Goal: Transaction & Acquisition: Purchase product/service

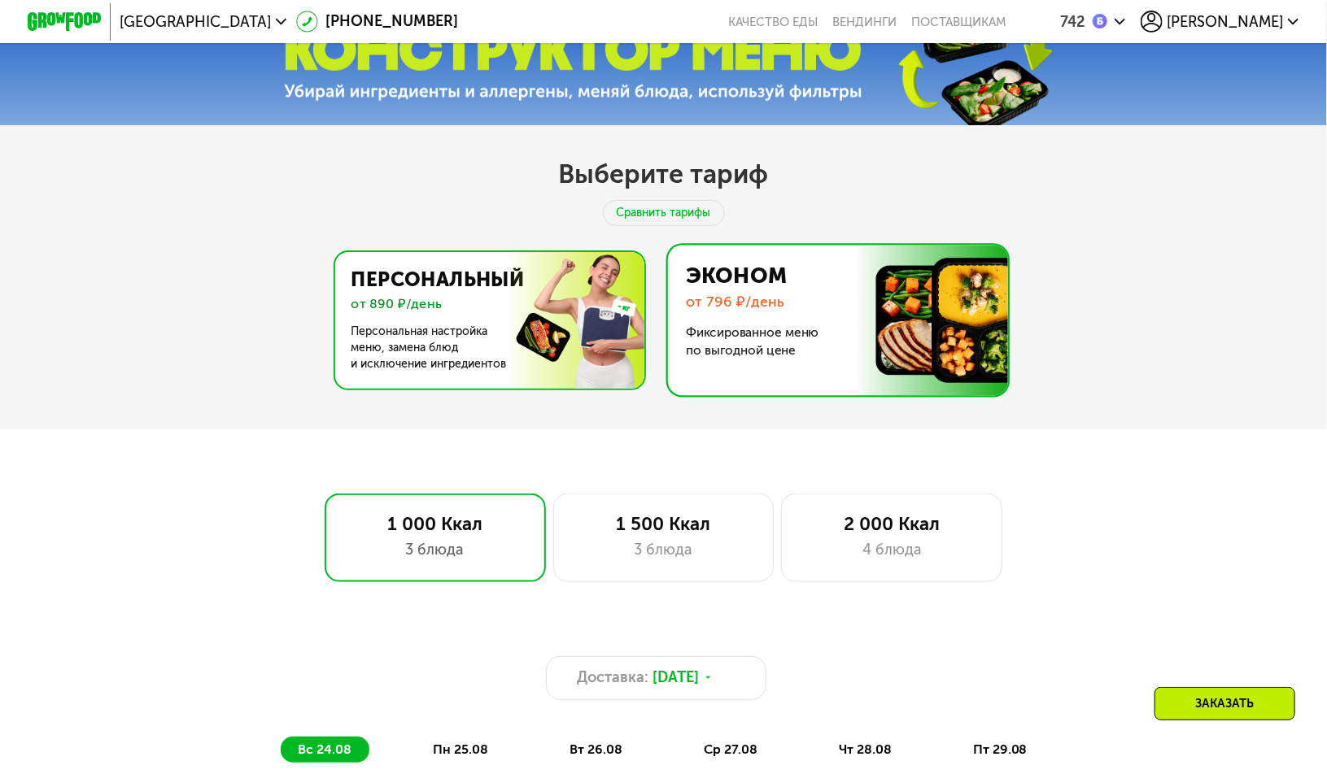
scroll to position [651, 0]
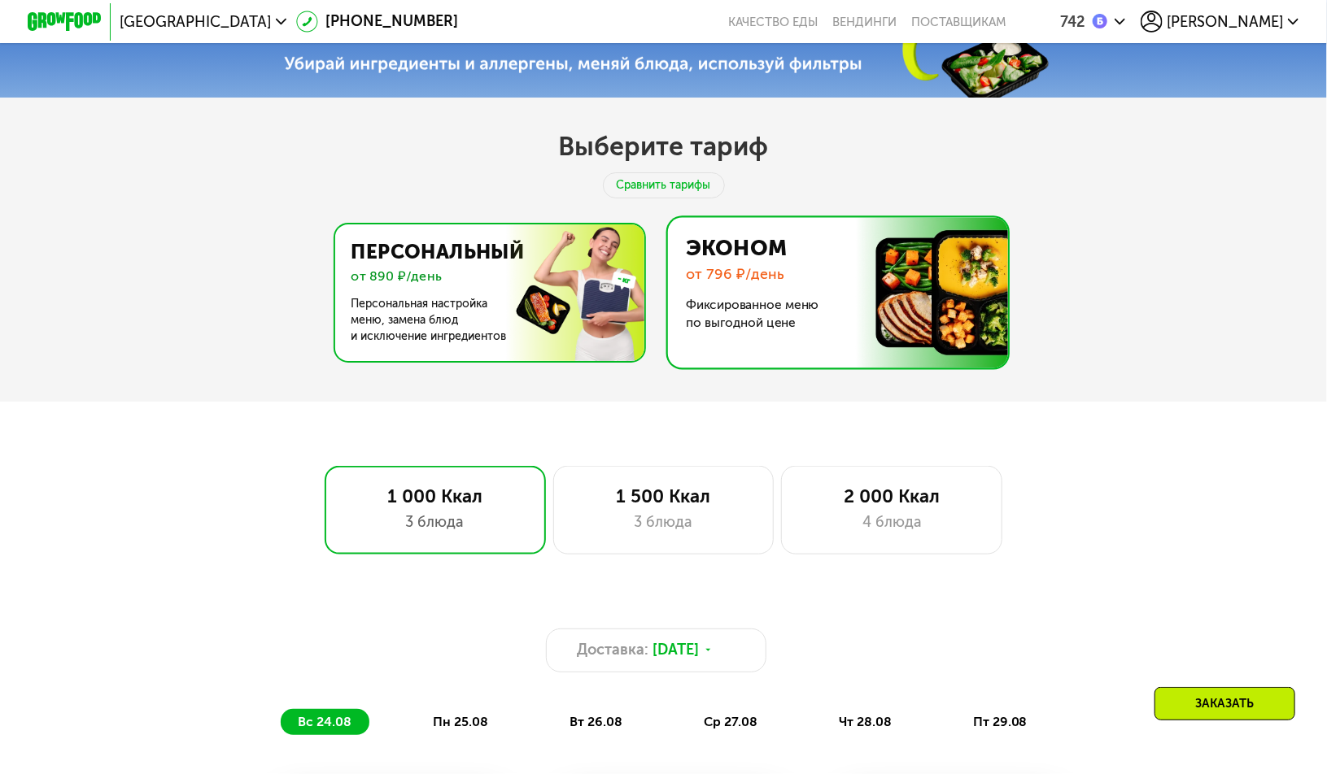
click at [544, 342] on img at bounding box center [485, 293] width 316 height 137
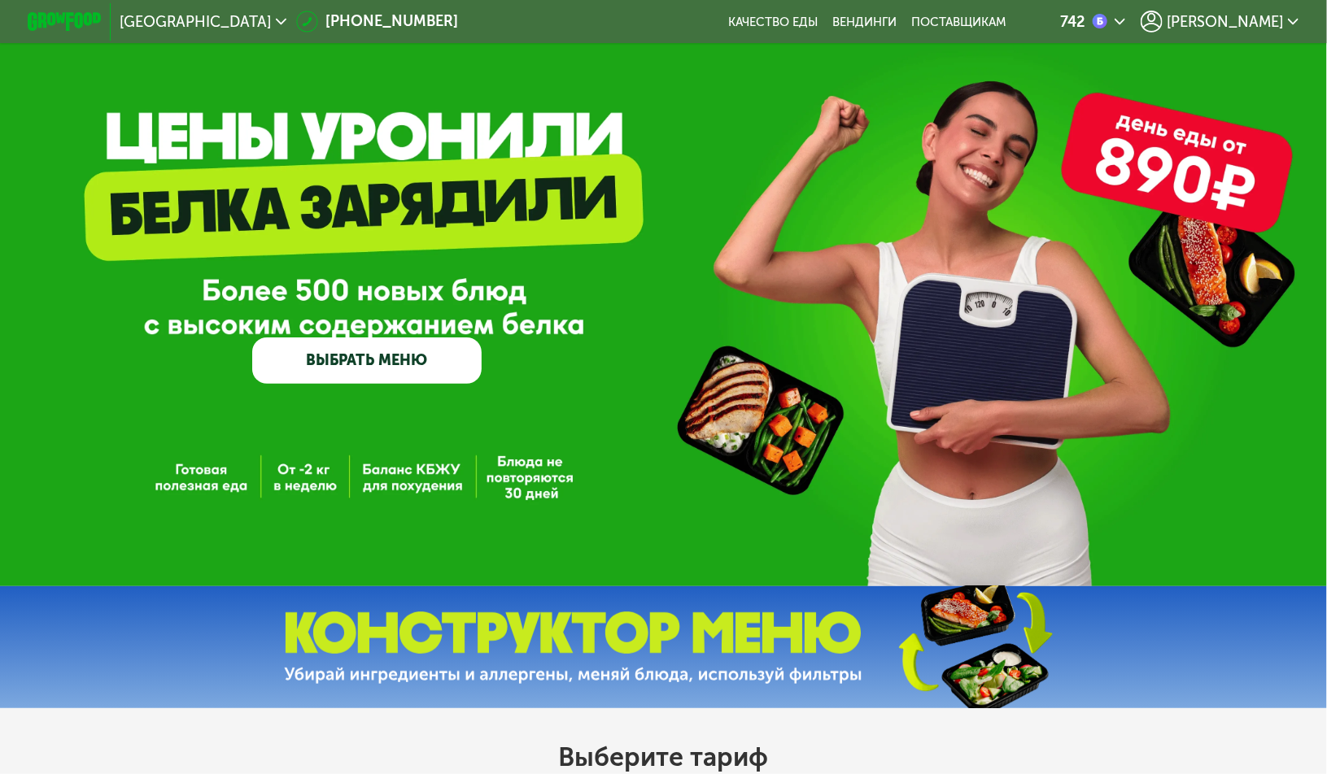
scroll to position [0, 0]
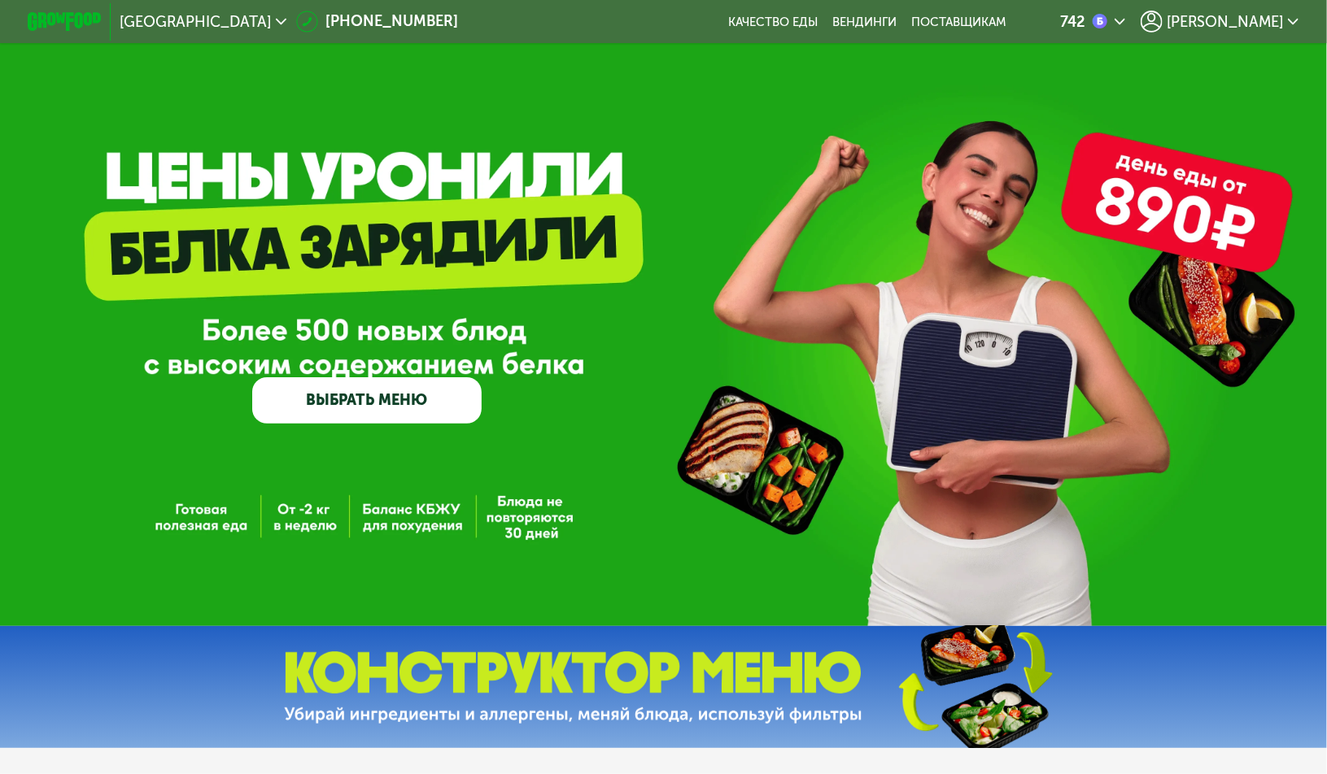
click at [429, 408] on link "ВЫБРАТЬ МЕНЮ" at bounding box center [366, 400] width 229 height 46
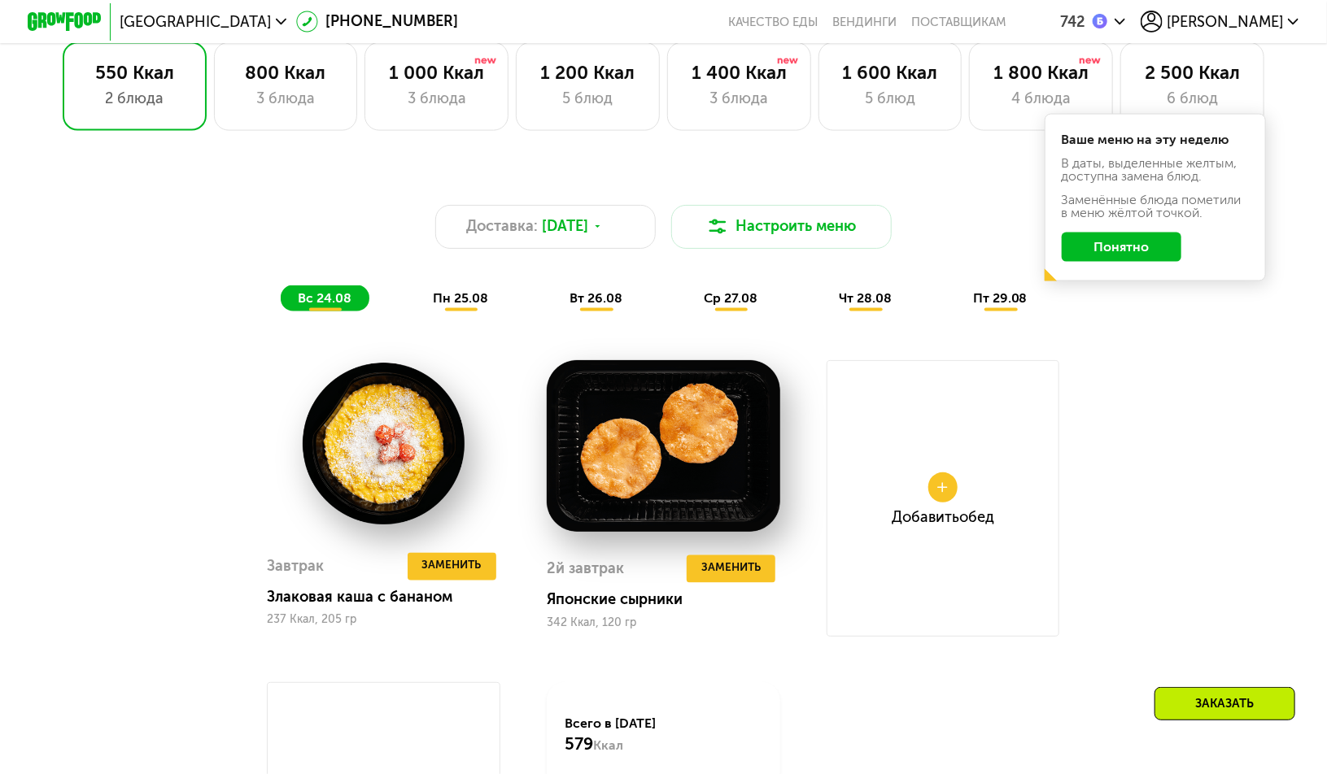
scroll to position [1171, 0]
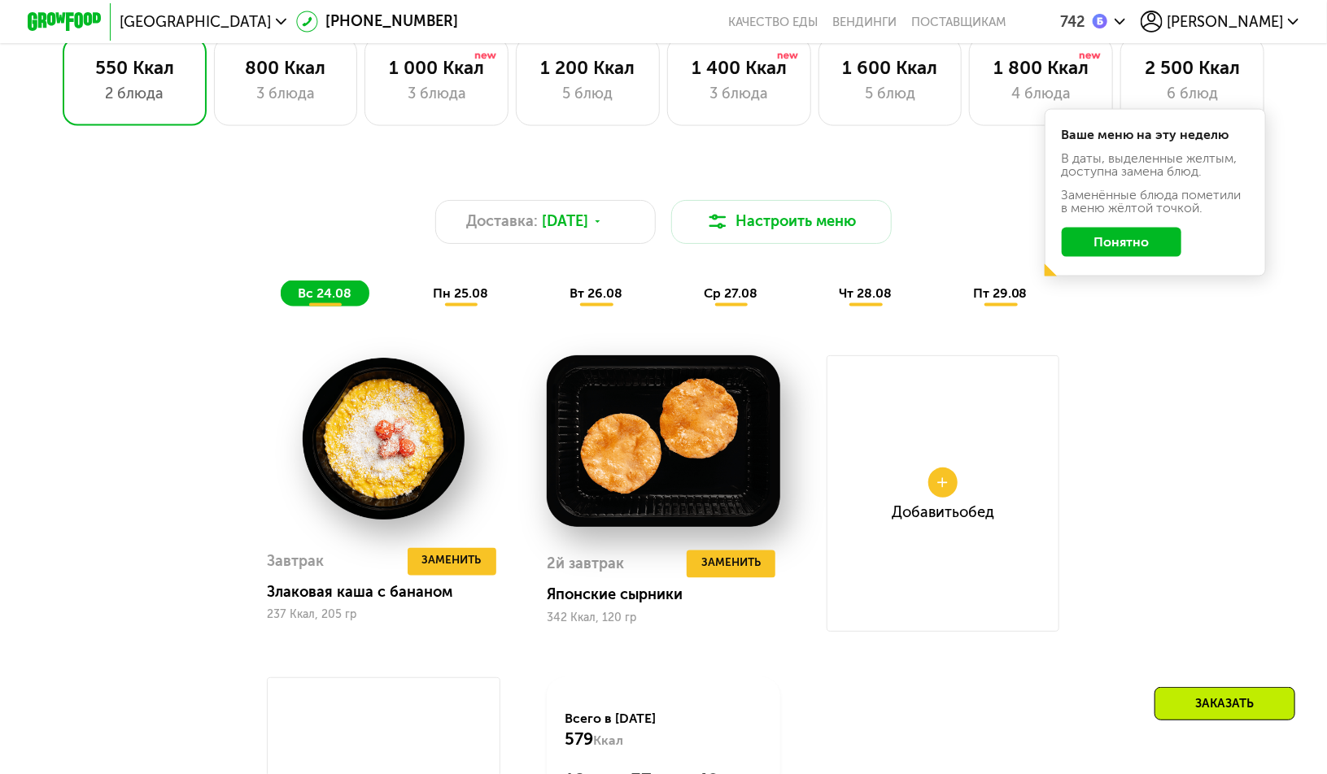
click at [726, 169] on div "Доставка: 23 авг, сб Настроить меню вс 24.08 пн 25.08 вт 26.08 ср 27.08 чт 28.0…" at bounding box center [663, 238] width 1113 height 159
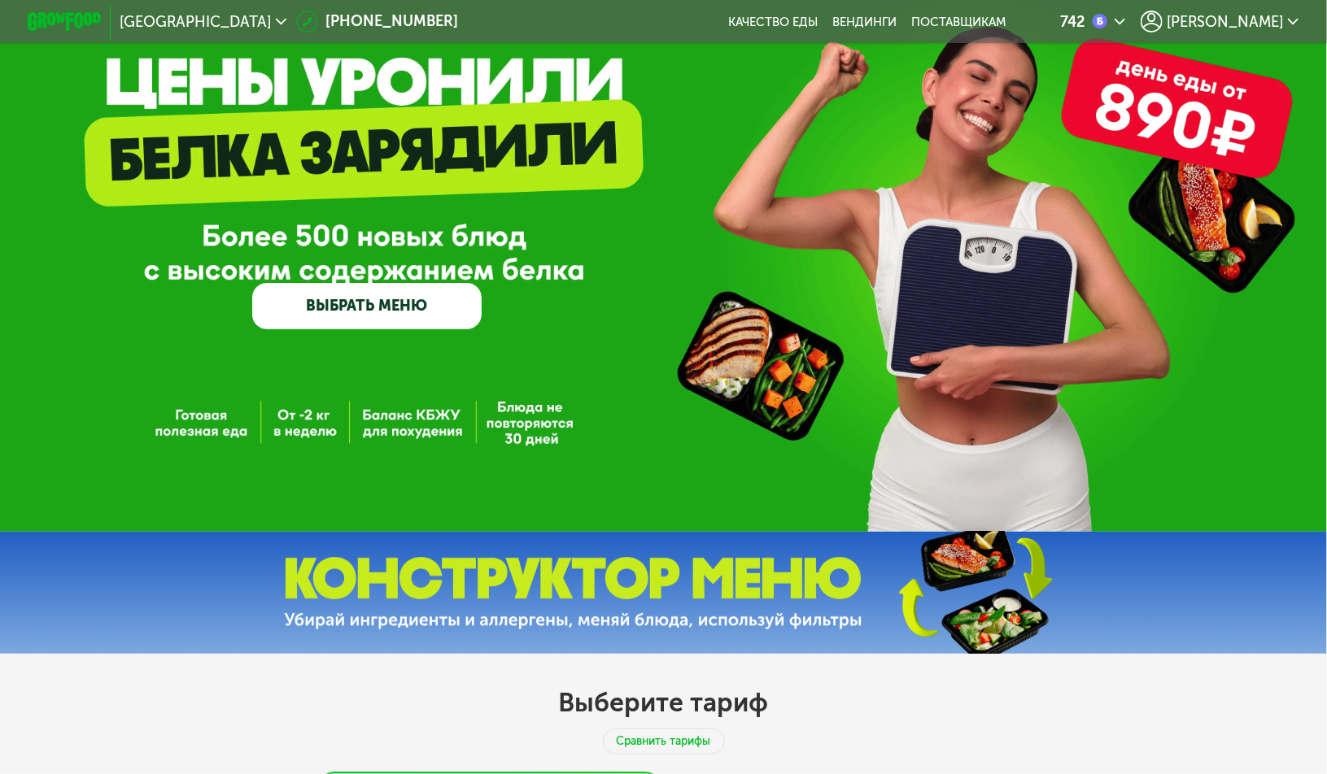
scroll to position [0, 0]
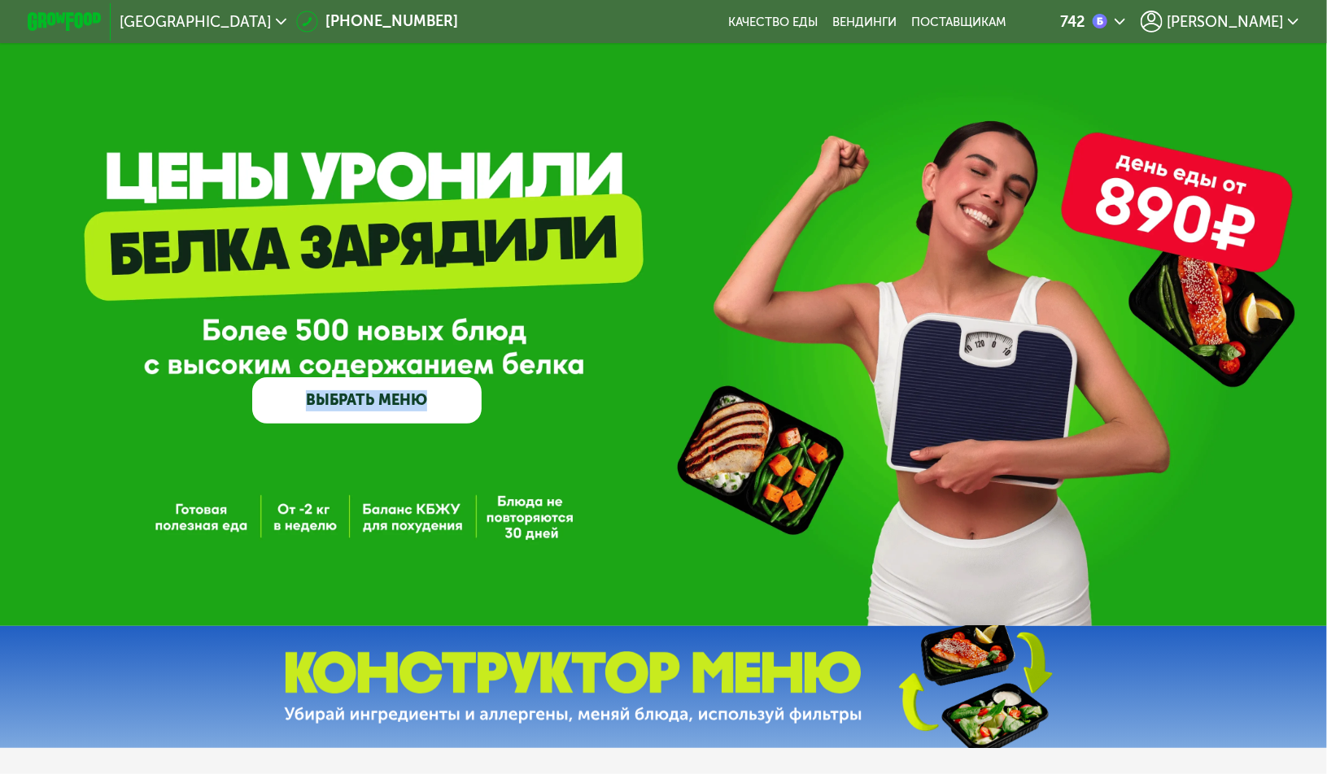
drag, startPoint x: 503, startPoint y: 205, endPoint x: 228, endPoint y: 218, distance: 275.2
click at [221, 216] on div "GrowFood — доставка правильного питания ВЫБРАТЬ МЕНЮ" at bounding box center [663, 313] width 1327 height 626
click at [909, 352] on div "GrowFood — доставка правильного питания ВЫБРАТЬ МЕНЮ" at bounding box center [663, 317] width 1327 height 211
click at [756, 324] on div "GrowFood — доставка правильного питания ВЫБРАТЬ МЕНЮ" at bounding box center [663, 317] width 1327 height 211
click at [713, 338] on div "GrowFood — доставка правильного питания ВЫБРАТЬ МЕНЮ" at bounding box center [663, 317] width 1327 height 211
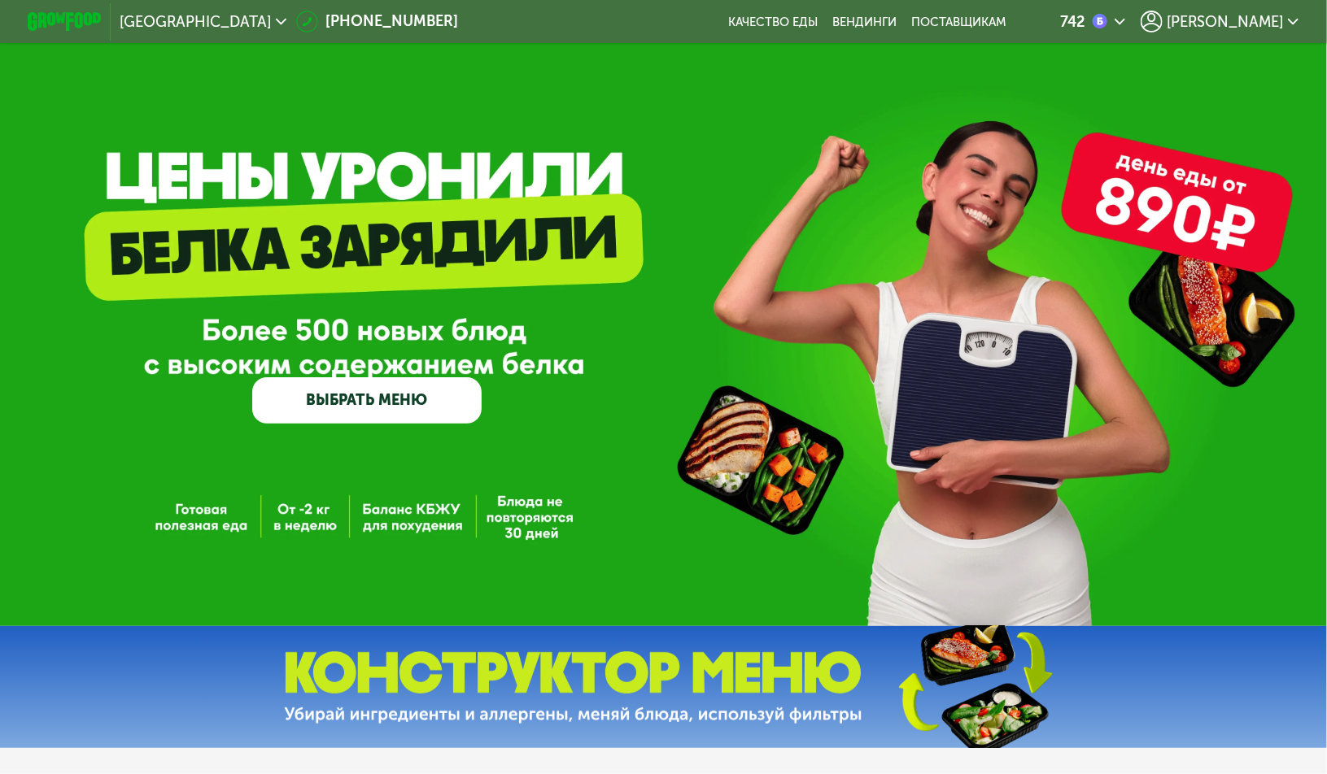
scroll to position [569, 0]
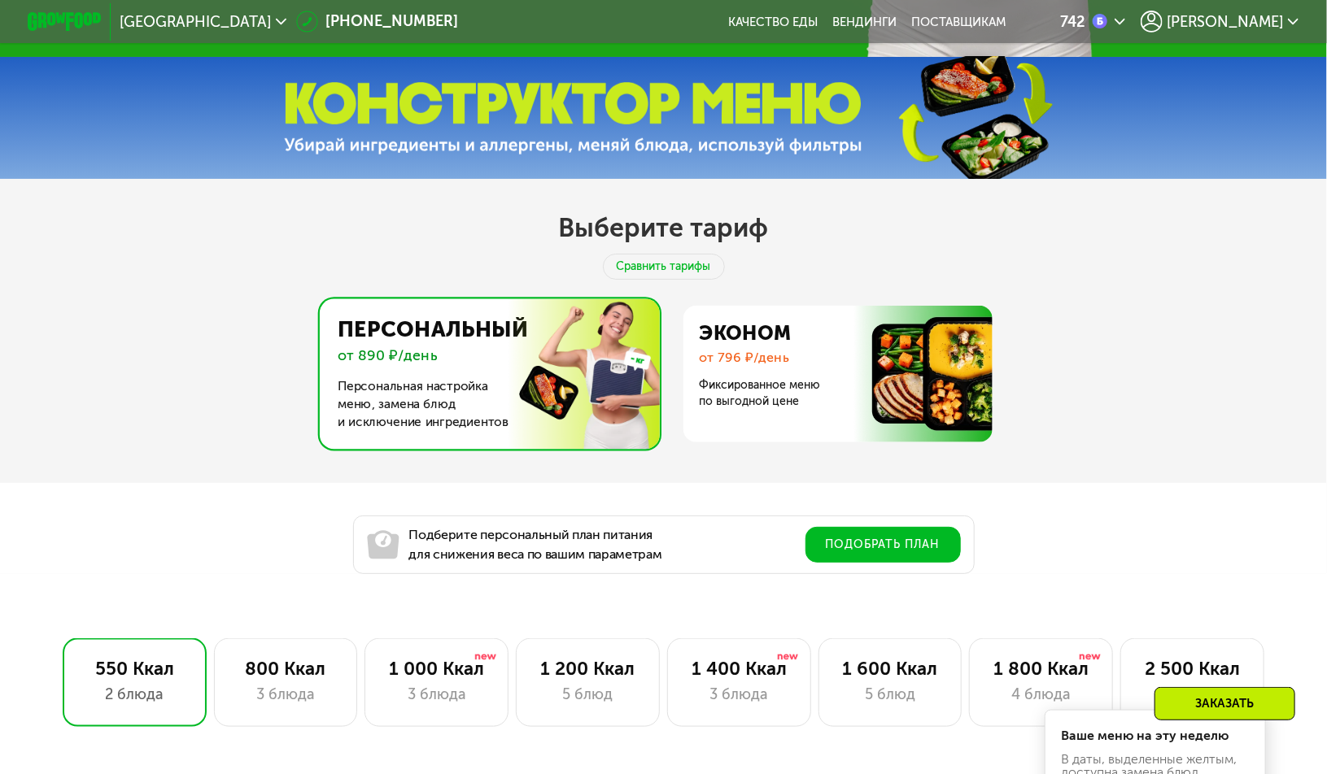
click at [475, 353] on img at bounding box center [485, 374] width 348 height 150
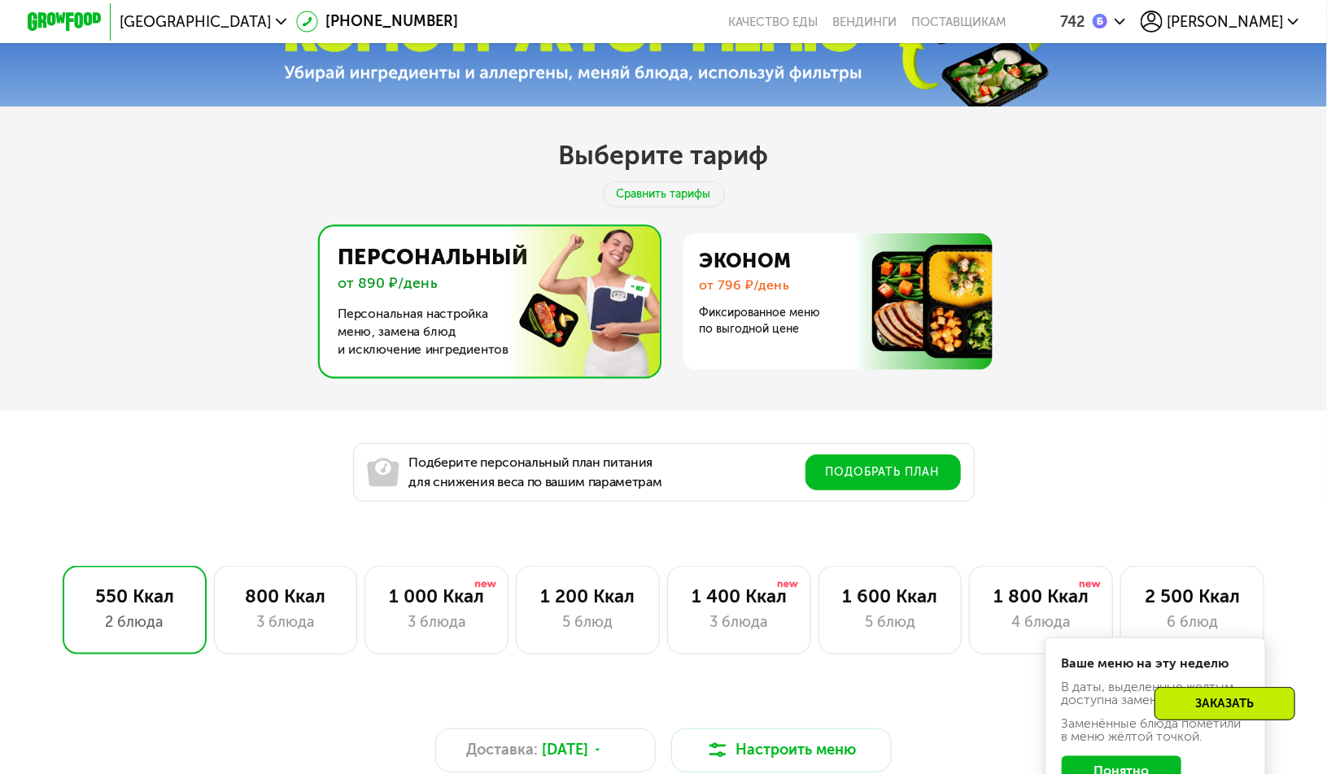
scroll to position [1057, 0]
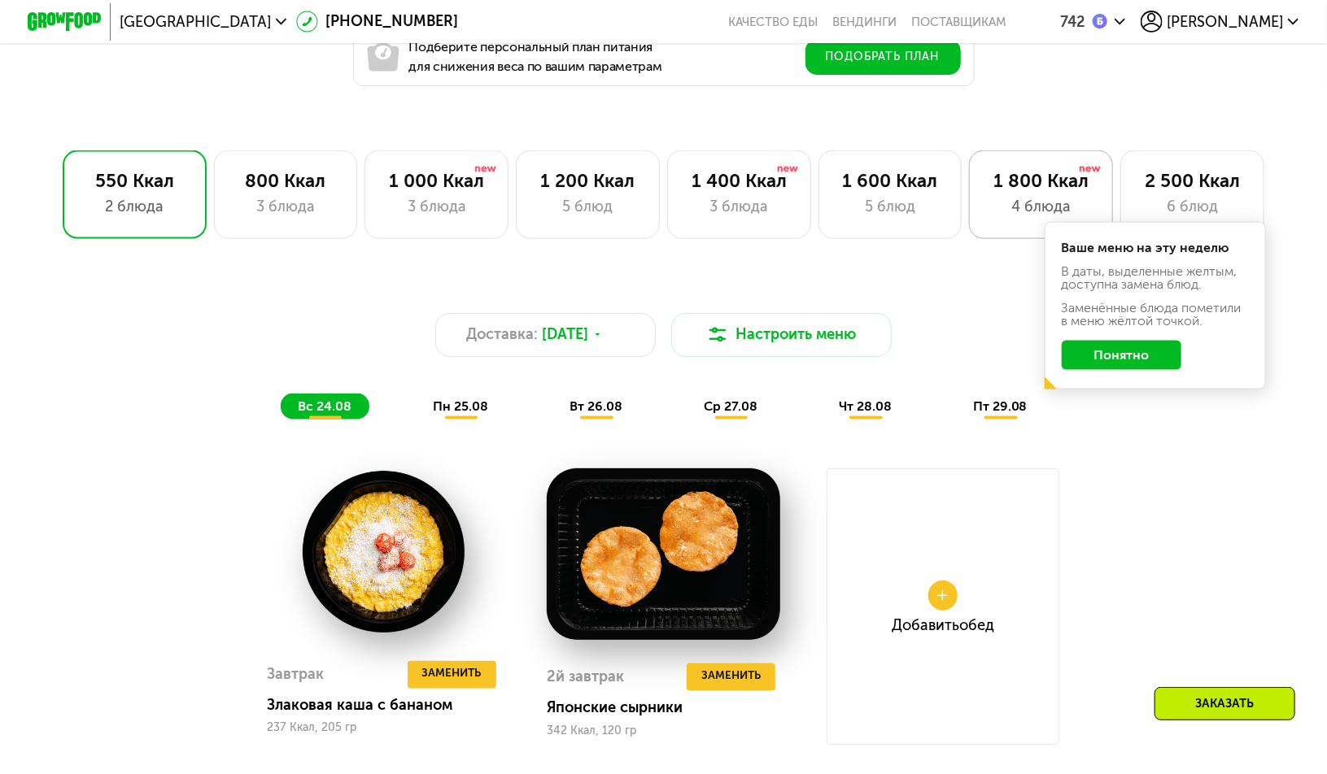
click at [1001, 207] on div "4 блюда" at bounding box center [1040, 207] width 105 height 22
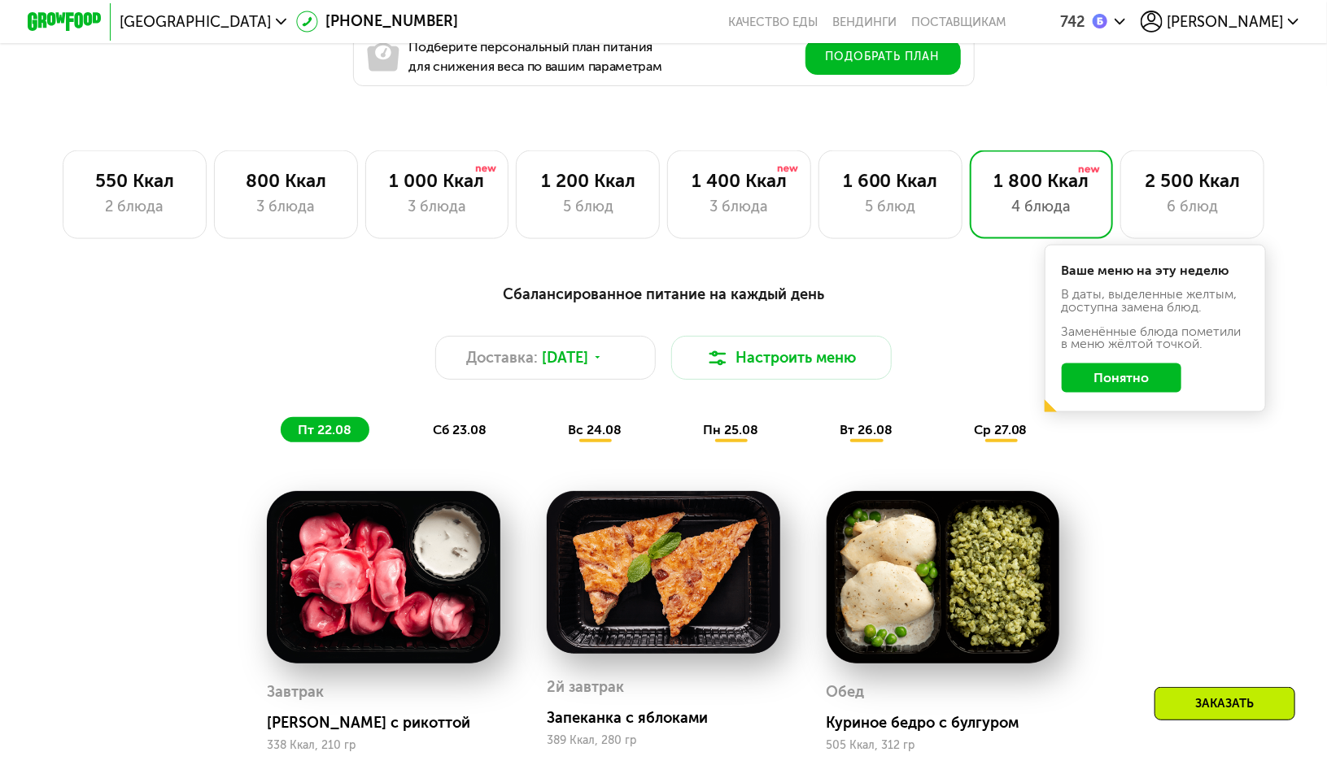
drag, startPoint x: 1144, startPoint y: 443, endPoint x: 1219, endPoint y: 438, distance: 75.8
click at [1230, 445] on div "Сбалансированное питание на каждый день Доставка: 22 авг, пт Настроить меню пт …" at bounding box center [663, 705] width 1135 height 864
click at [1157, 393] on button "Понятно" at bounding box center [1122, 378] width 120 height 29
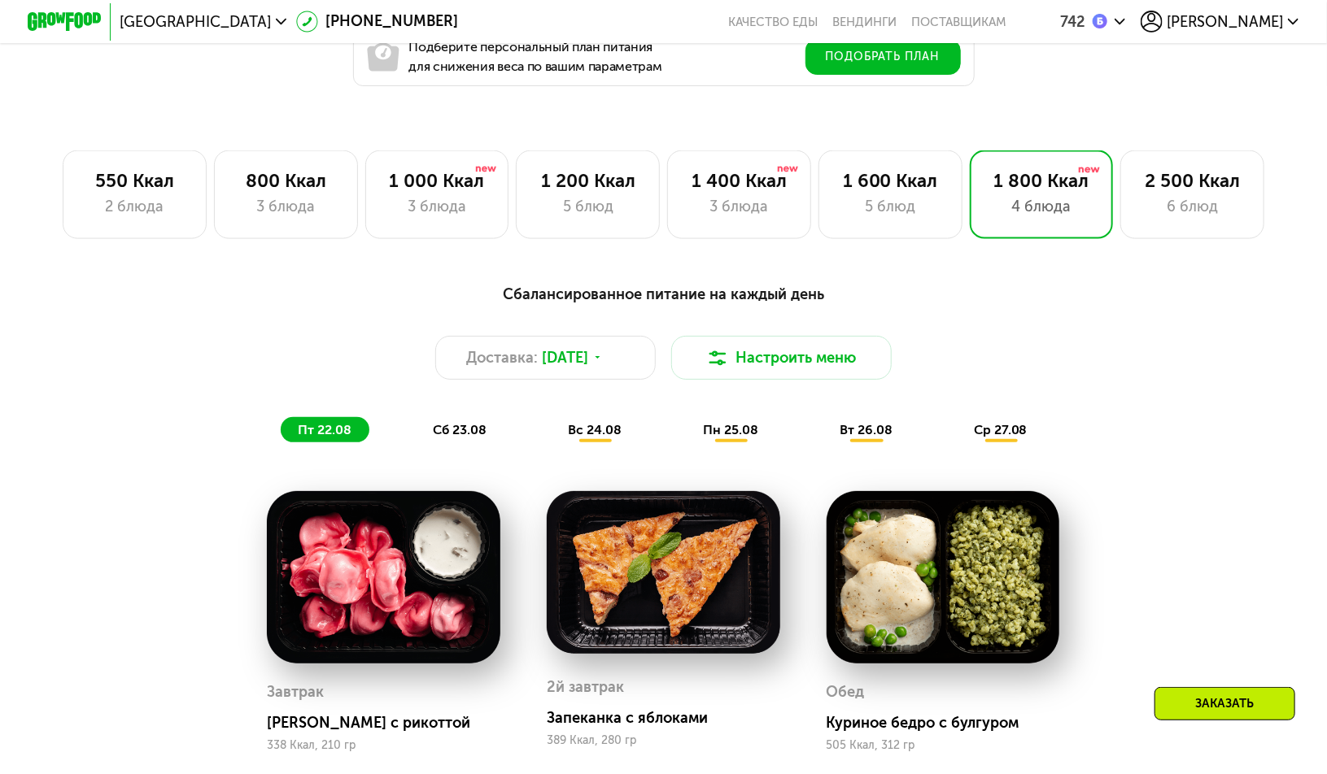
click at [1179, 328] on div "Сбалансированное питание на каждый день Доставка: 22 авг, пт Настроить меню пт …" at bounding box center [663, 362] width 1091 height 159
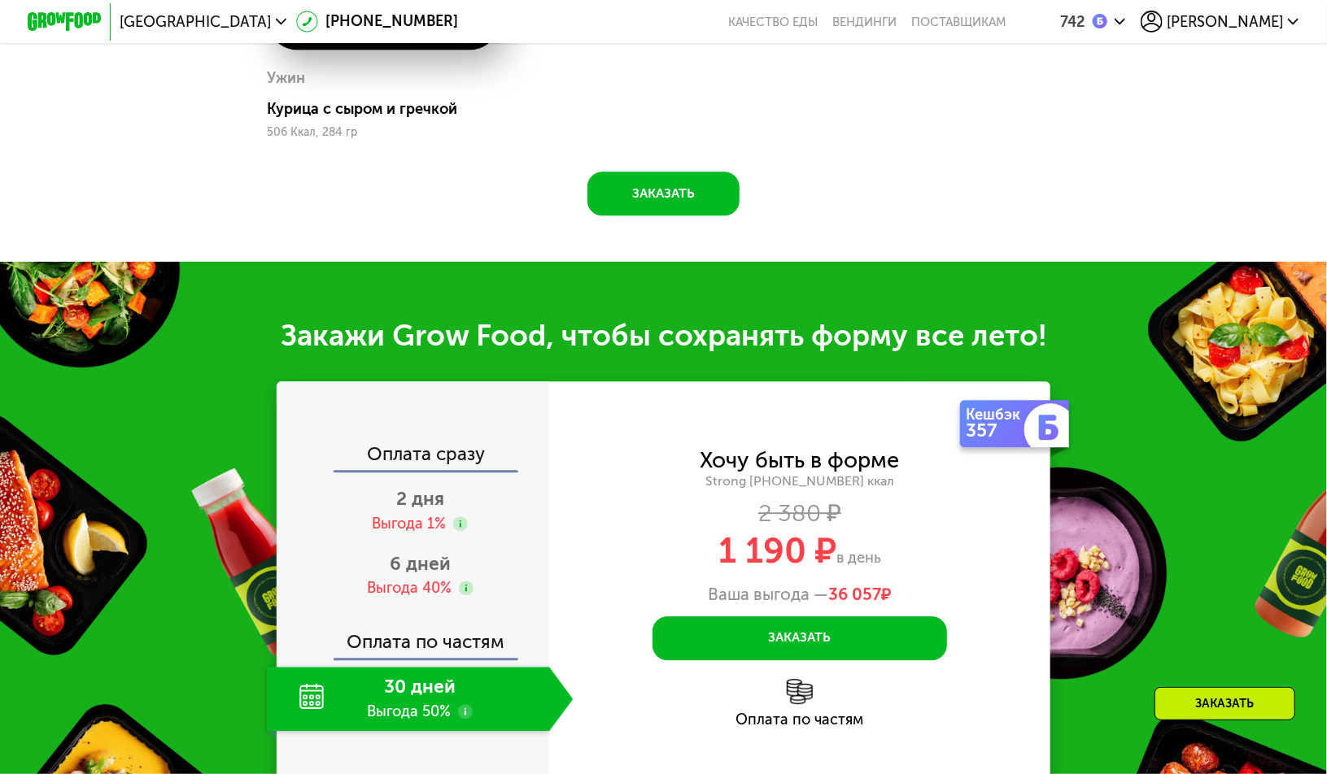
scroll to position [0, 0]
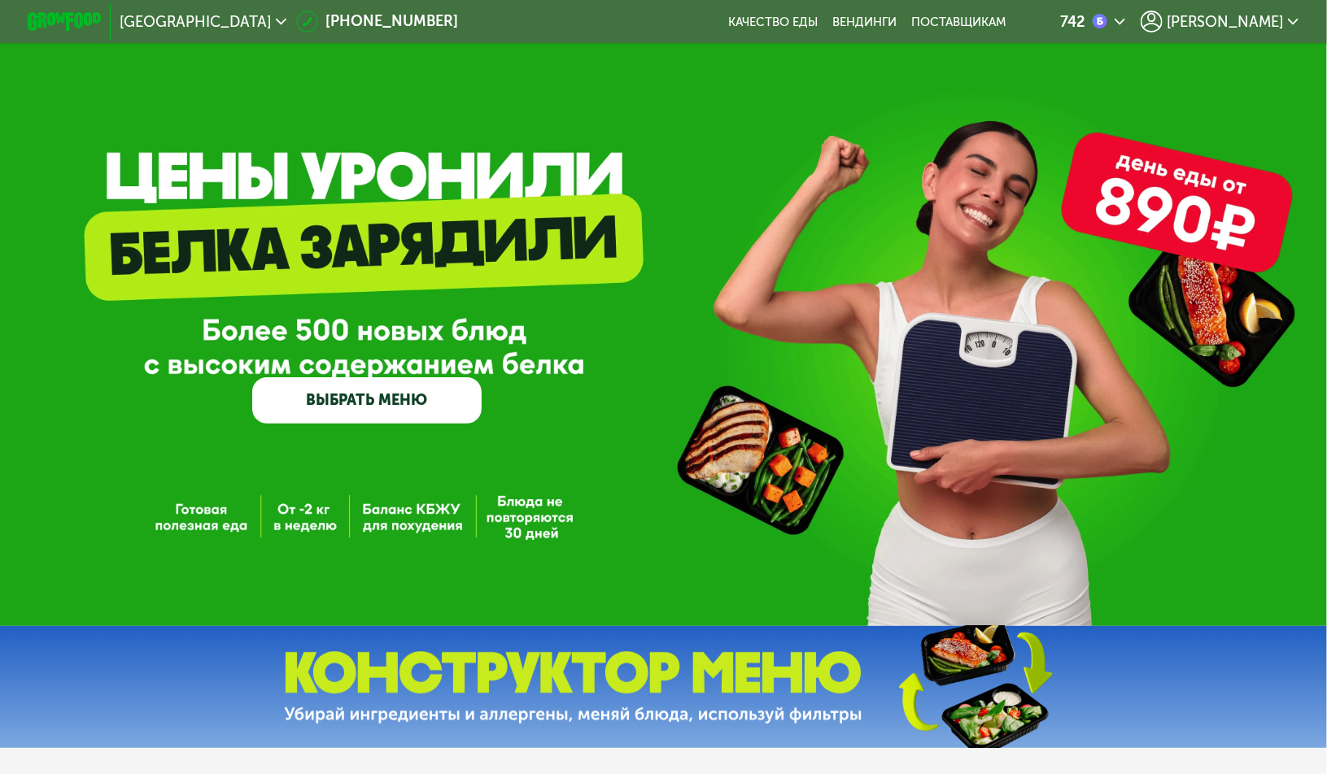
click at [707, 115] on div "GrowFood — доставка правильного питания ВЫБРАТЬ МЕНЮ" at bounding box center [663, 313] width 1327 height 626
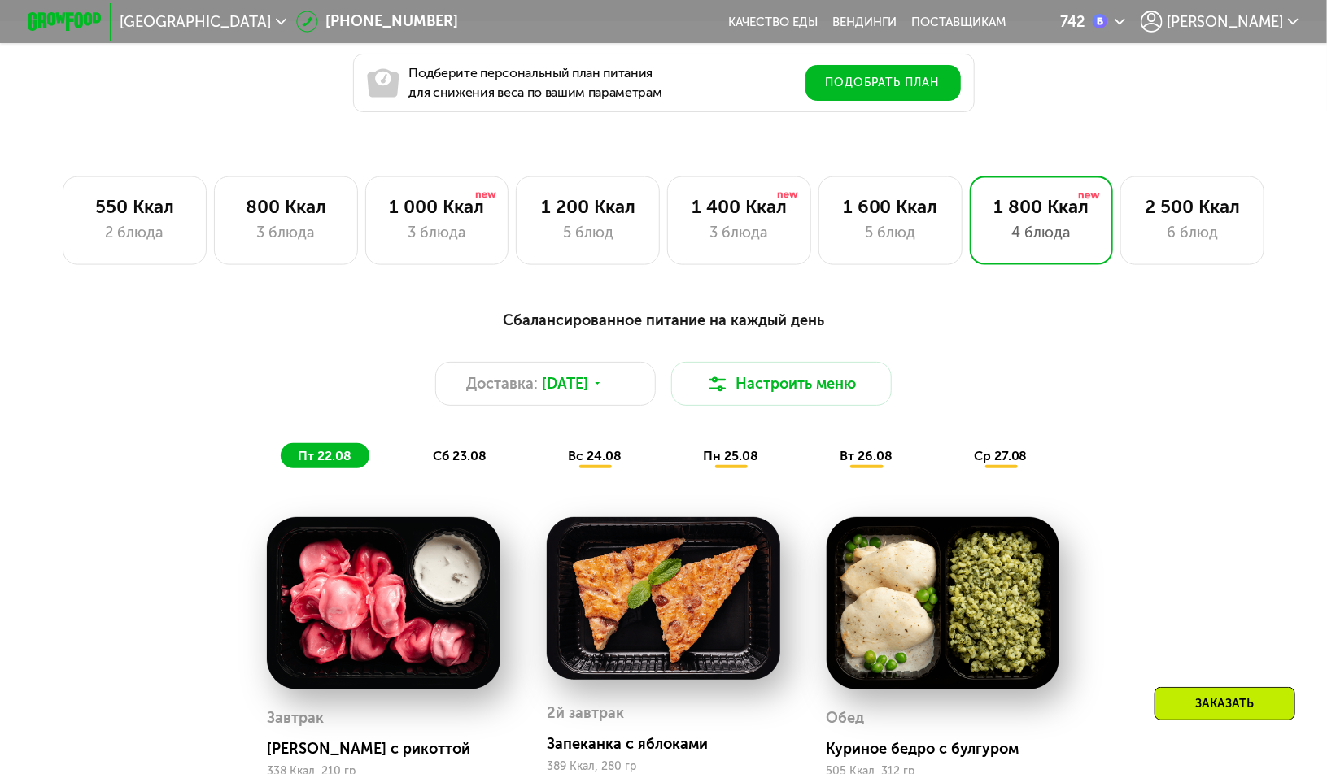
scroll to position [1057, 0]
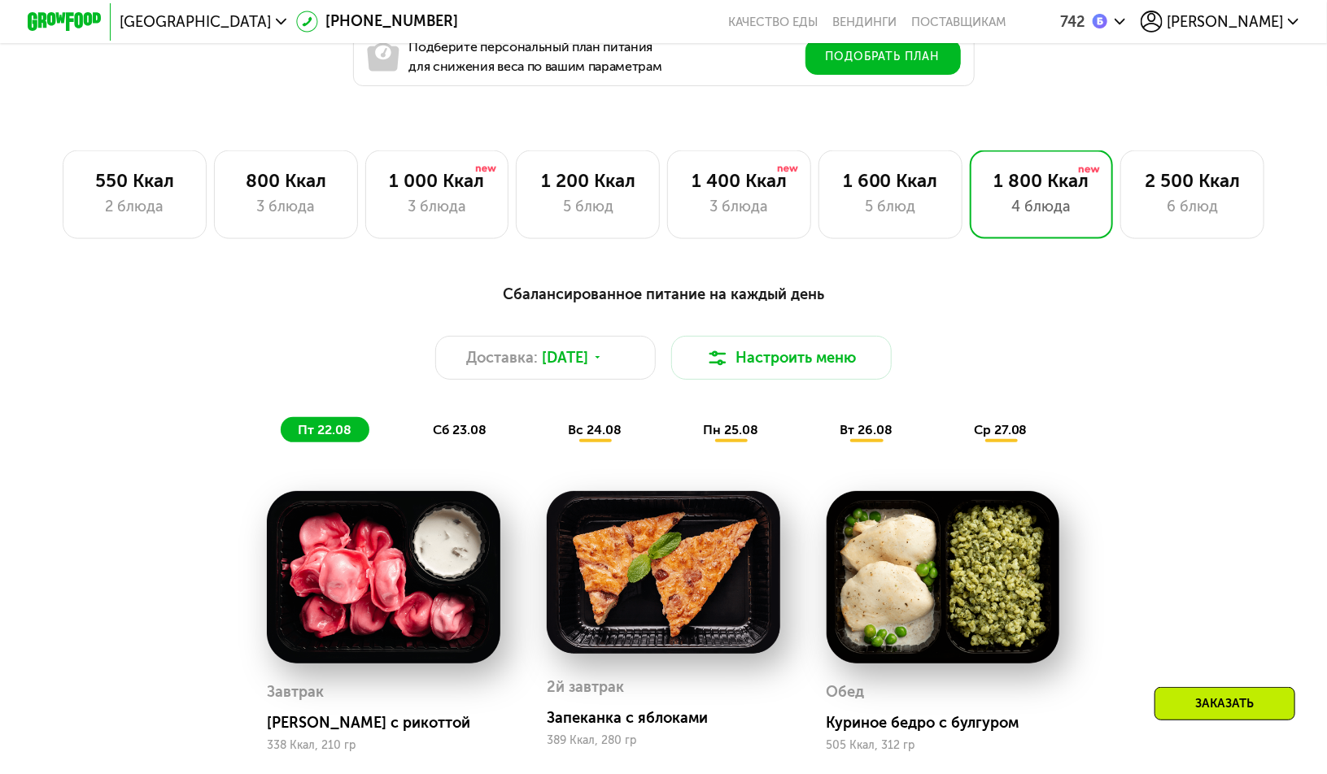
click at [1084, 339] on div "Сбалансированное питание на каждый день Доставка: 22 авг, пт Настроить меню пт …" at bounding box center [663, 362] width 1091 height 159
click at [1085, 372] on div "Доставка: 22 авг, пт Настроить меню" at bounding box center [663, 358] width 1091 height 44
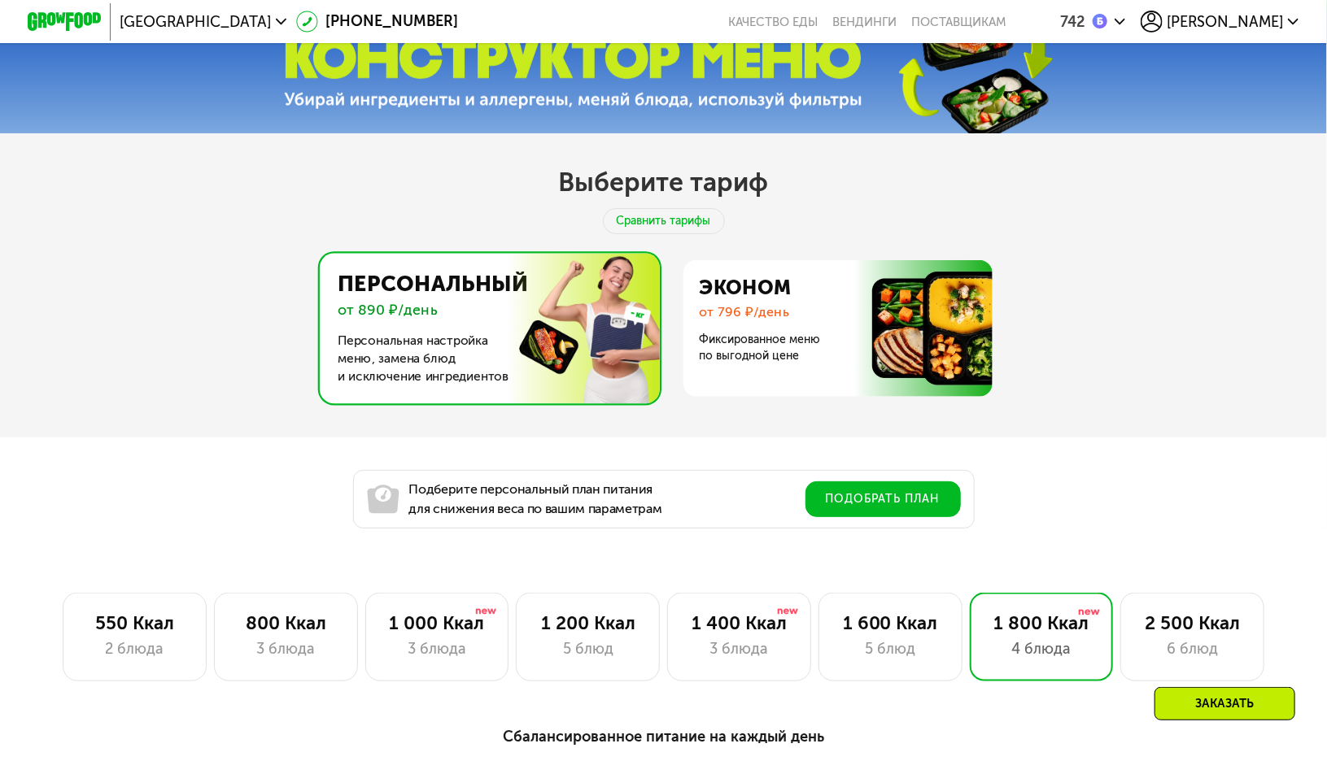
scroll to position [407, 0]
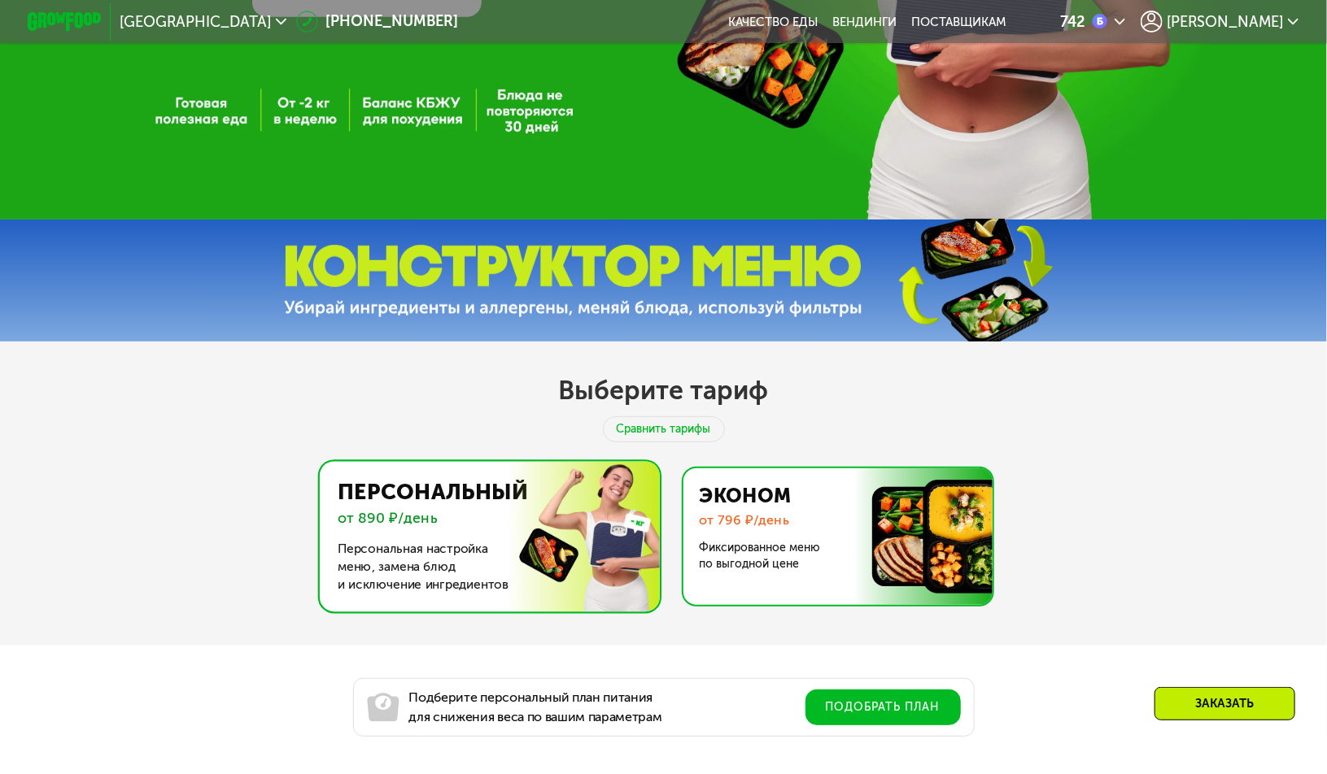
click at [808, 535] on img at bounding box center [833, 537] width 316 height 137
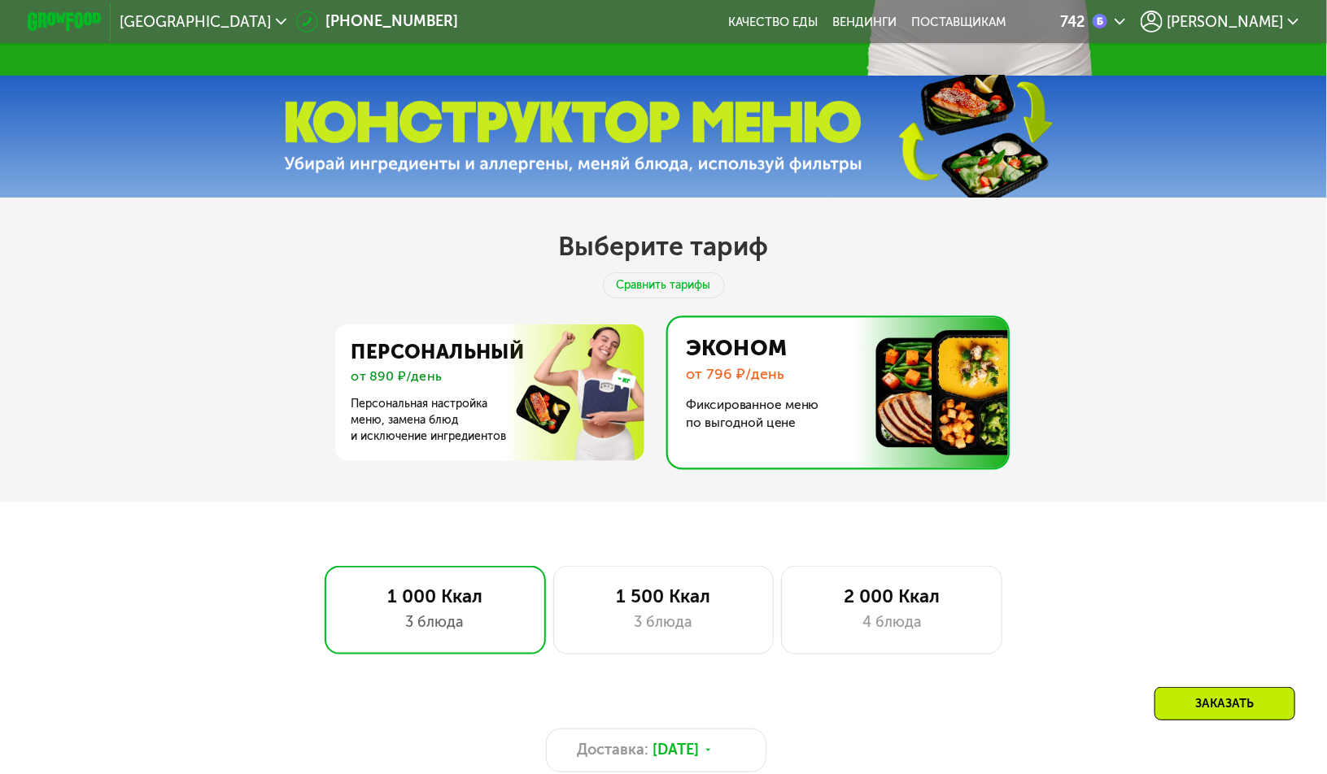
scroll to position [651, 0]
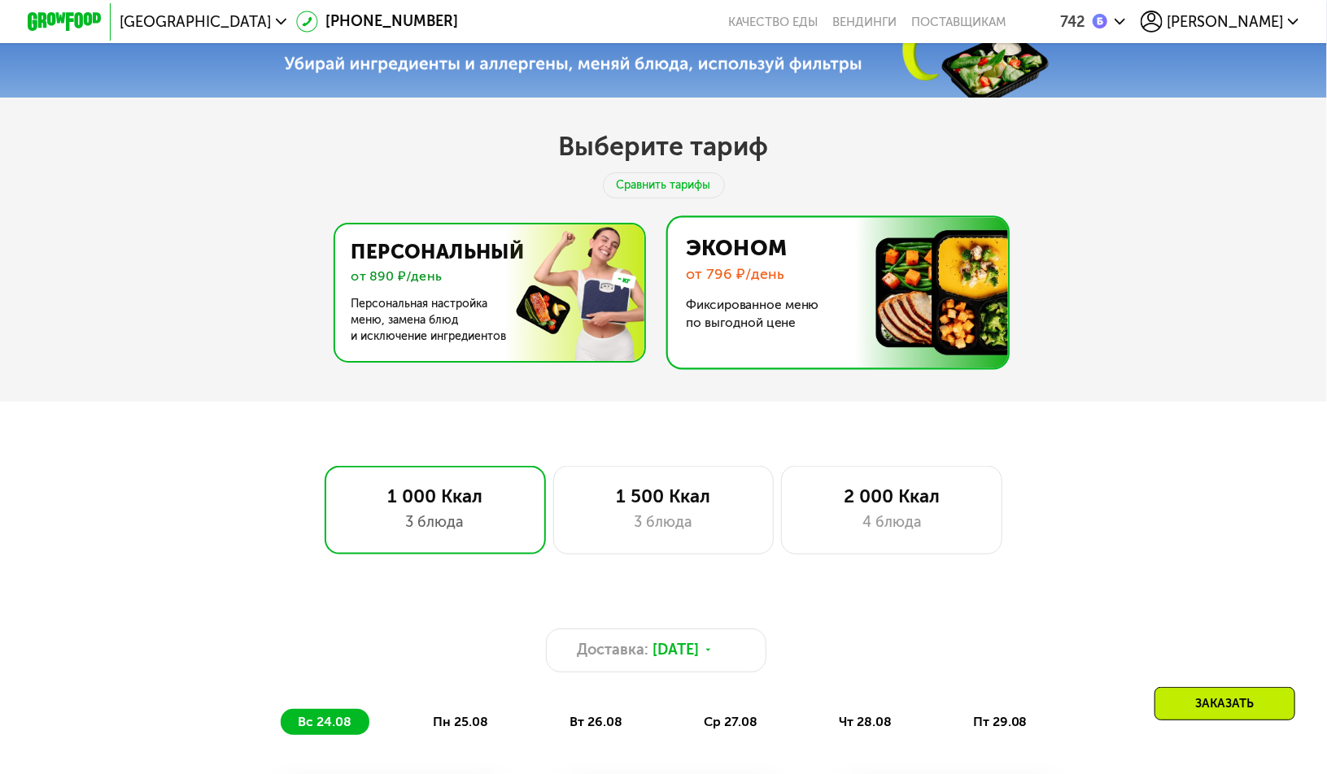
click at [542, 290] on img at bounding box center [485, 293] width 316 height 137
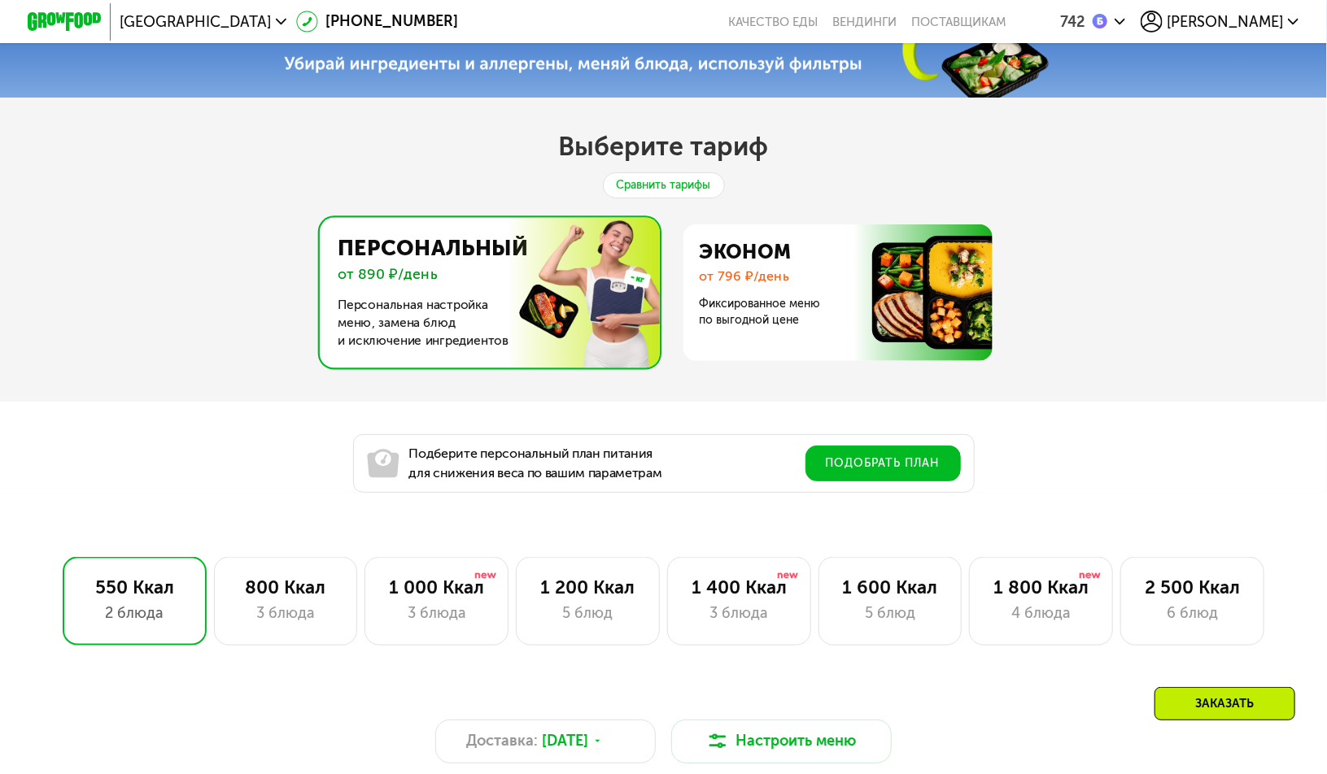
click at [642, 188] on div "Сравнить тарифы" at bounding box center [664, 185] width 122 height 26
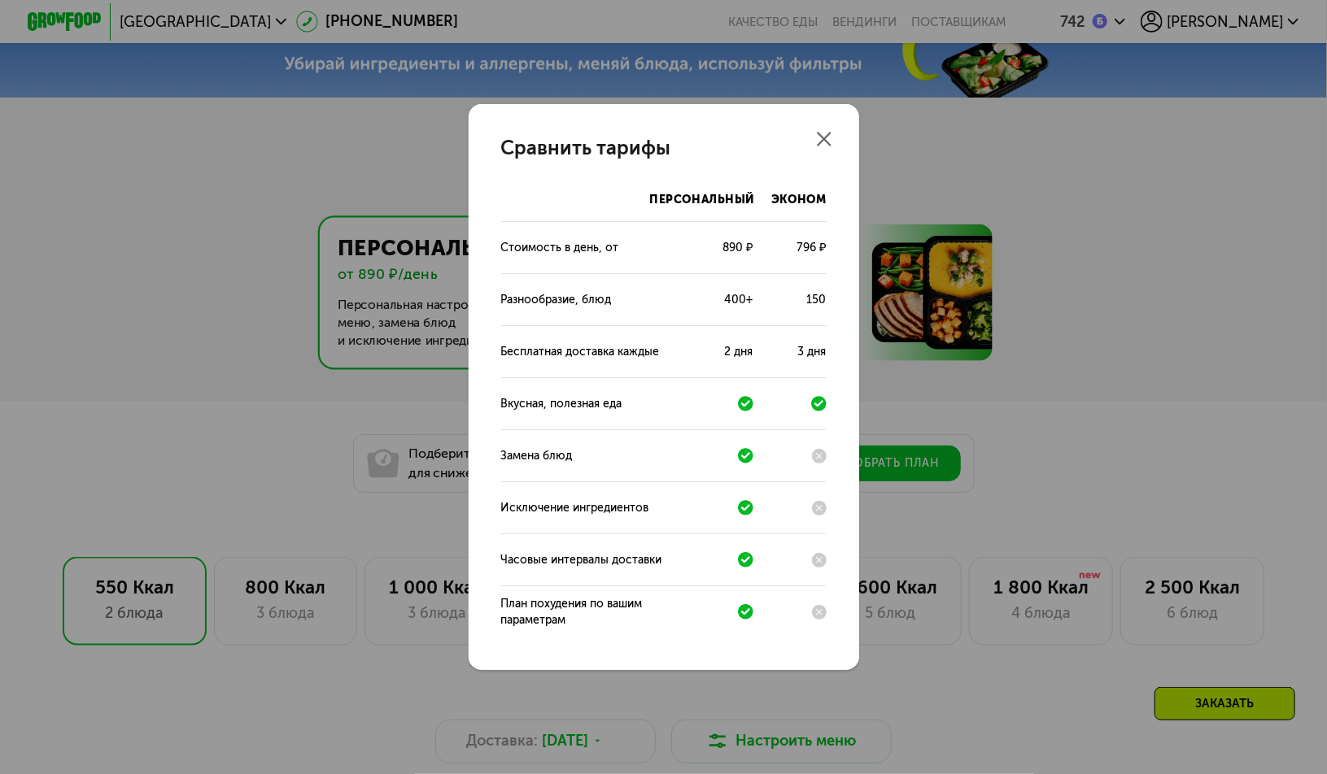
click at [829, 129] on div "Сравнить тарифы Персональный Эконом Стоимость в день, от 890 ₽ 796 ₽ Разнообраз…" at bounding box center [664, 387] width 390 height 566
click at [1119, 277] on div "Сравнить тарифы Персональный Эконом Стоимость в день, от 890 ₽ 796 ₽ Разнообраз…" at bounding box center [663, 387] width 1327 height 774
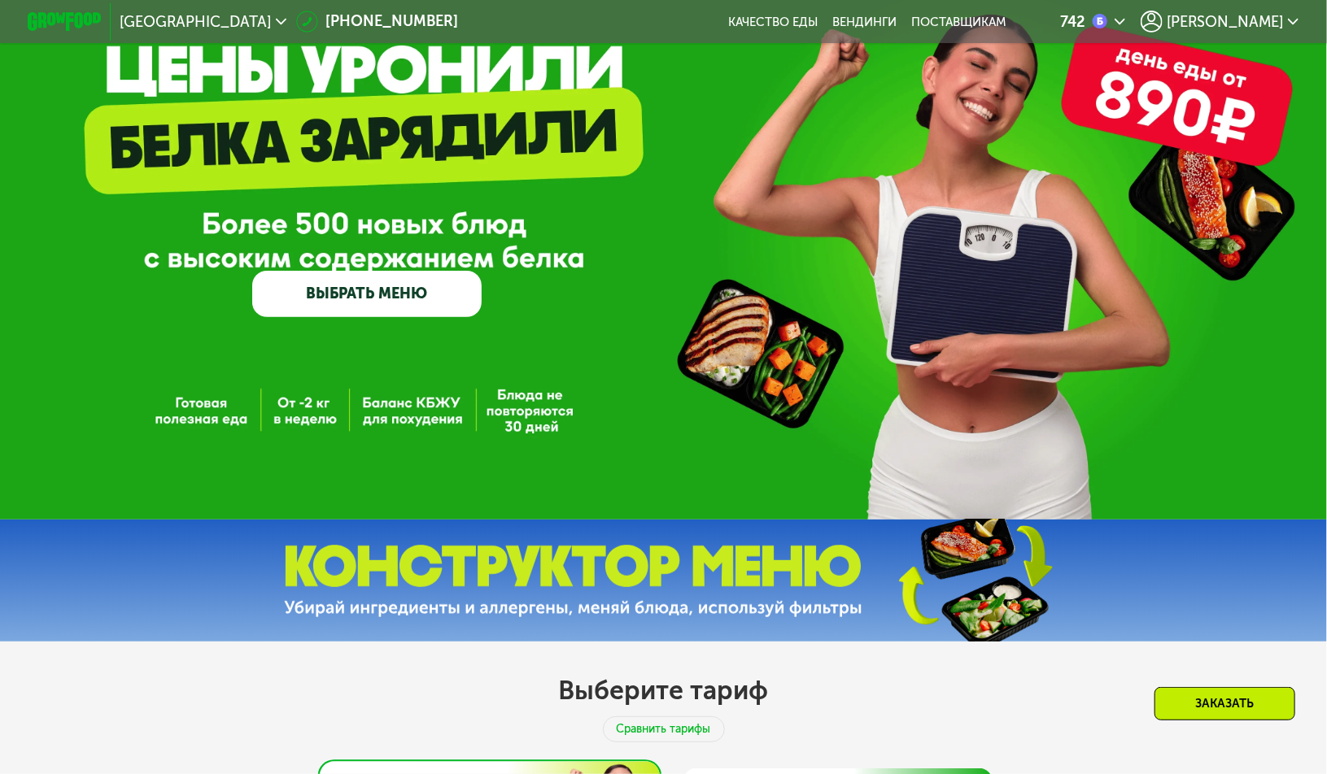
scroll to position [0, 0]
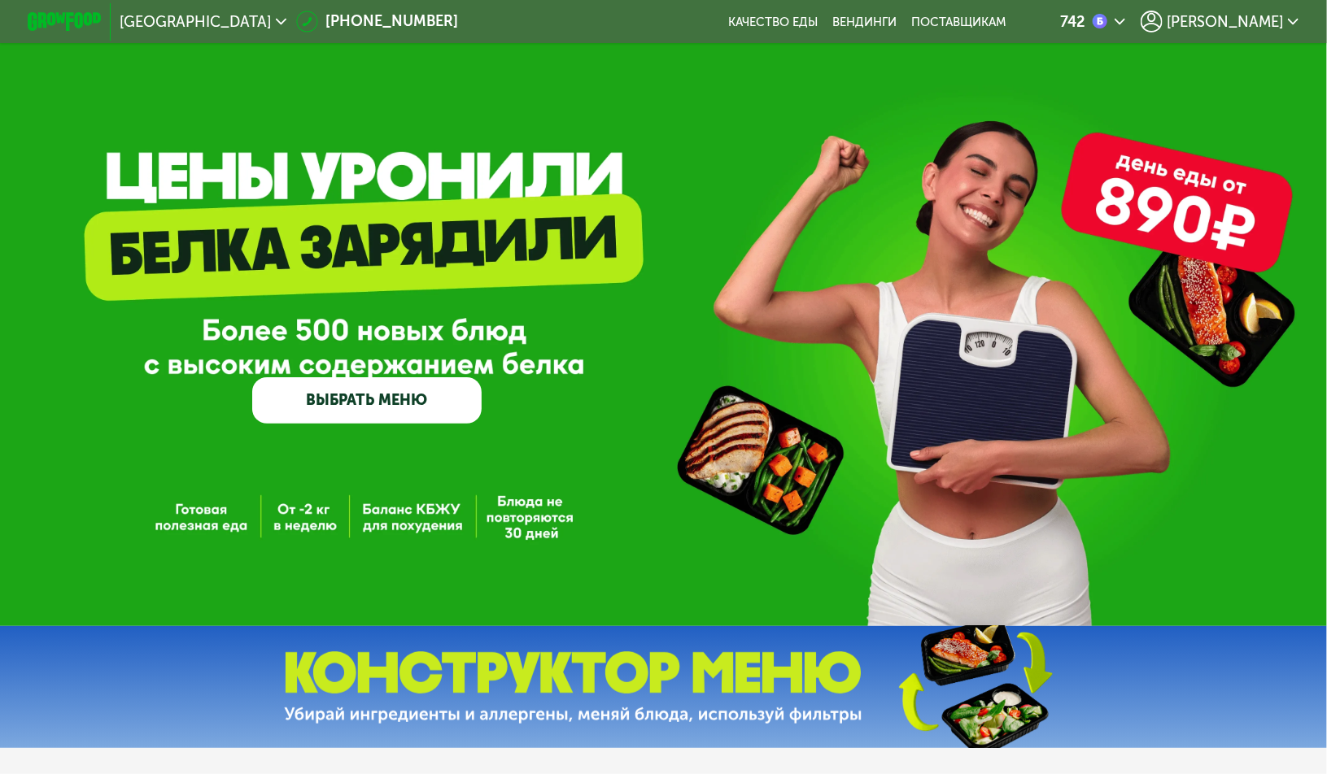
click at [394, 261] on div "GrowFood — доставка правильного питания ВЫБРАТЬ МЕНЮ" at bounding box center [366, 317] width 229 height 211
click at [1259, 15] on span "[PERSON_NAME]" at bounding box center [1225, 22] width 116 height 15
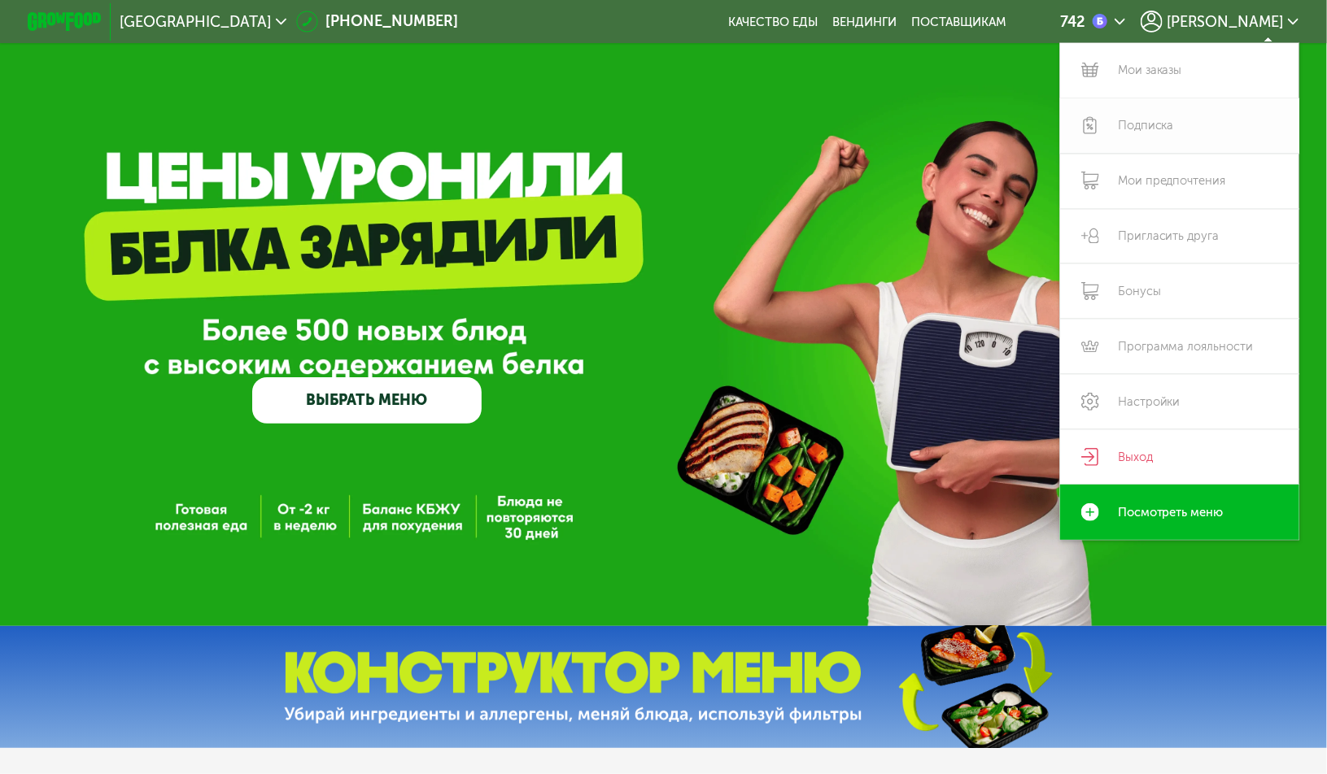
click at [1143, 119] on link "Подписка" at bounding box center [1179, 125] width 239 height 55
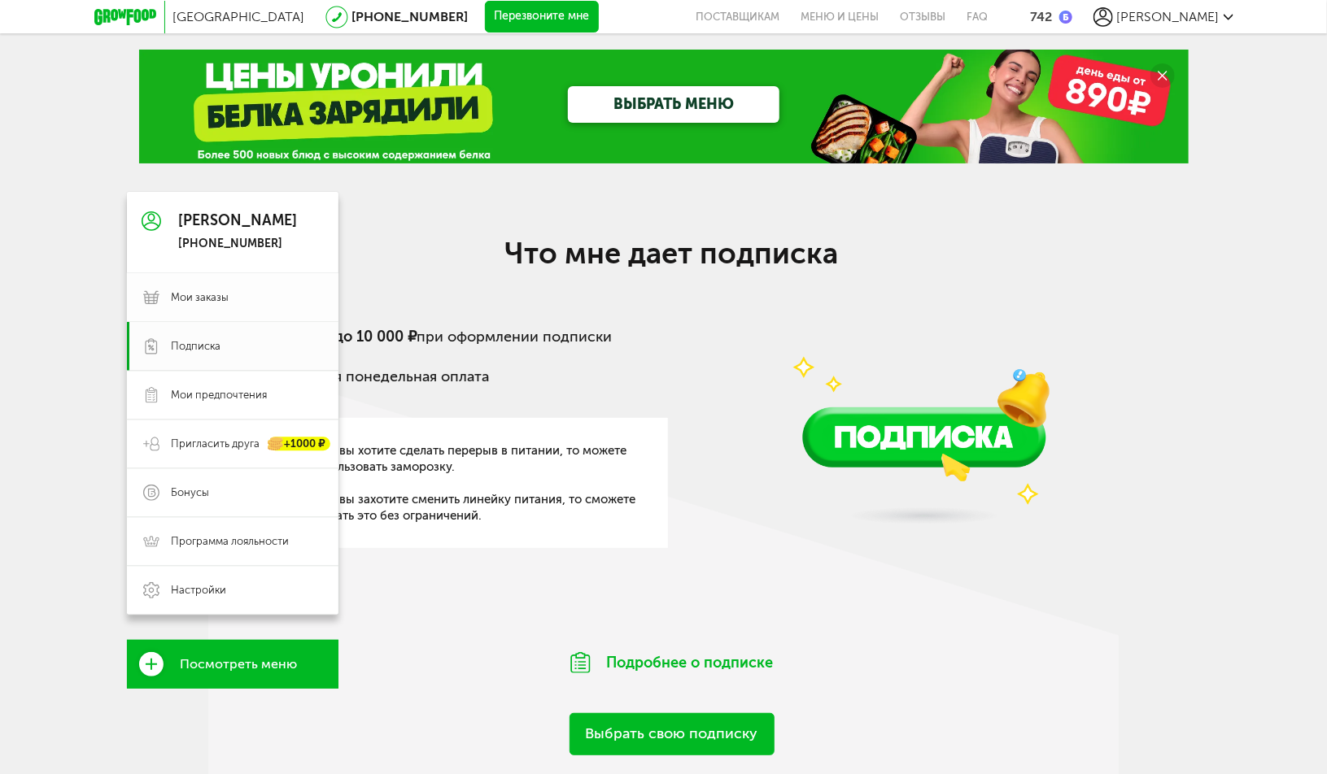
click at [209, 306] on link "Мои заказы" at bounding box center [232, 297] width 211 height 49
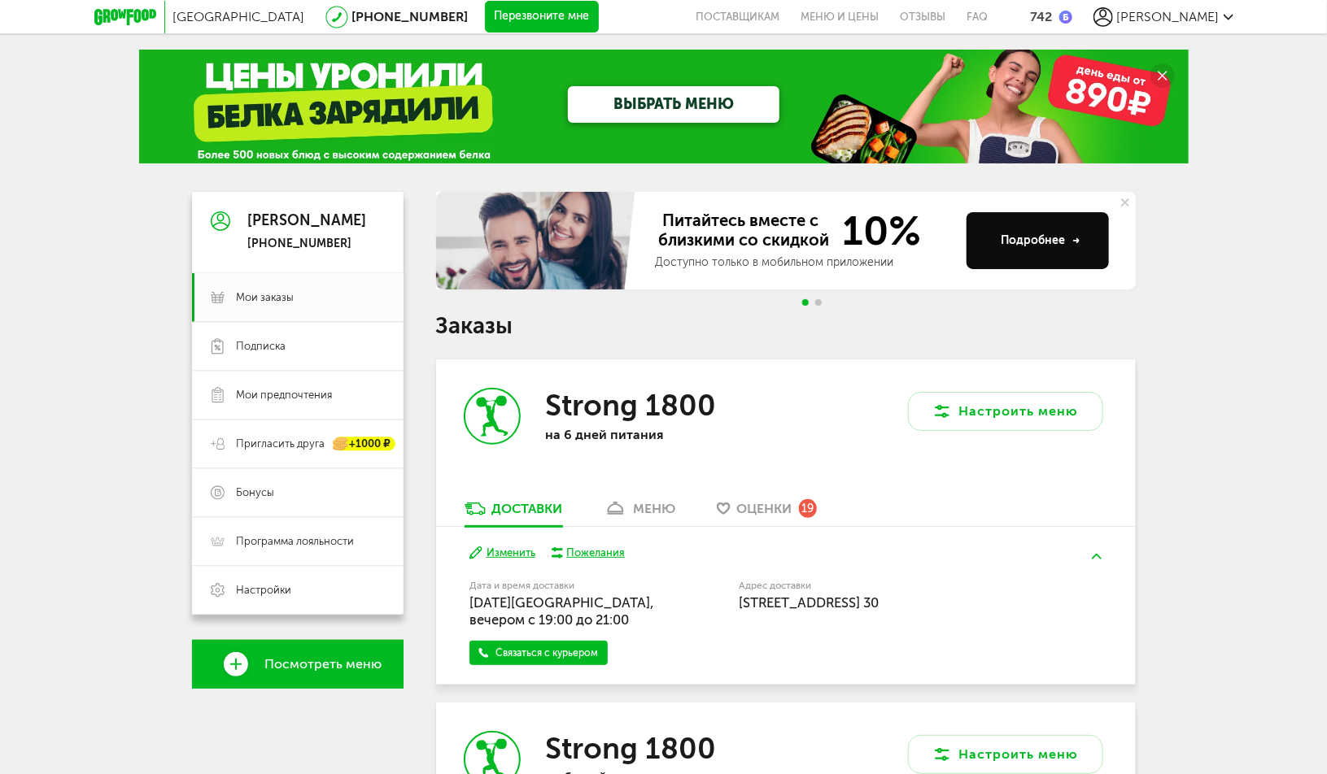
click at [658, 408] on h3 "Strong 1800" at bounding box center [630, 405] width 171 height 35
drag, startPoint x: 717, startPoint y: 407, endPoint x: 582, endPoint y: 427, distance: 136.6
click at [529, 411] on div "Strong 1800 на 6 дней питания" at bounding box center [611, 430] width 350 height 141
click at [730, 436] on p "на 6 дней питания" at bounding box center [650, 434] width 211 height 15
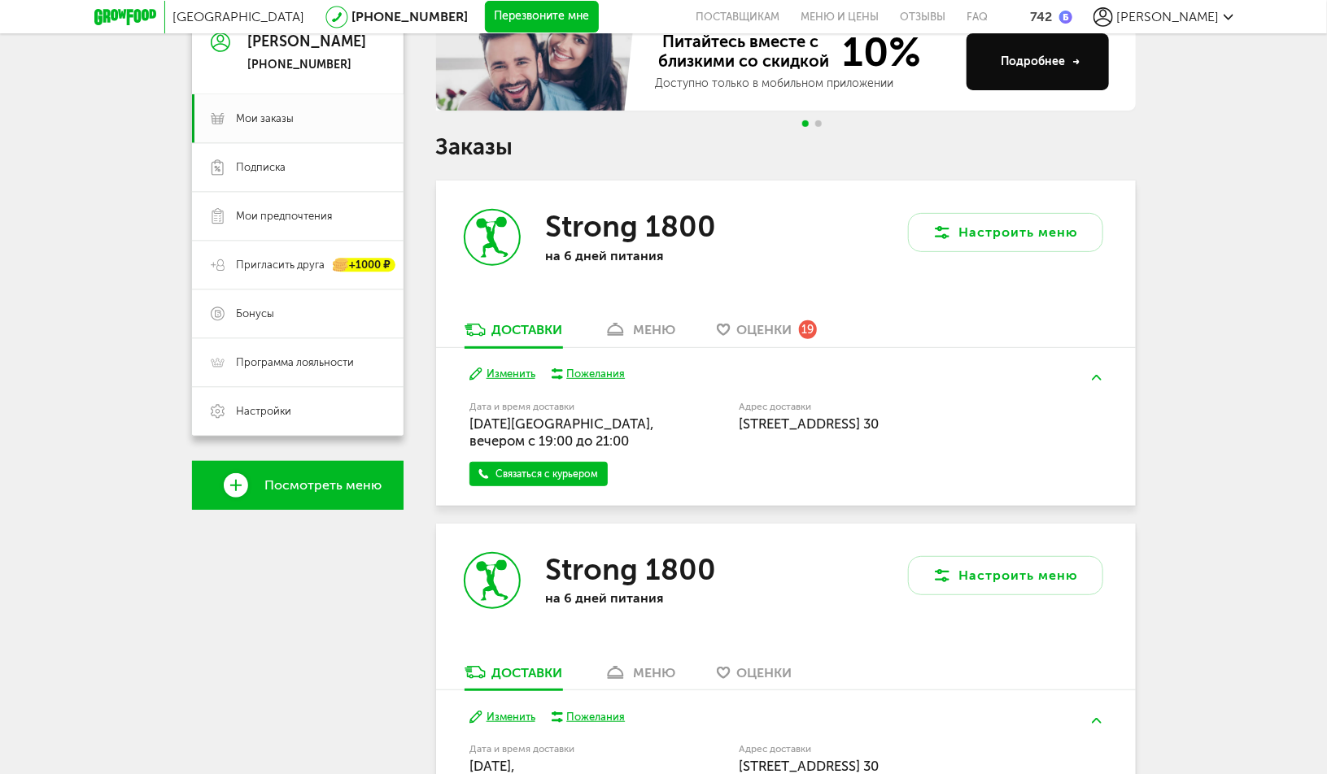
scroll to position [134, 0]
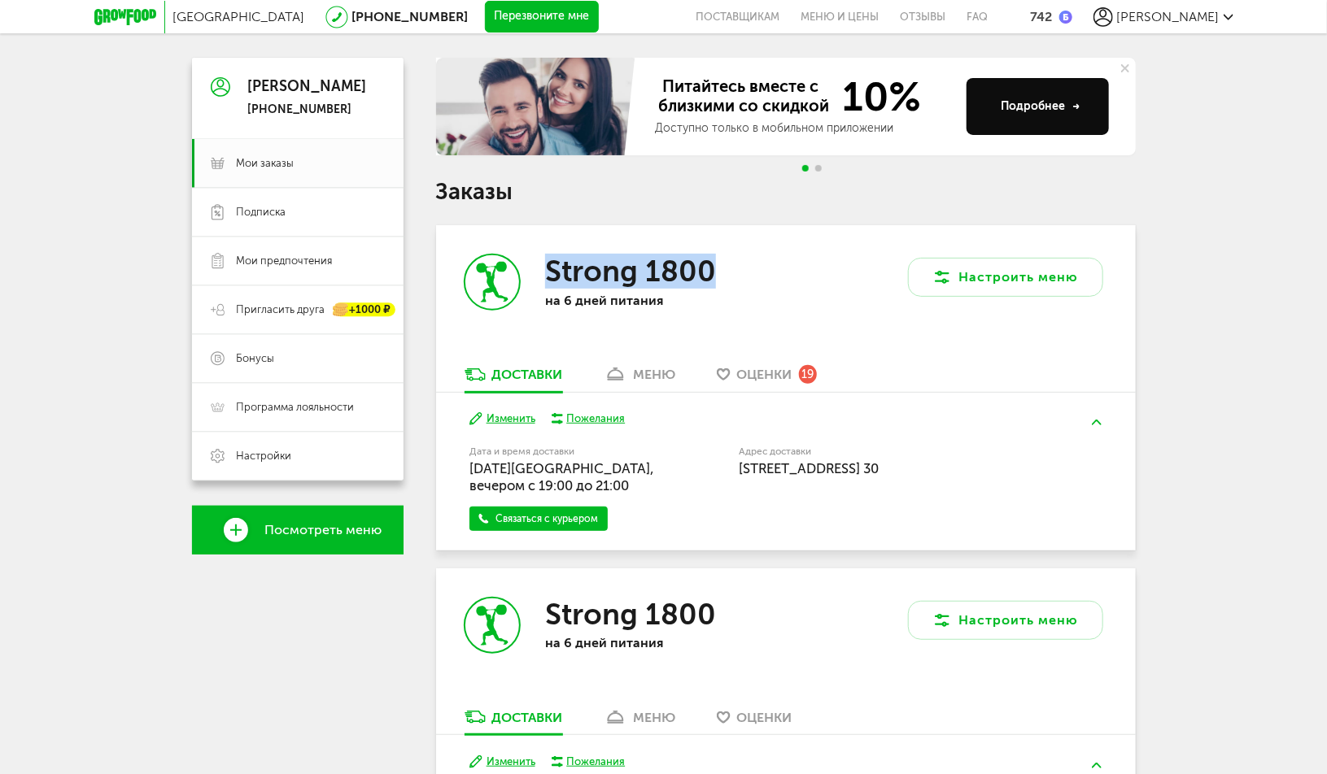
drag, startPoint x: 733, startPoint y: 274, endPoint x: 534, endPoint y: 272, distance: 198.5
click at [534, 272] on div "Strong 1800 на 6 дней питания" at bounding box center [611, 295] width 350 height 141
copy h3 "Strong 1800"
click at [266, 212] on span "Подписка" at bounding box center [262, 212] width 50 height 15
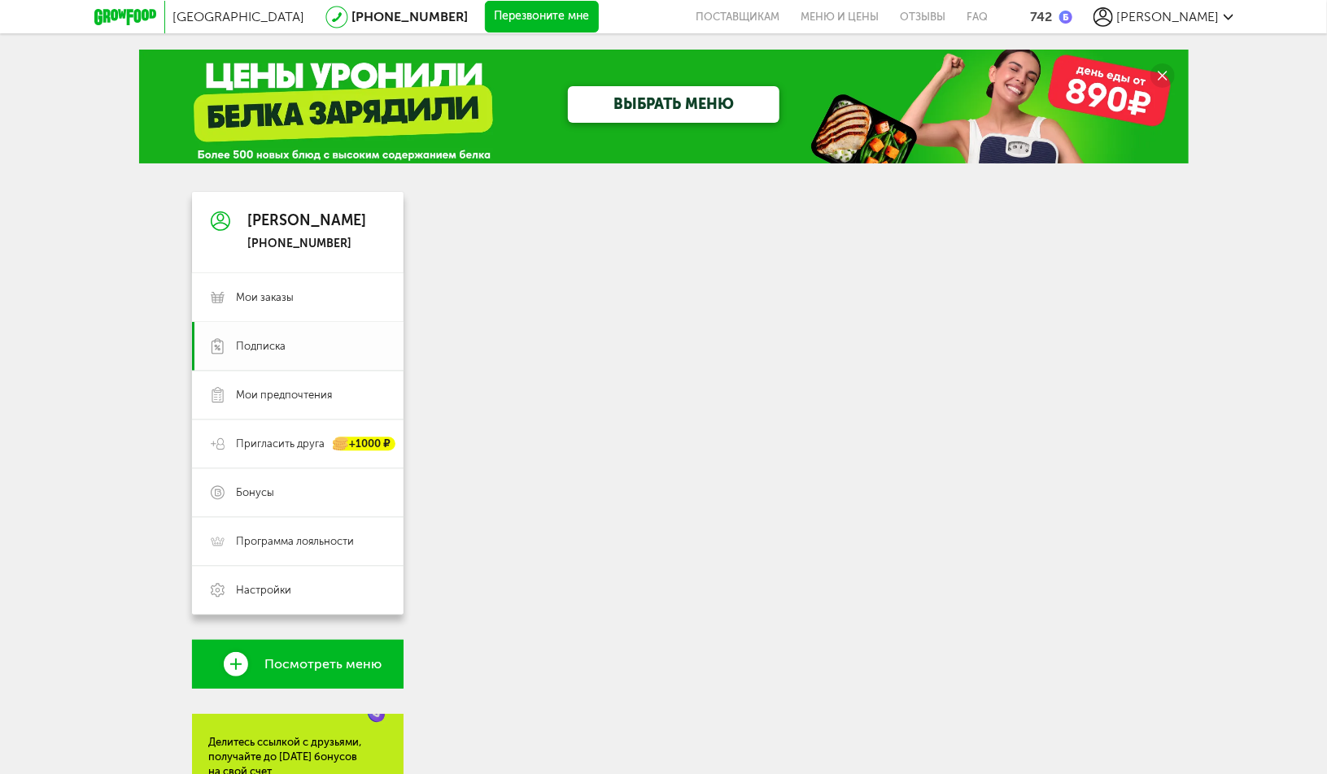
click at [262, 352] on span "Подписка" at bounding box center [262, 346] width 50 height 15
click at [479, 225] on div at bounding box center [786, 592] width 700 height 800
click at [271, 290] on span "Мои заказы" at bounding box center [266, 297] width 58 height 15
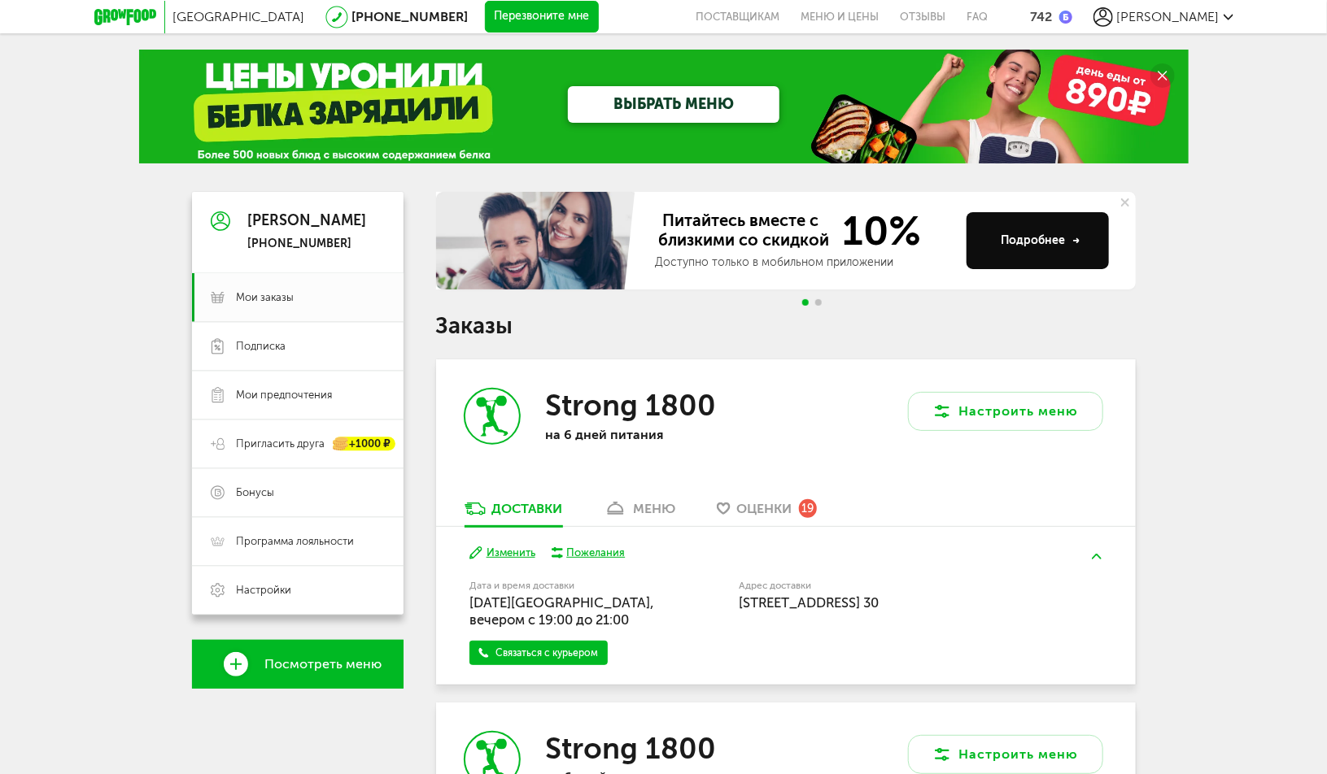
click at [694, 349] on div "Питайтесь вместе с близкими со скидкой 10% Доступно только в мобильном приложен…" at bounding box center [786, 713] width 700 height 1042
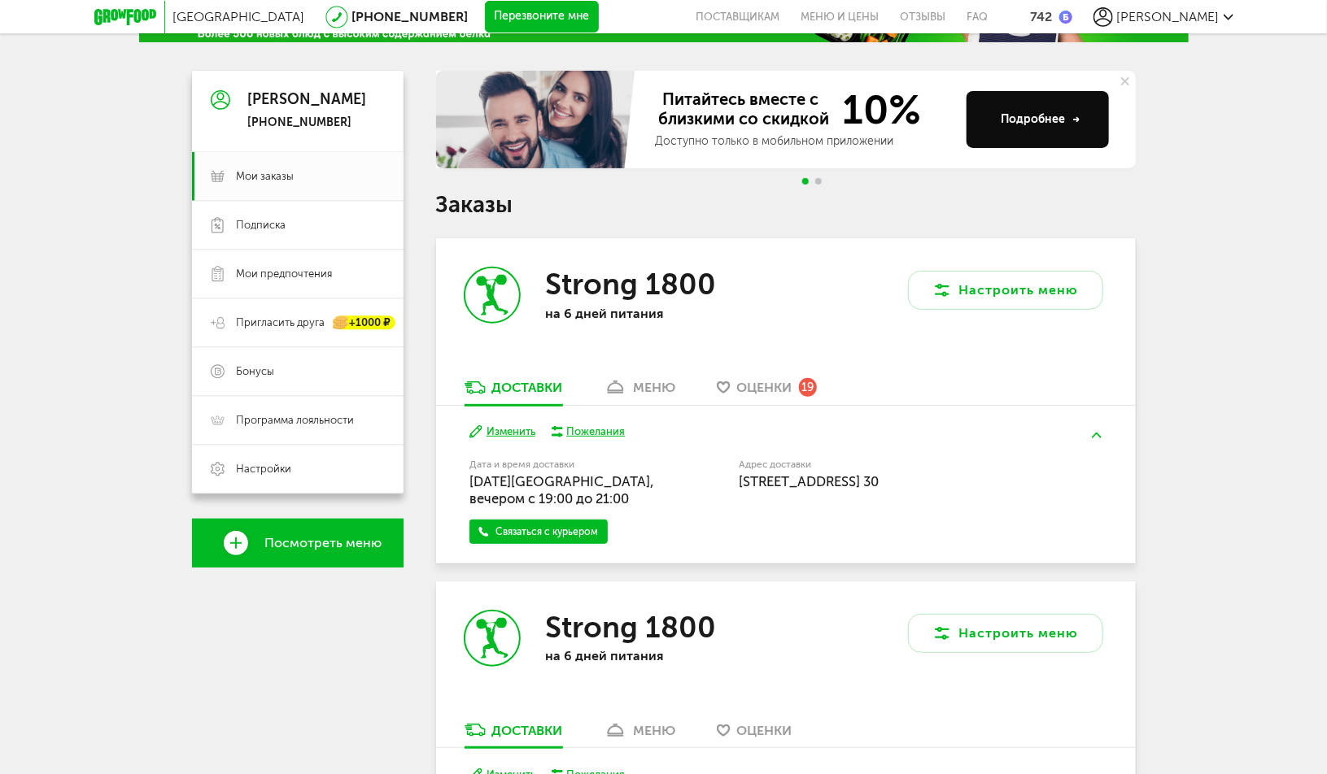
scroll to position [53, 0]
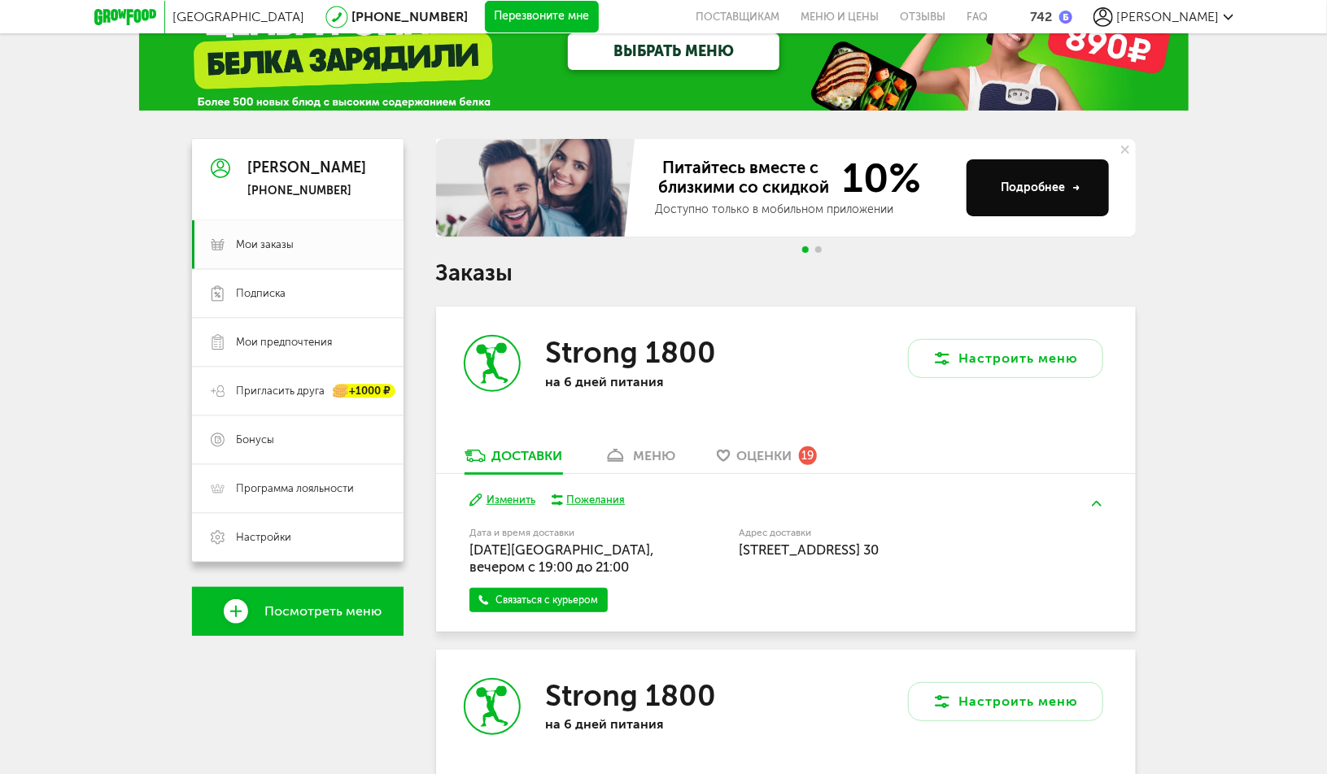
click at [748, 281] on h1 "Заказы" at bounding box center [786, 273] width 700 height 21
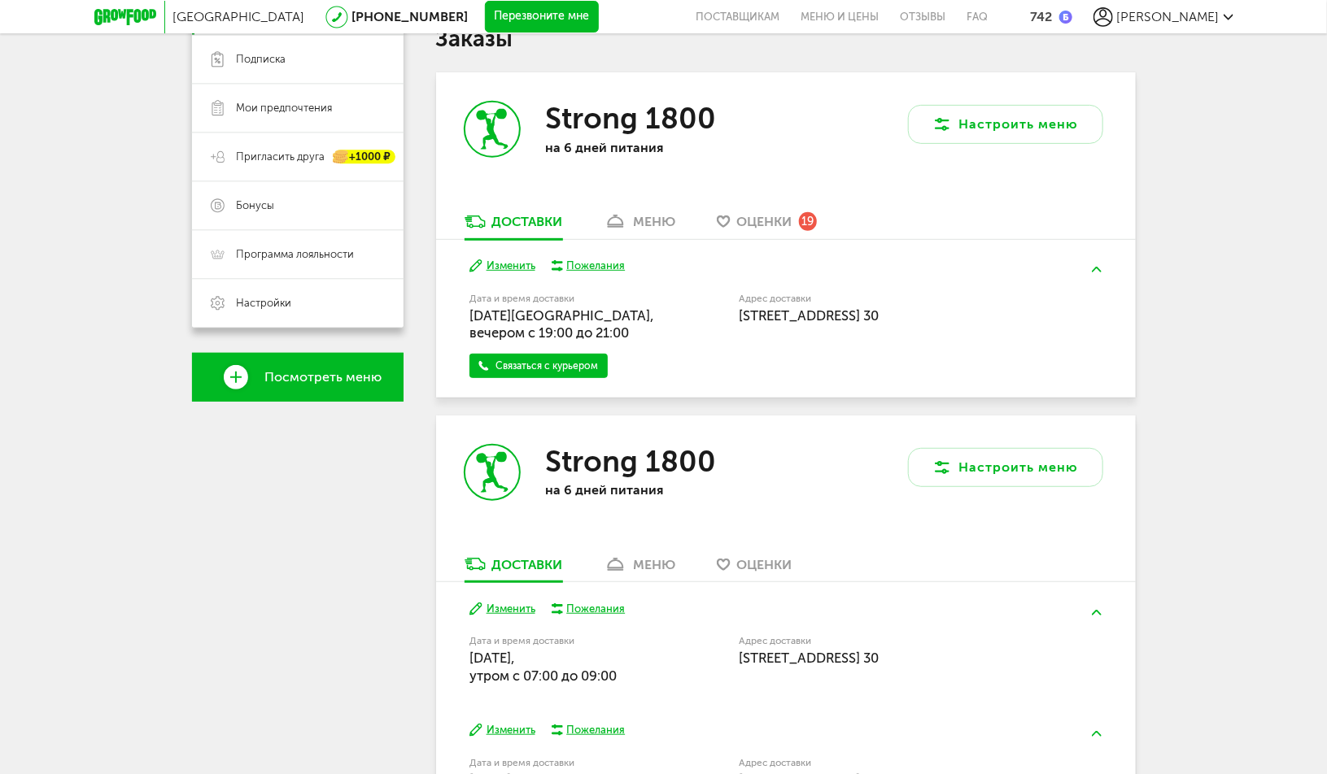
scroll to position [541, 0]
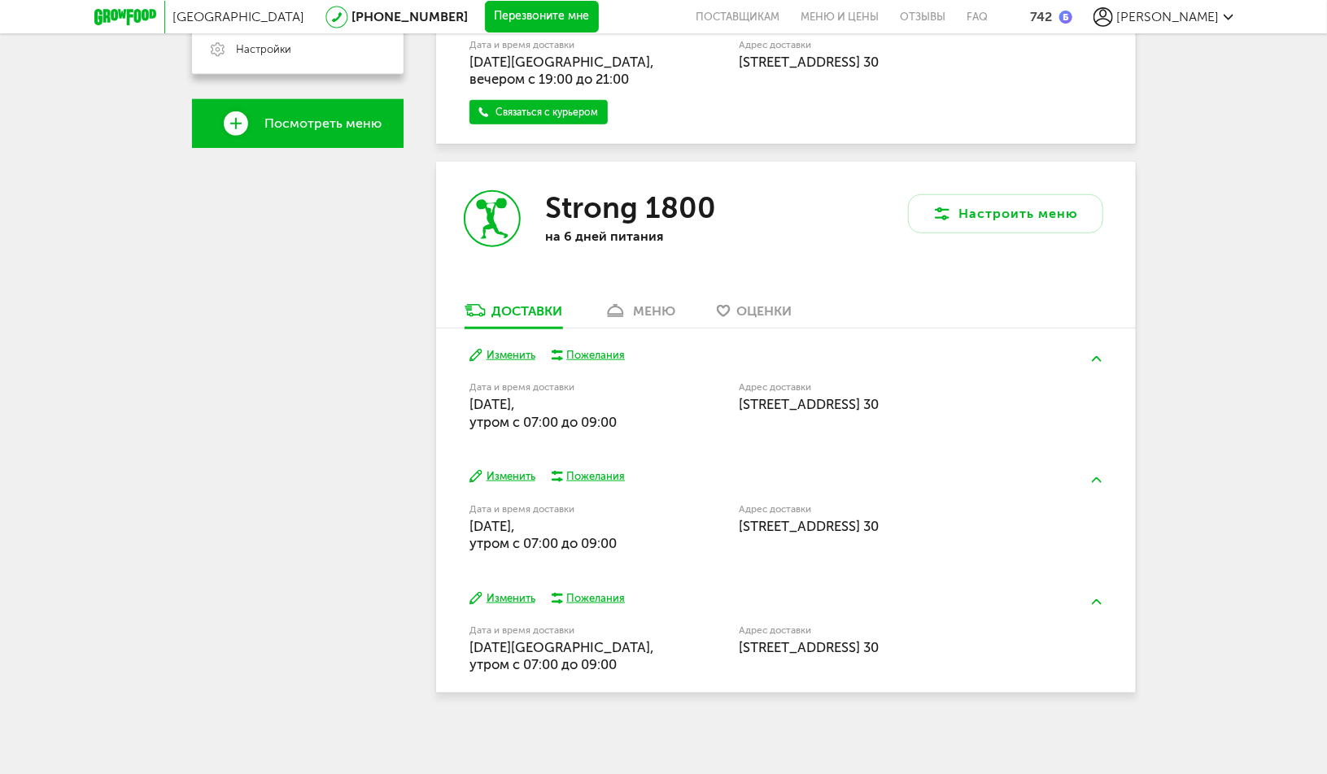
click at [1195, 346] on div "Санкт-Петербург 8 (800) 555-21-78 Перезвоните мне поставщикам Меню и цены Отзыв…" at bounding box center [663, 117] width 1327 height 1317
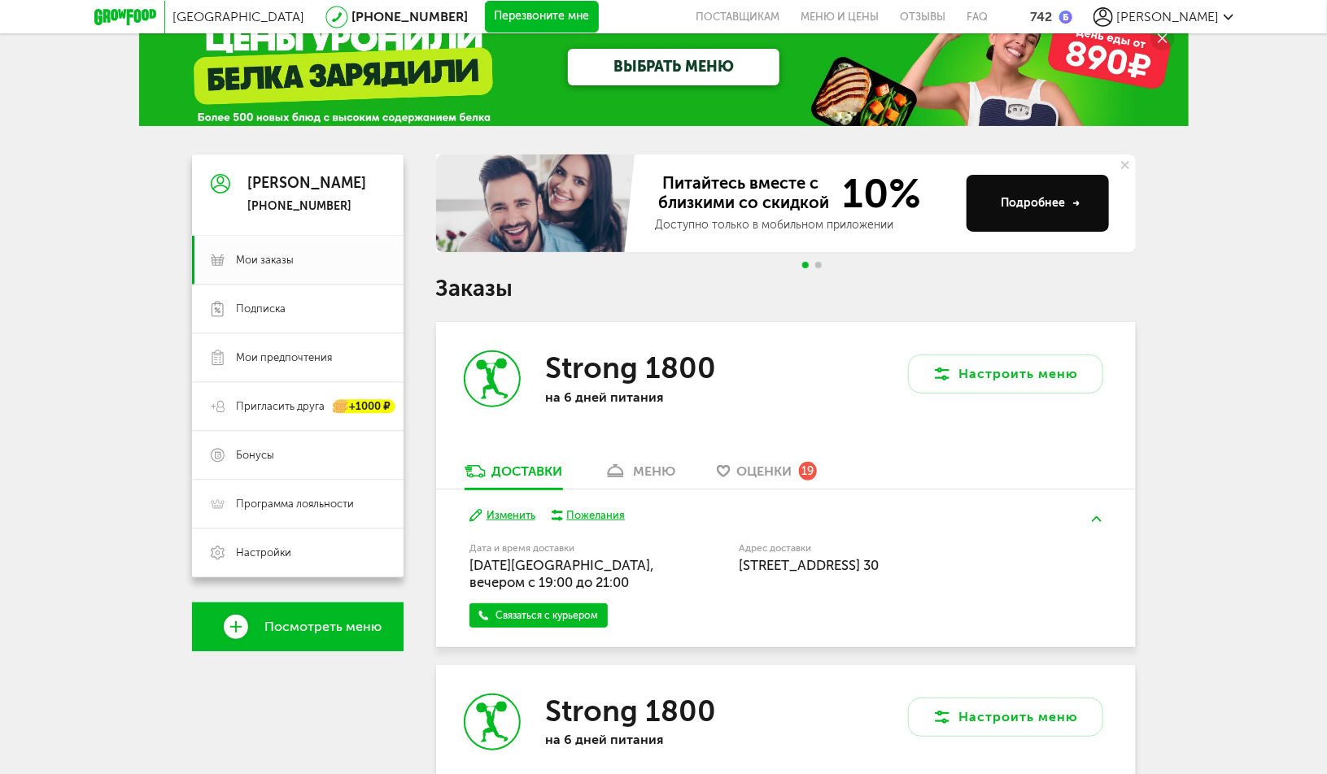
scroll to position [0, 0]
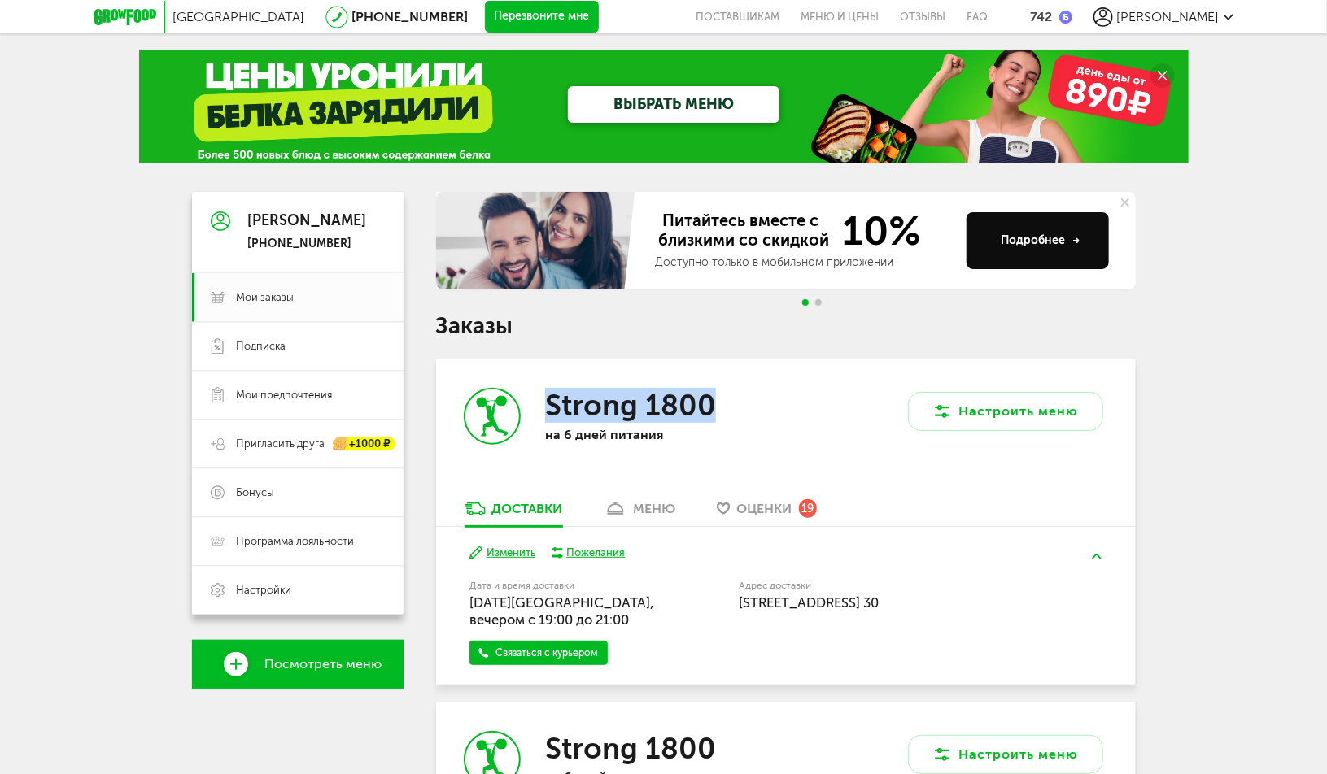
drag, startPoint x: 727, startPoint y: 403, endPoint x: 547, endPoint y: 412, distance: 180.8
click at [547, 412] on div "Strong 1800" at bounding box center [650, 405] width 211 height 35
copy h3 "Strong 1800"
click at [890, 20] on link "Меню и цены" at bounding box center [840, 16] width 99 height 33
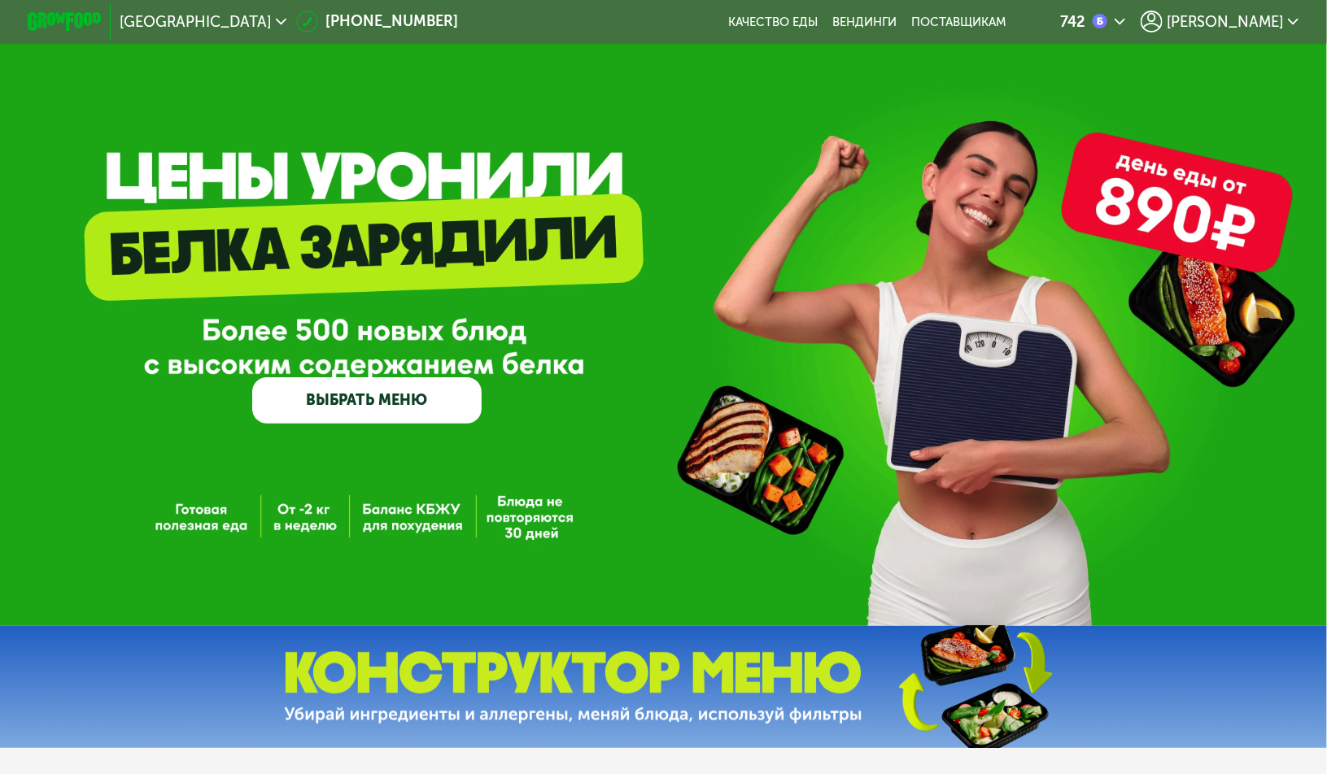
click at [1235, 28] on span "[PERSON_NAME]" at bounding box center [1225, 22] width 116 height 15
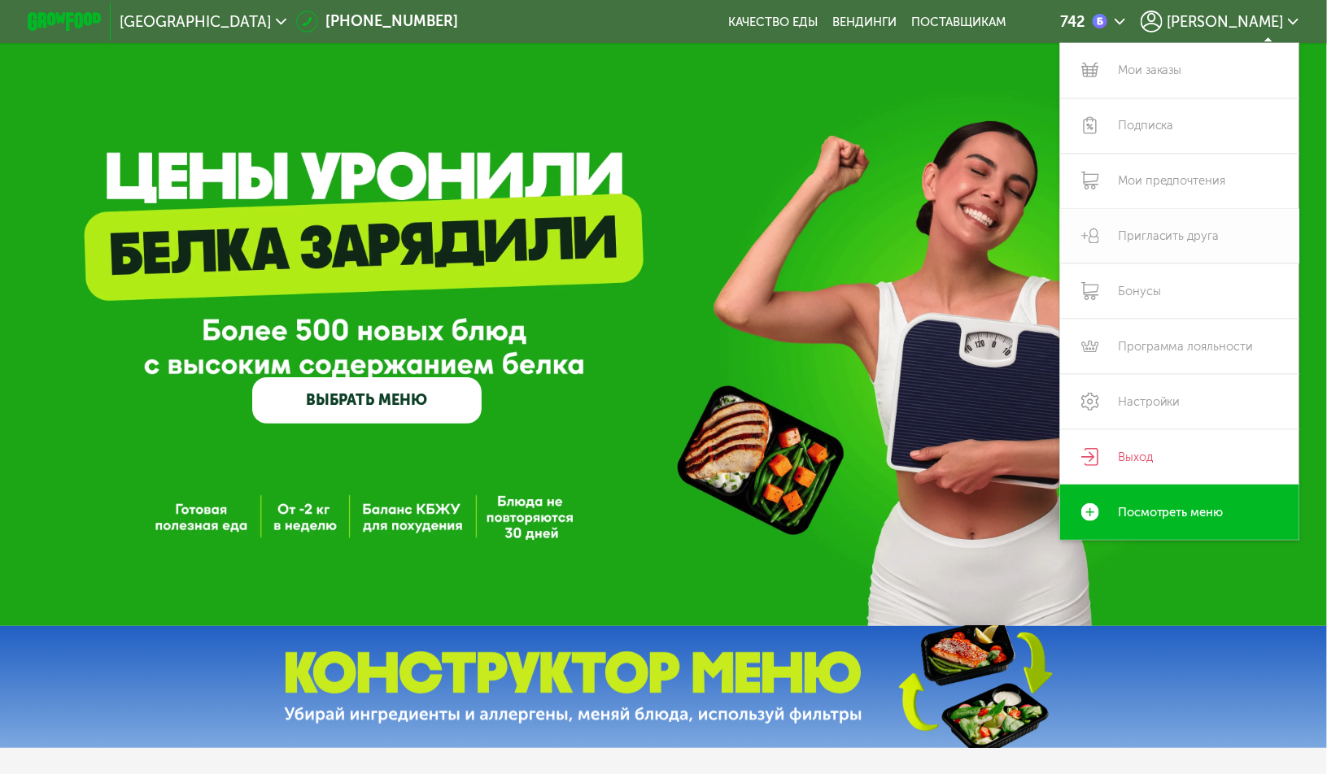
click at [1153, 239] on link "Пригласить друга" at bounding box center [1179, 236] width 239 height 55
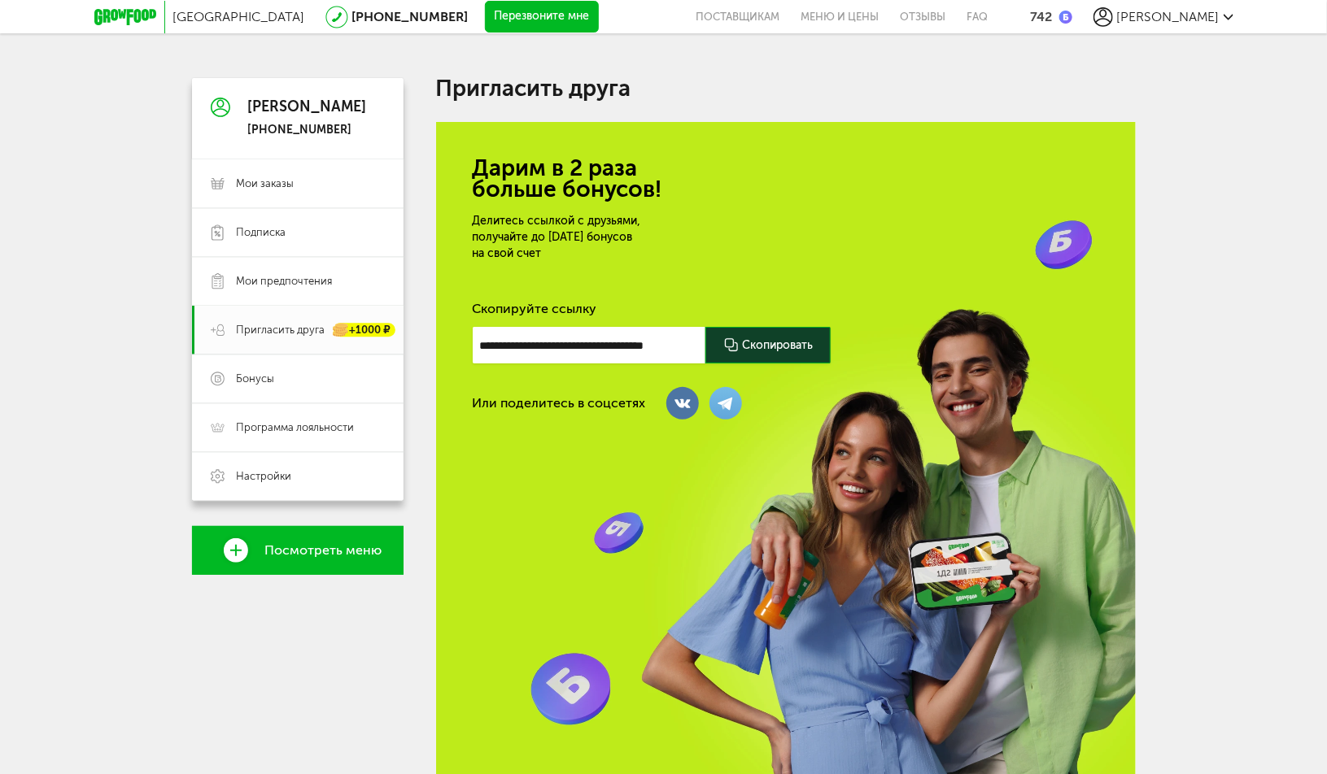
click at [752, 201] on div "**********" at bounding box center [786, 450] width 700 height 656
click at [765, 333] on div at bounding box center [767, 345] width 125 height 37
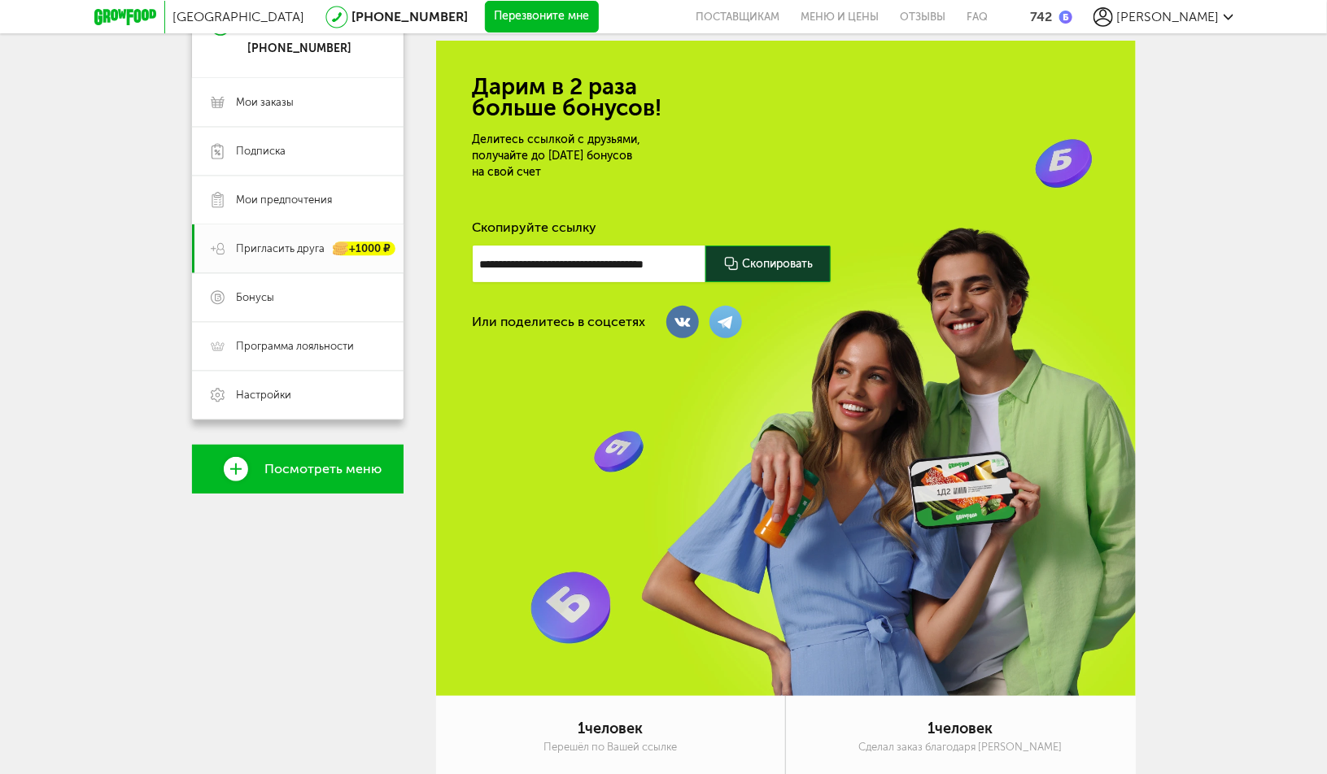
scroll to position [151, 0]
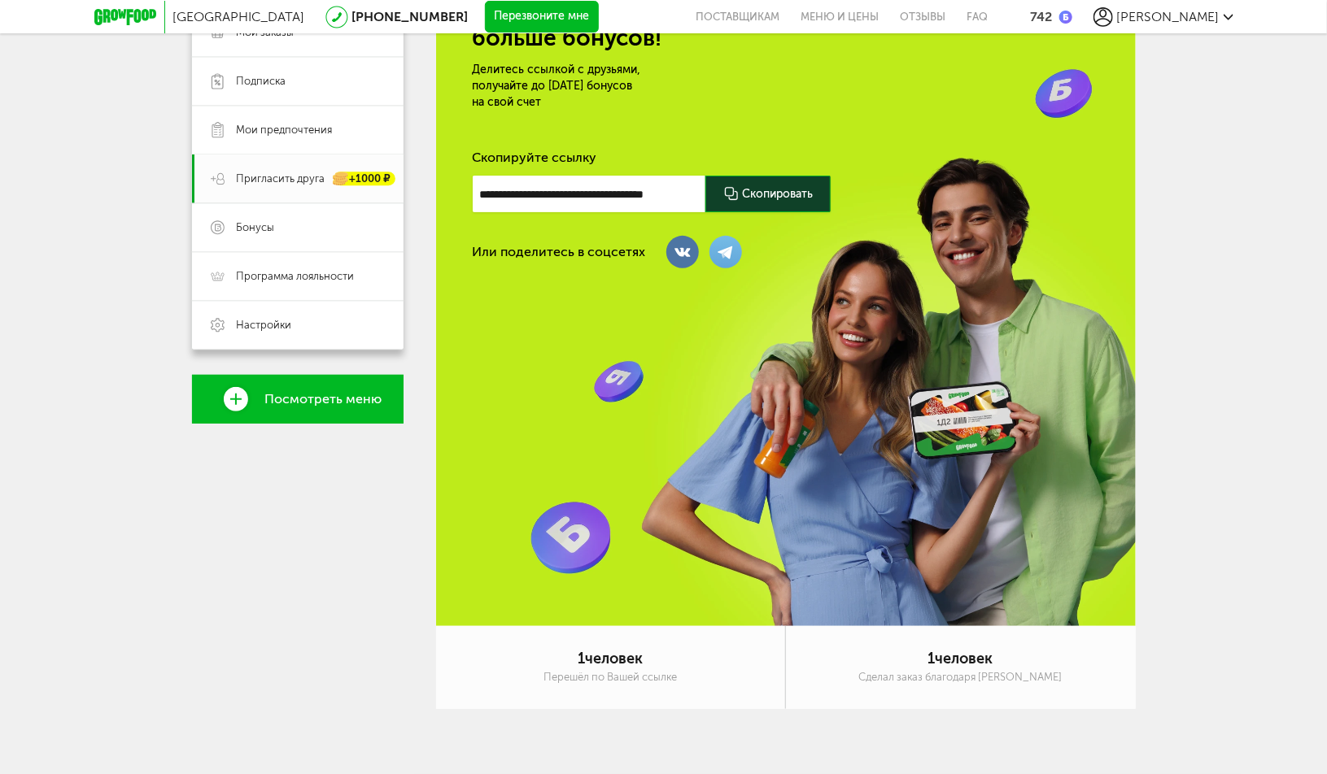
click at [1214, 338] on div "[GEOGRAPHIC_DATA] [PHONE_NUMBER] Перезвоните мне поставщикам Меню и цены Отзывы…" at bounding box center [663, 312] width 1327 height 926
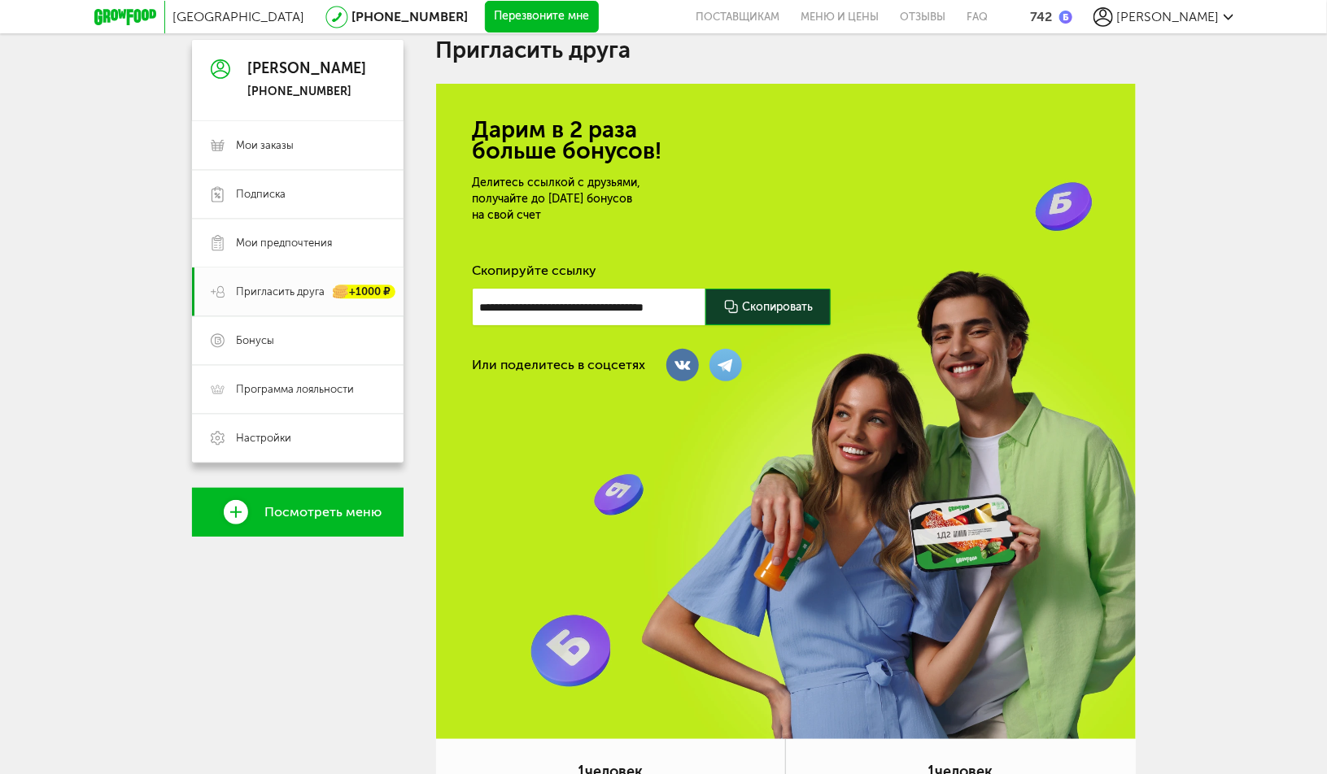
scroll to position [0, 0]
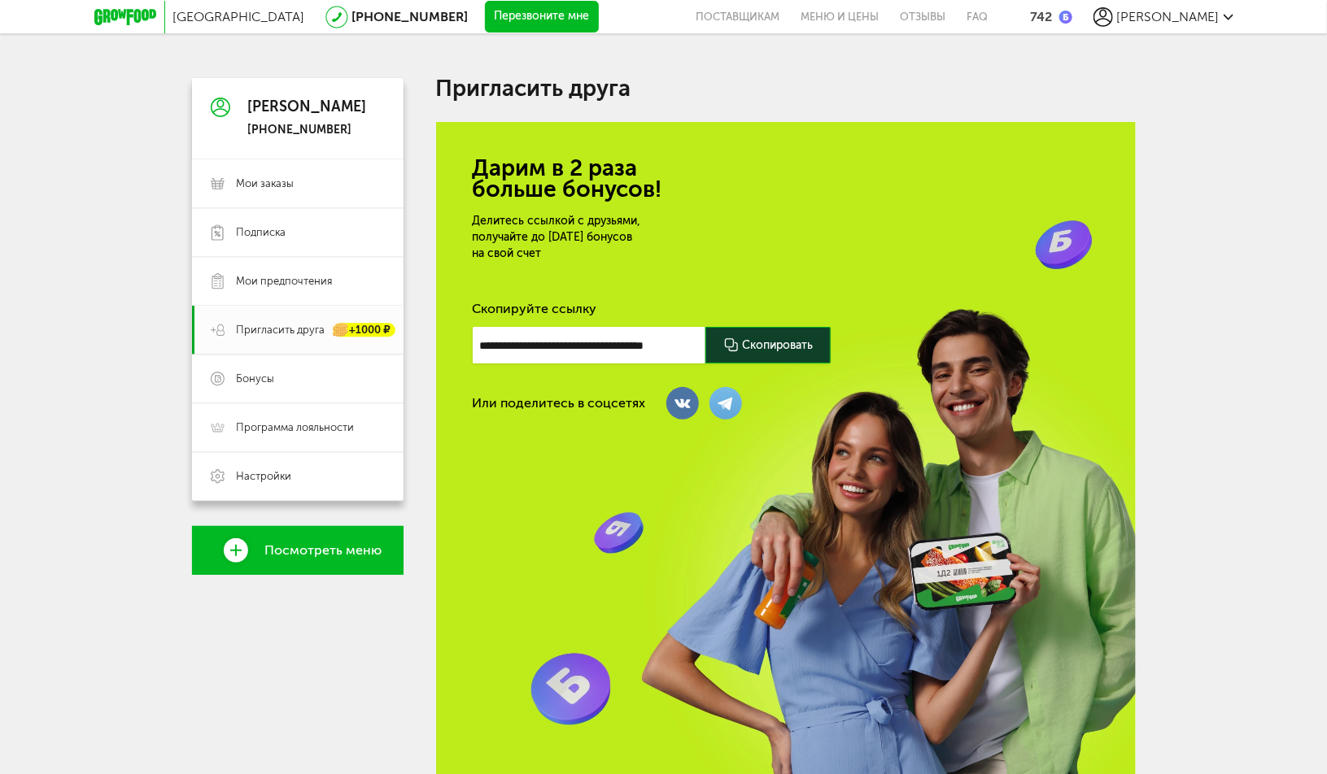
drag, startPoint x: 583, startPoint y: 253, endPoint x: 601, endPoint y: 255, distance: 18.1
click at [601, 255] on div "Делитесь ссылкой с друзьями, получайте до 1000 бонусов на свой счет" at bounding box center [662, 237] width 379 height 49
click at [601, 257] on div "Делитесь ссылкой с друзьями, получайте до 1000 бонусов на свой счет" at bounding box center [662, 237] width 379 height 49
click at [284, 179] on span "Мои заказы" at bounding box center [266, 184] width 58 height 15
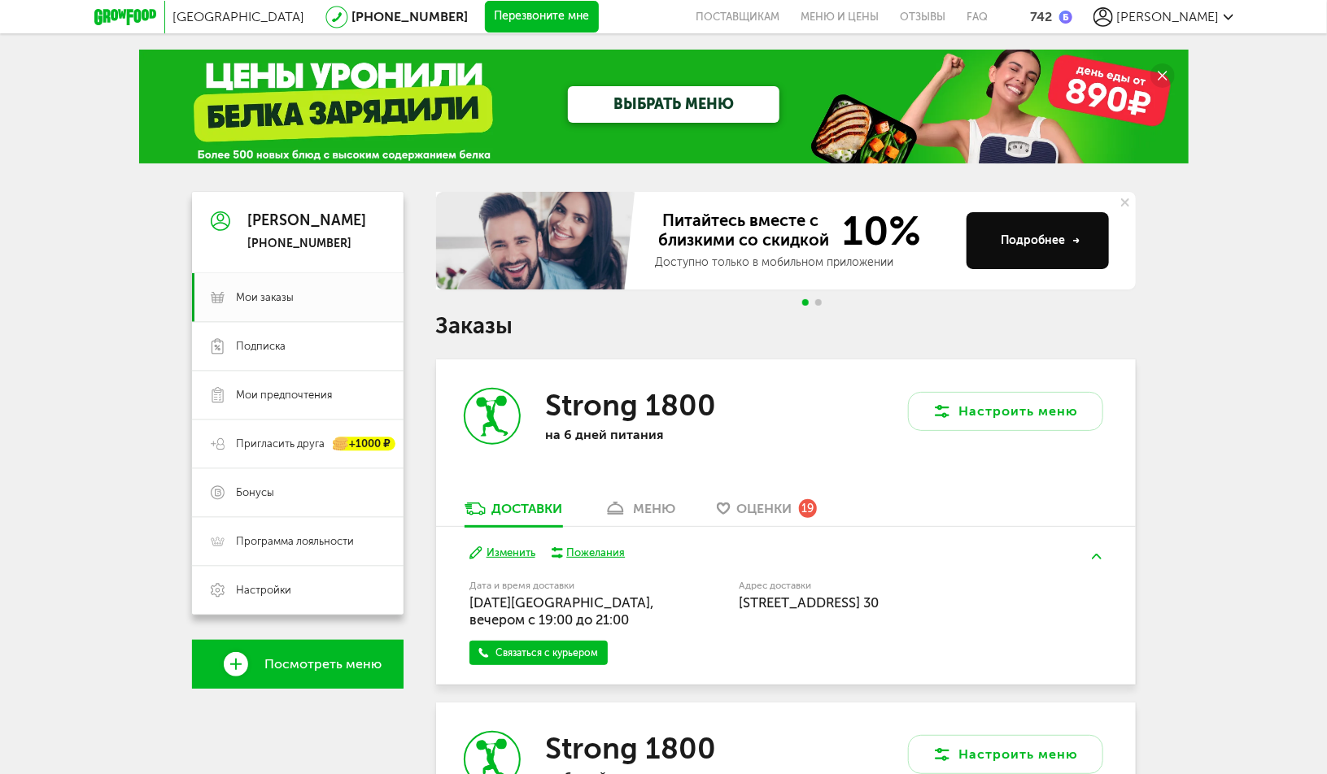
click at [1198, 482] on div "[GEOGRAPHIC_DATA] [PHONE_NUMBER] Перезвоните мне поставщикам Меню и цены Отзывы…" at bounding box center [663, 658] width 1327 height 1317
click at [272, 447] on span "Пригласить друга" at bounding box center [281, 444] width 89 height 15
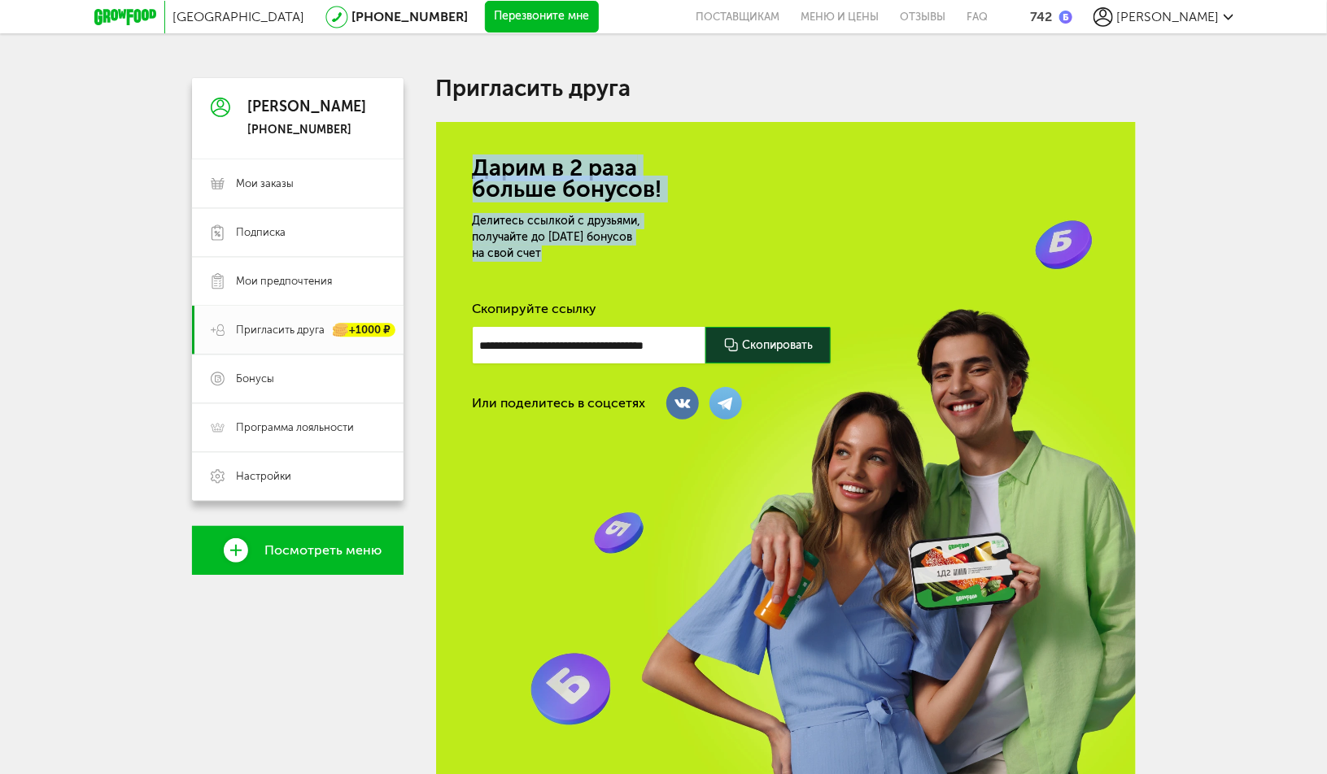
drag, startPoint x: 474, startPoint y: 168, endPoint x: 625, endPoint y: 252, distance: 172.6
click at [625, 251] on div "**********" at bounding box center [786, 450] width 700 height 656
click at [674, 255] on div "Делитесь ссылкой с друзьями, получайте до 1000 бонусов на свой счет" at bounding box center [662, 237] width 379 height 49
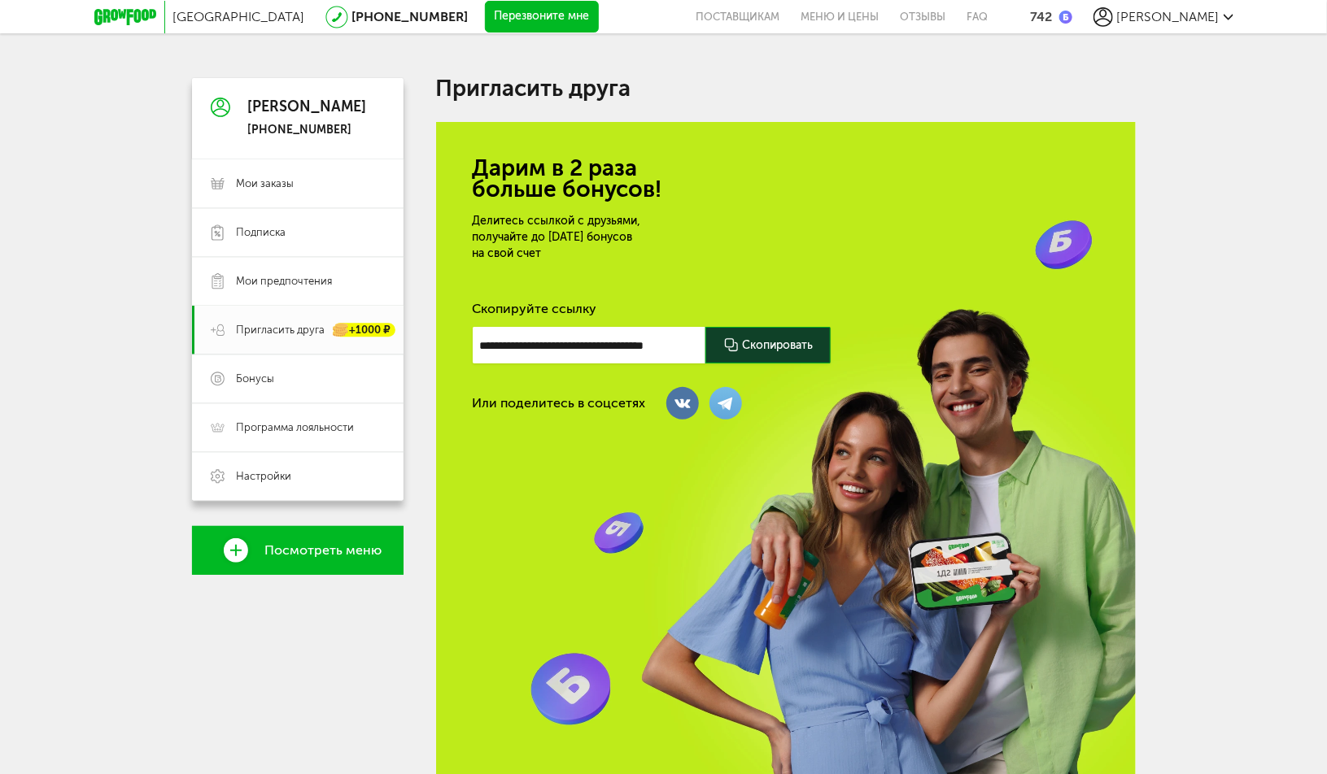
click at [674, 259] on div "Делитесь ссылкой с друзьями, получайте до 1000 бонусов на свой счет" at bounding box center [662, 237] width 379 height 49
click at [649, 261] on div "**********" at bounding box center [786, 450] width 700 height 656
click at [674, 257] on div "Делитесь ссылкой с друзьями, получайте до 1000 бонусов на свой счет" at bounding box center [662, 237] width 379 height 49
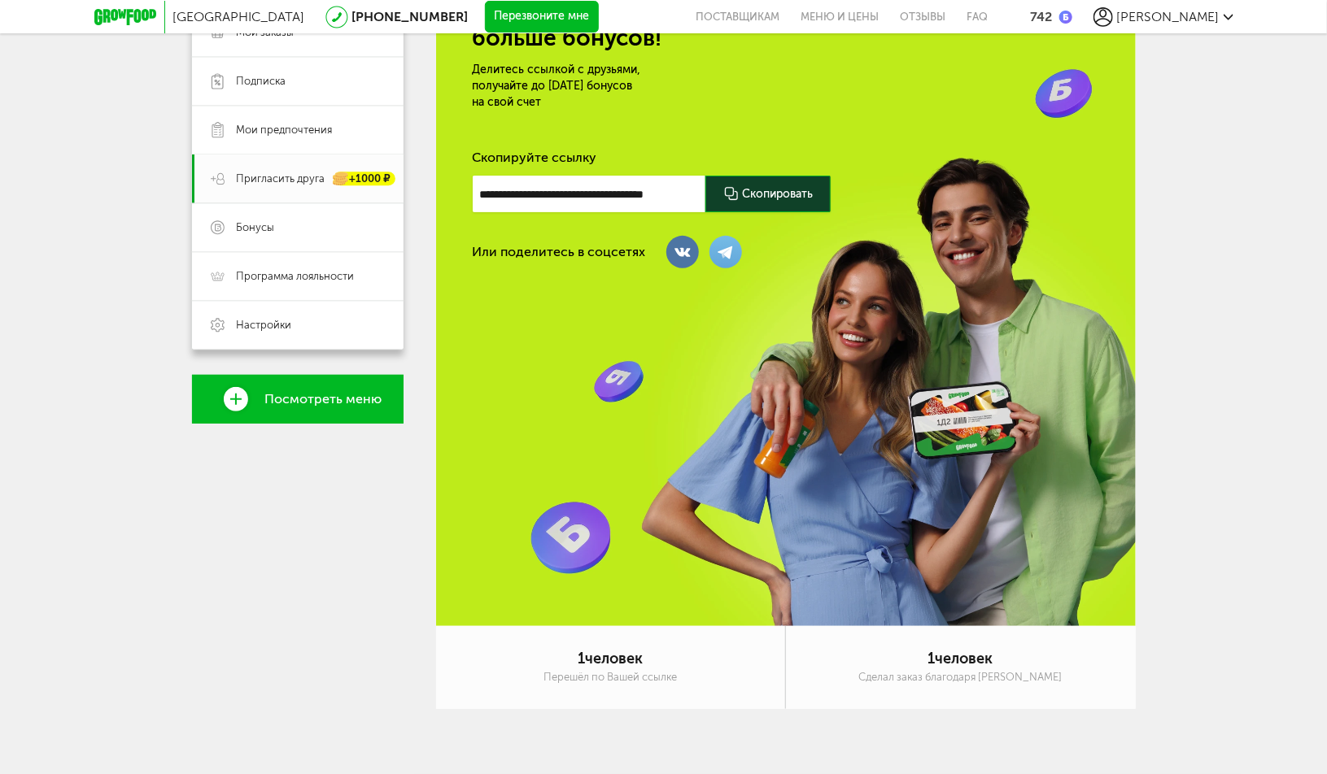
click at [1237, 429] on div "Санкт-Петербург 8 (800) 555-21-78 Перезвоните мне поставщикам Меню и цены Отзыв…" at bounding box center [663, 312] width 1327 height 926
click at [1236, 438] on div "Санкт-Петербург 8 (800) 555-21-78 Перезвоните мне поставщикам Меню и цены Отзыв…" at bounding box center [663, 312] width 1327 height 926
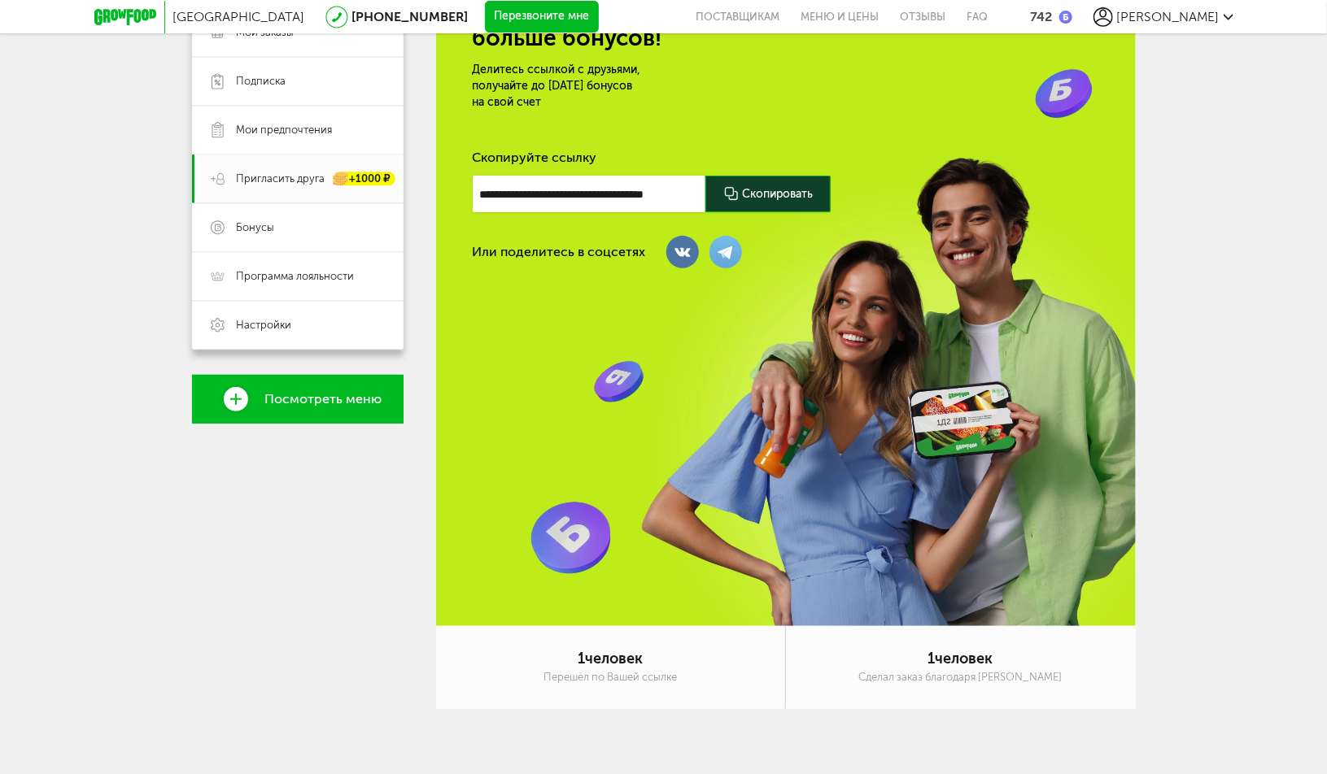
click at [848, 410] on div "**********" at bounding box center [786, 299] width 700 height 656
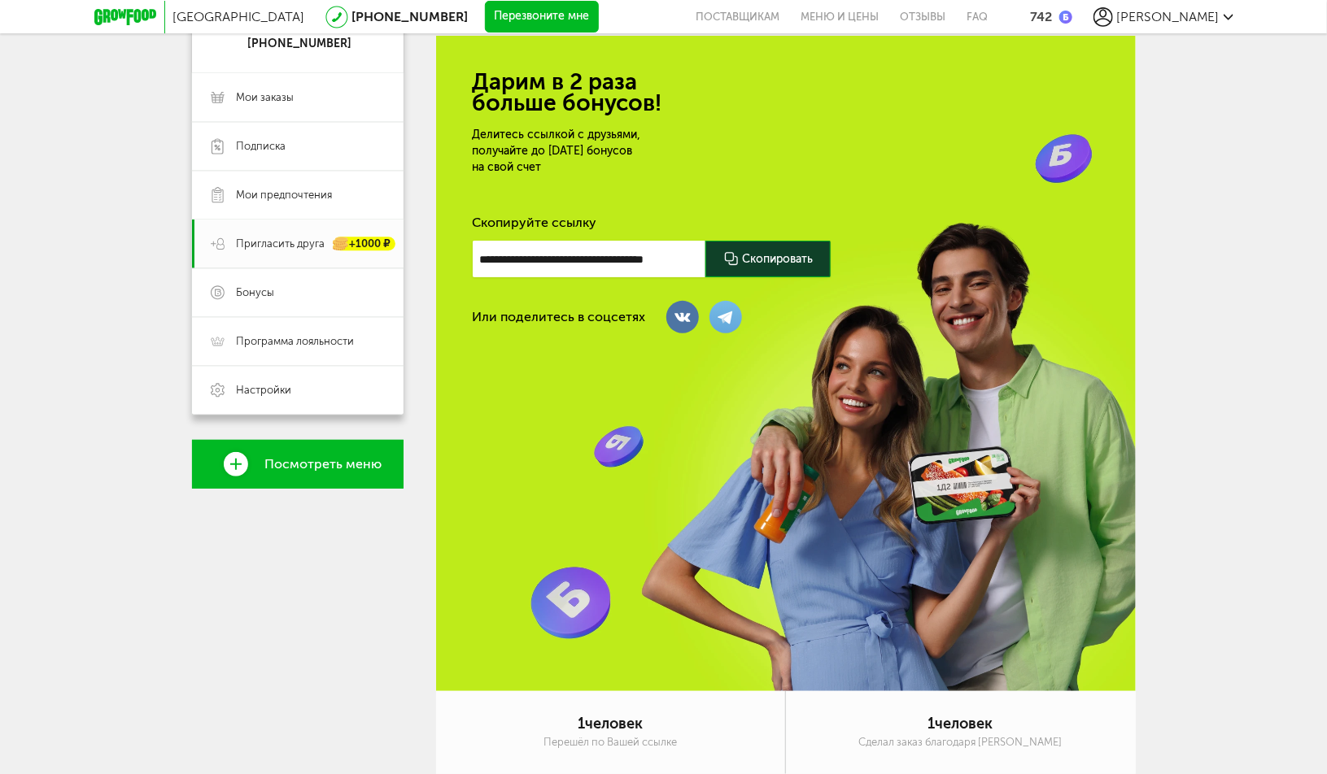
scroll to position [0, 0]
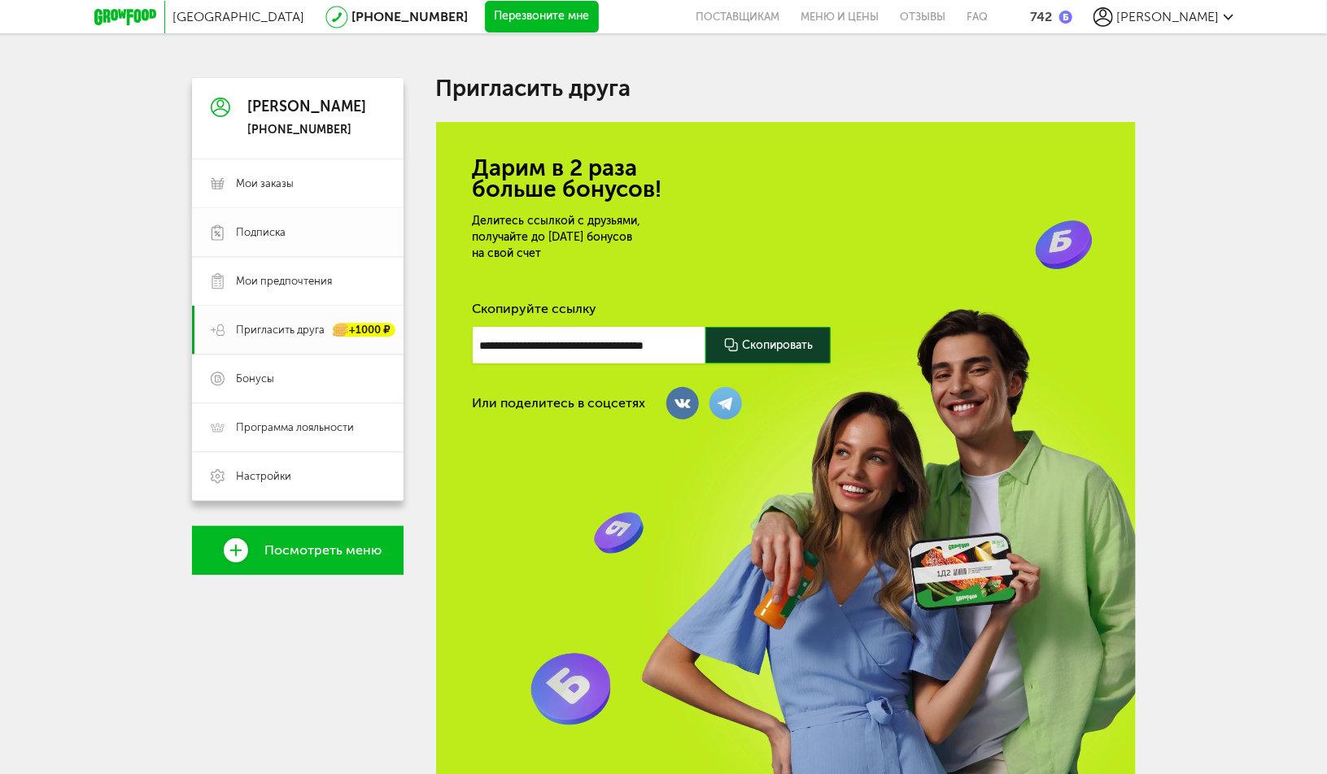
click at [279, 226] on span "Подписка" at bounding box center [262, 232] width 50 height 15
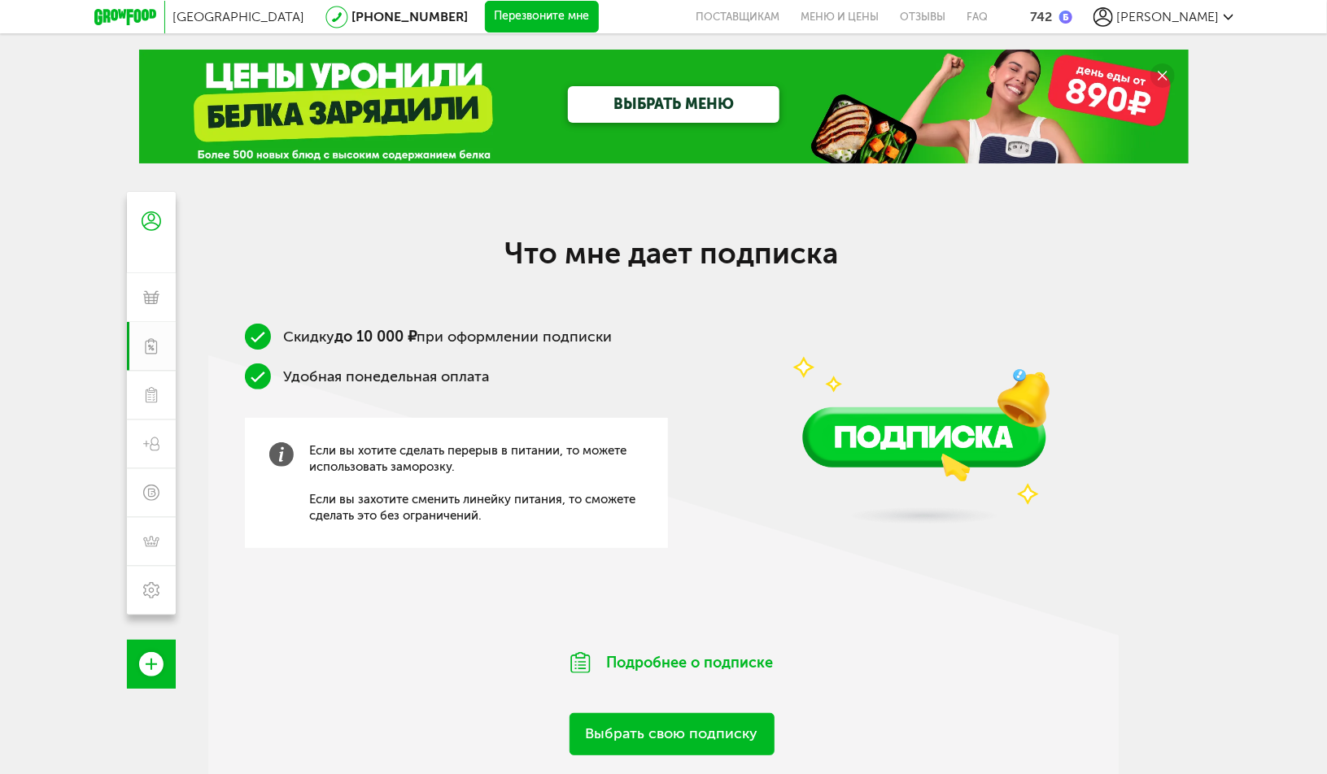
click at [190, 15] on span "[GEOGRAPHIC_DATA]" at bounding box center [239, 16] width 132 height 15
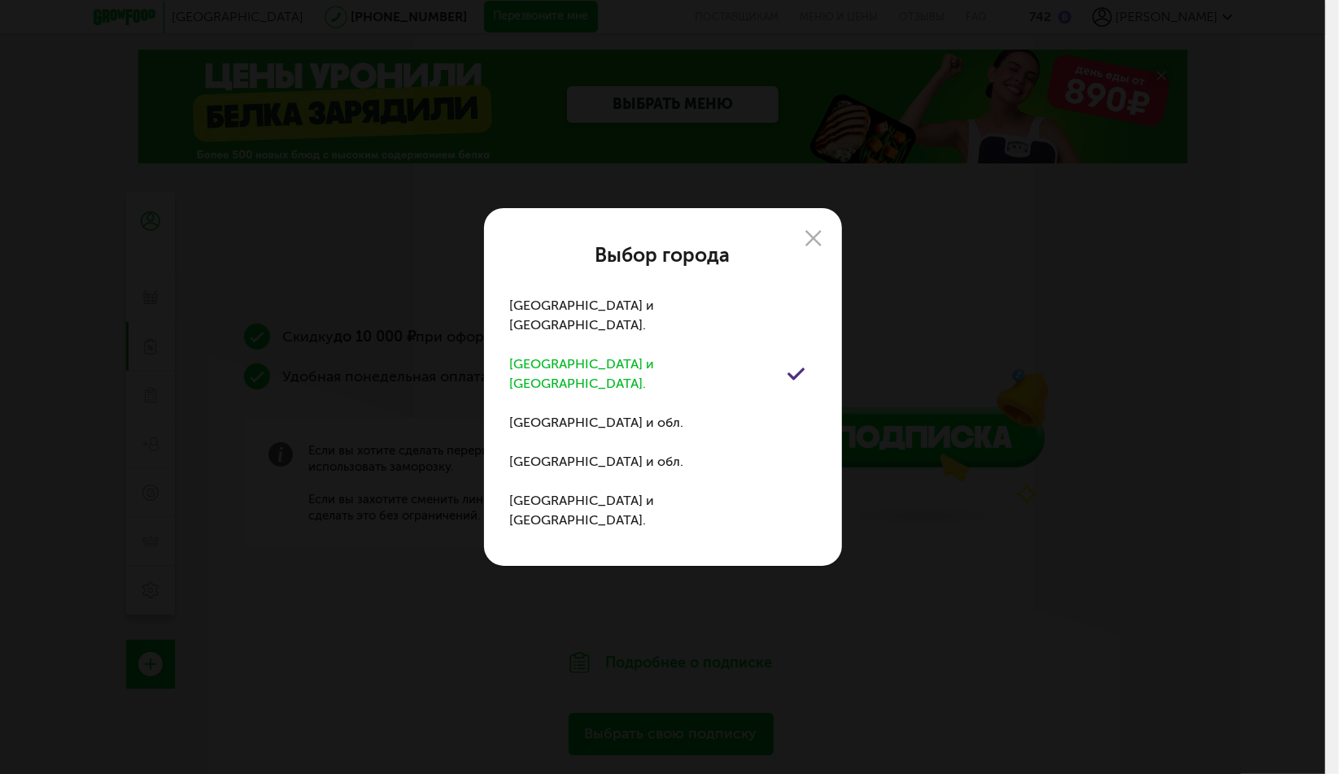
click at [1041, 324] on div "Выбор города Москва и обл. Санкт-Петербург и обл. Воронеж и обл. Казань и обл. …" at bounding box center [662, 387] width 1325 height 774
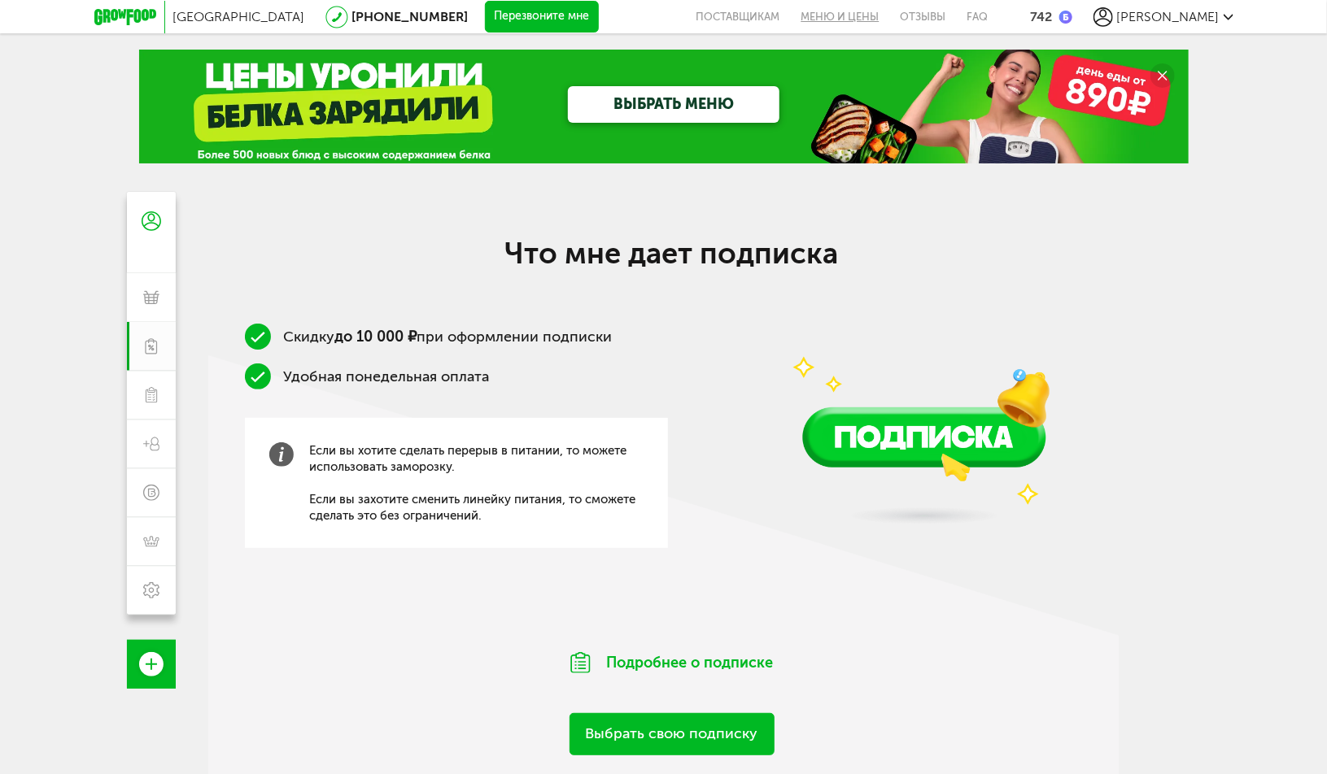
click at [887, 28] on link "Меню и цены" at bounding box center [840, 16] width 99 height 33
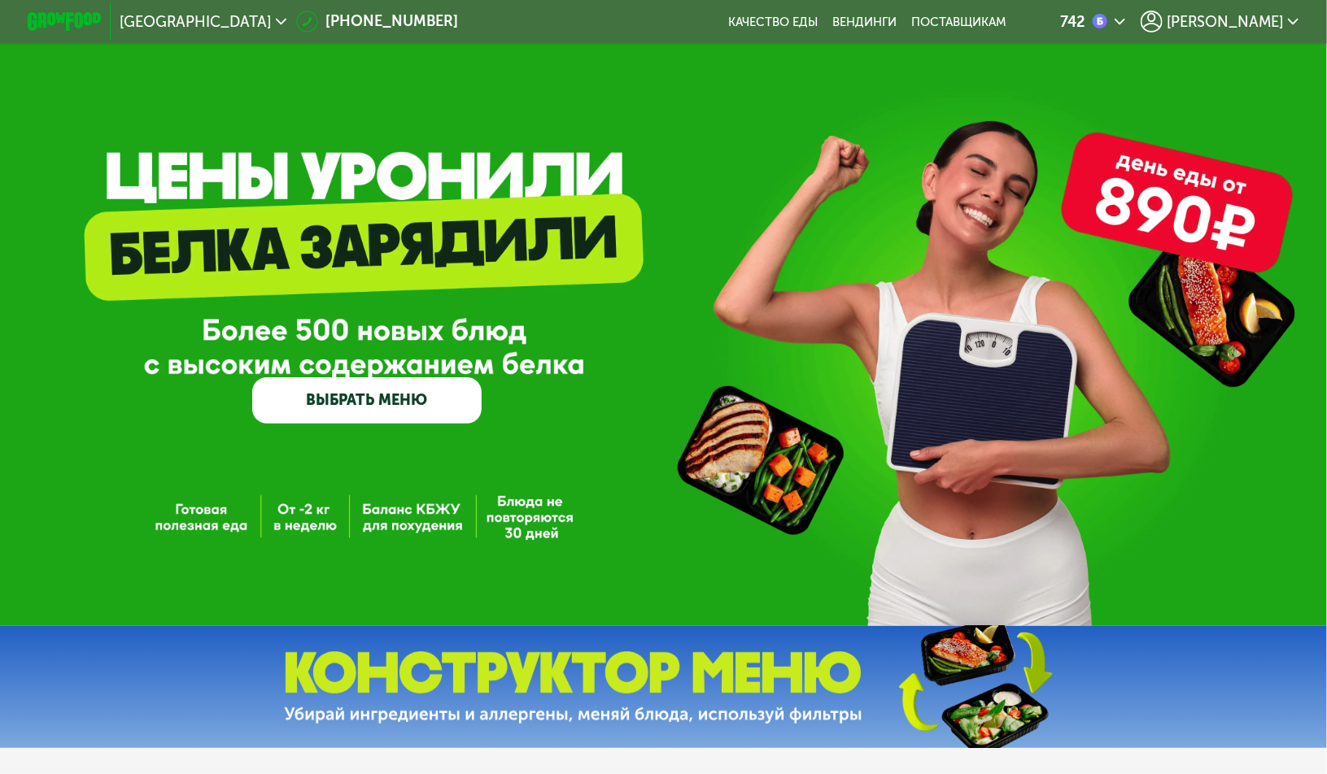
click at [381, 196] on div "GrowFood — доставка правильного питания ВЫБРАТЬ МЕНЮ" at bounding box center [663, 313] width 1327 height 626
click at [359, 238] on div "GrowFood — доставка правильного питания ВЫБРАТЬ МЕНЮ" at bounding box center [366, 317] width 229 height 211
click at [600, 323] on div "GrowFood — доставка правильного питания ВЫБРАТЬ МЕНЮ" at bounding box center [663, 317] width 1327 height 211
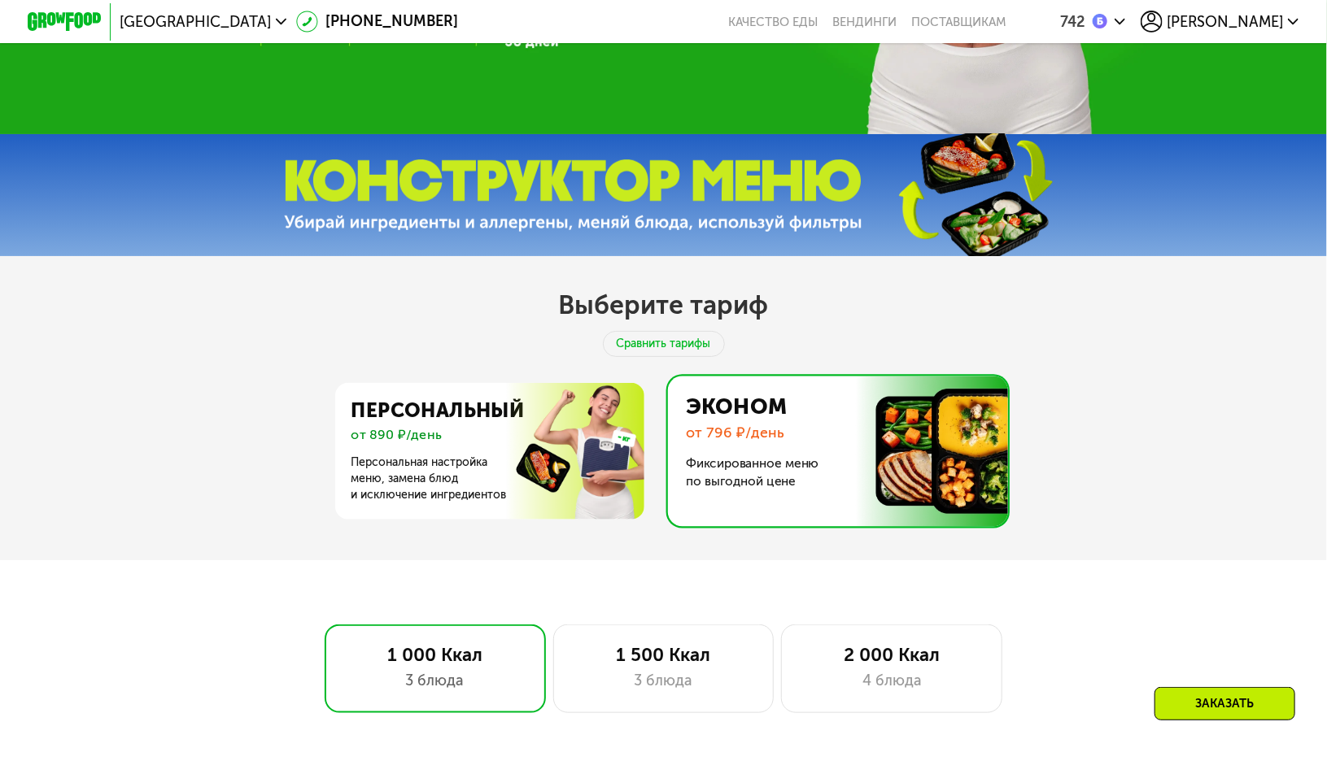
scroll to position [488, 0]
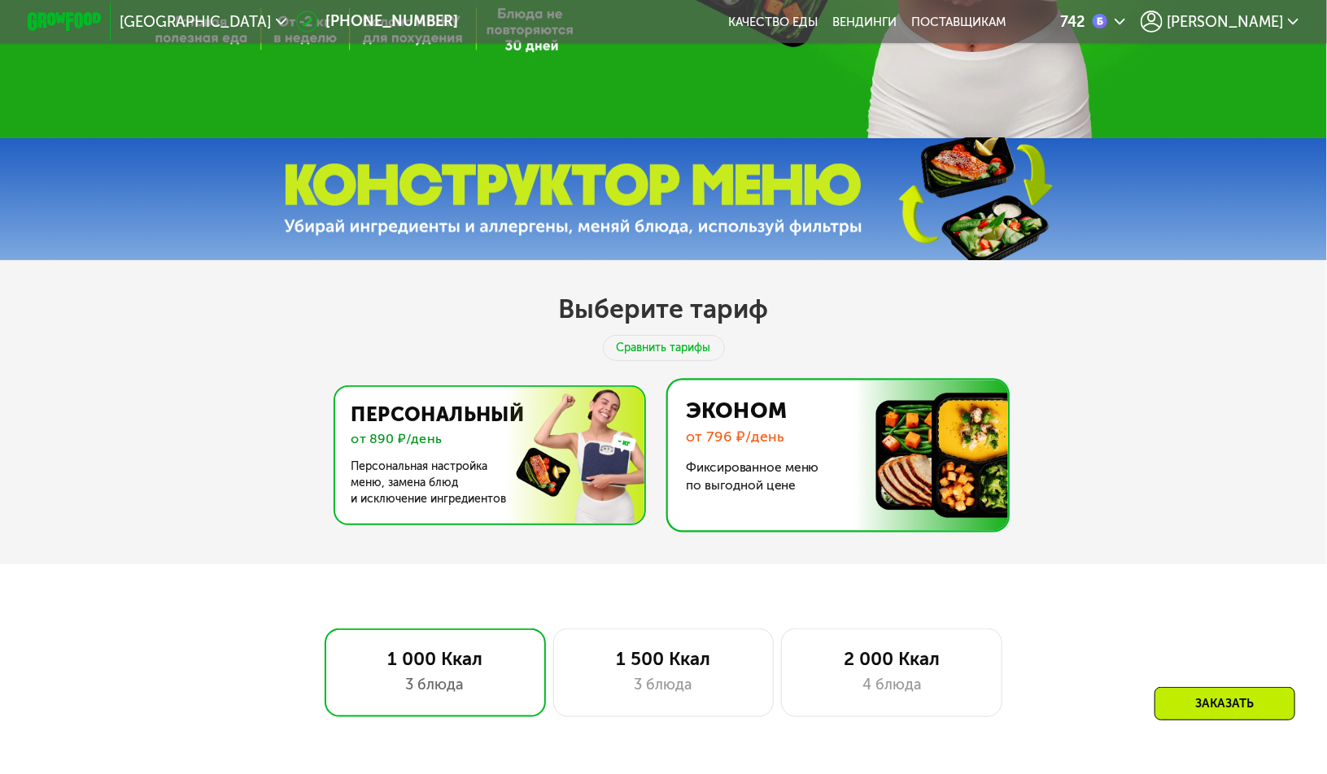
click at [577, 426] on img at bounding box center [485, 455] width 316 height 137
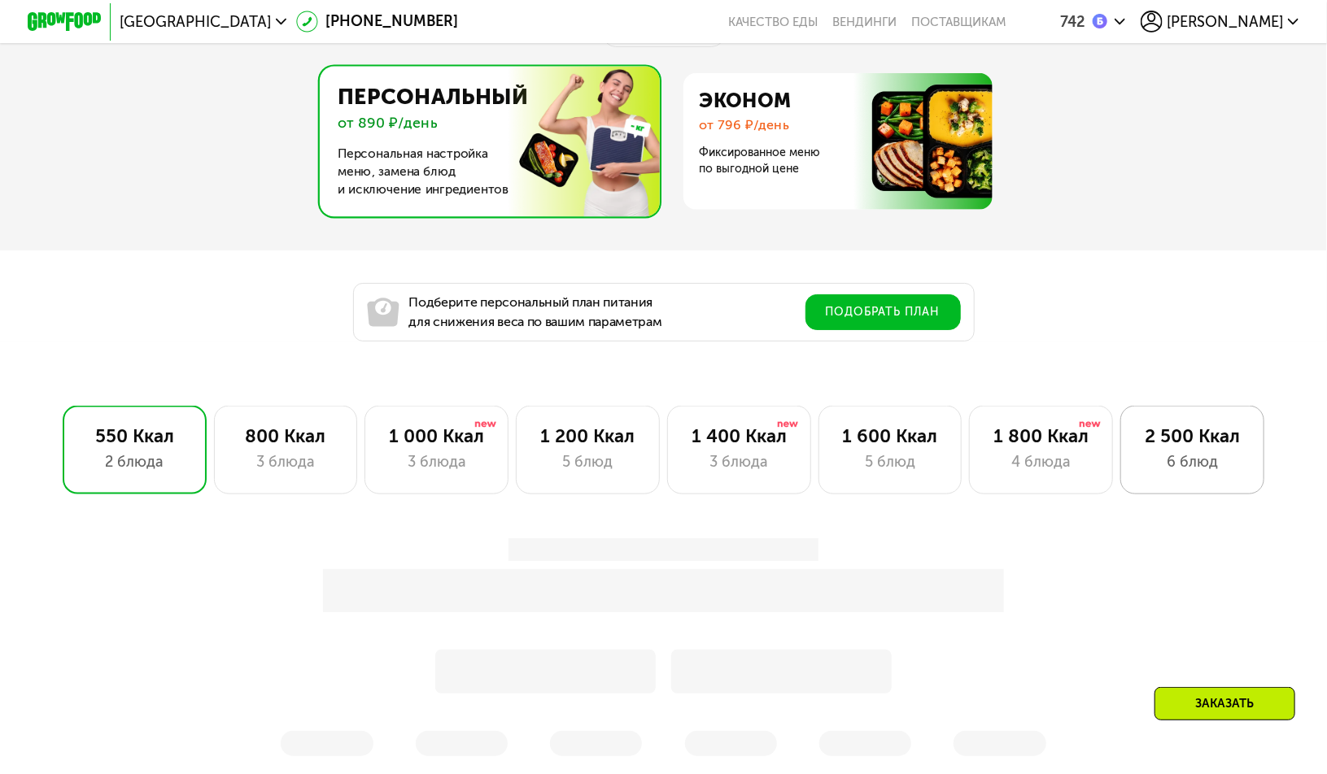
scroll to position [813, 0]
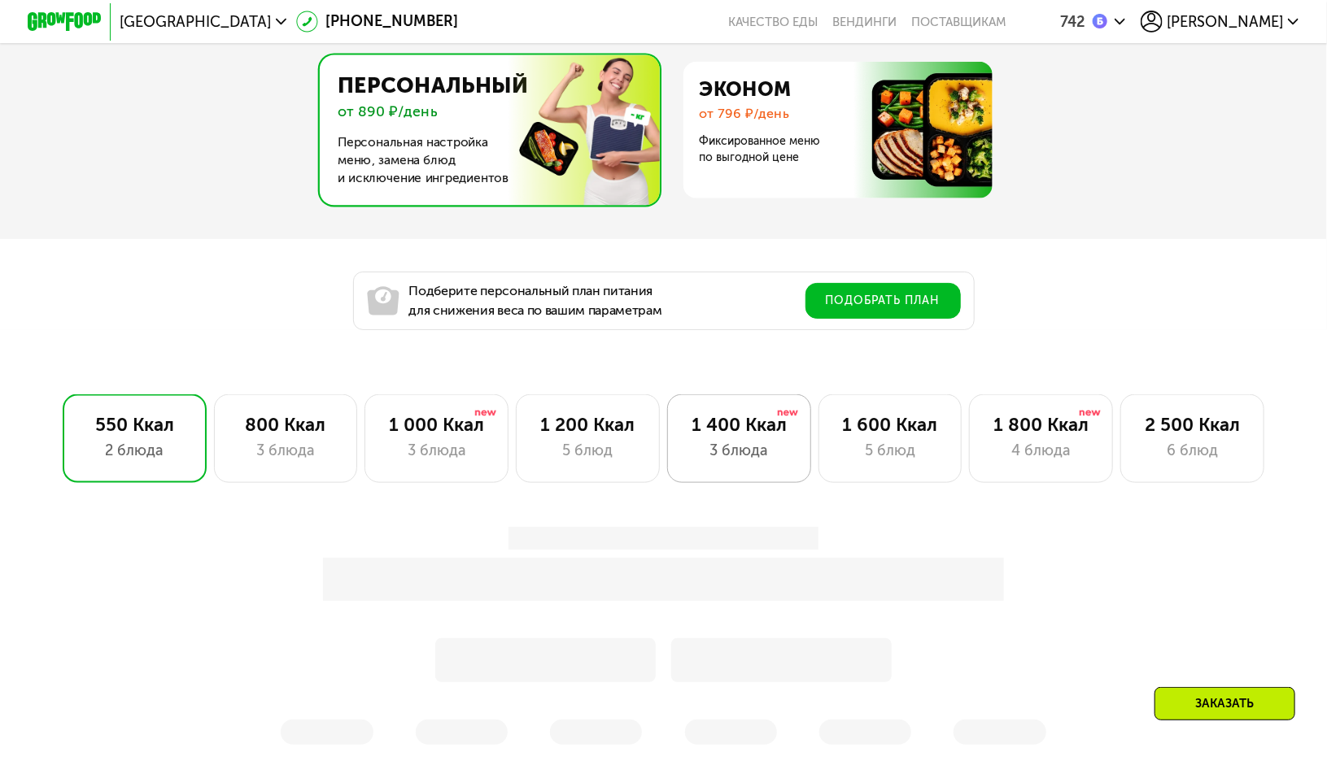
click at [770, 460] on div "3 блюда" at bounding box center [739, 451] width 105 height 22
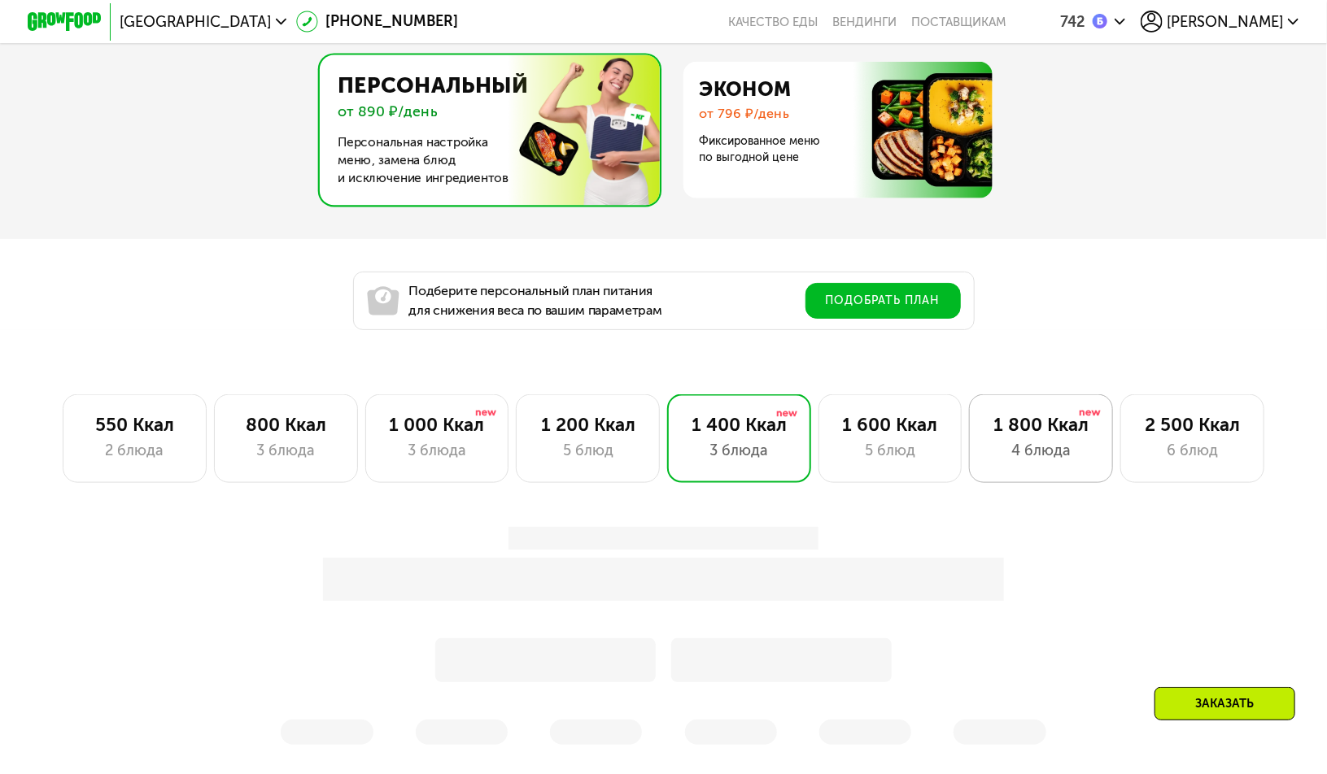
click at [1048, 436] on div "1 800 Ккал" at bounding box center [1040, 425] width 105 height 22
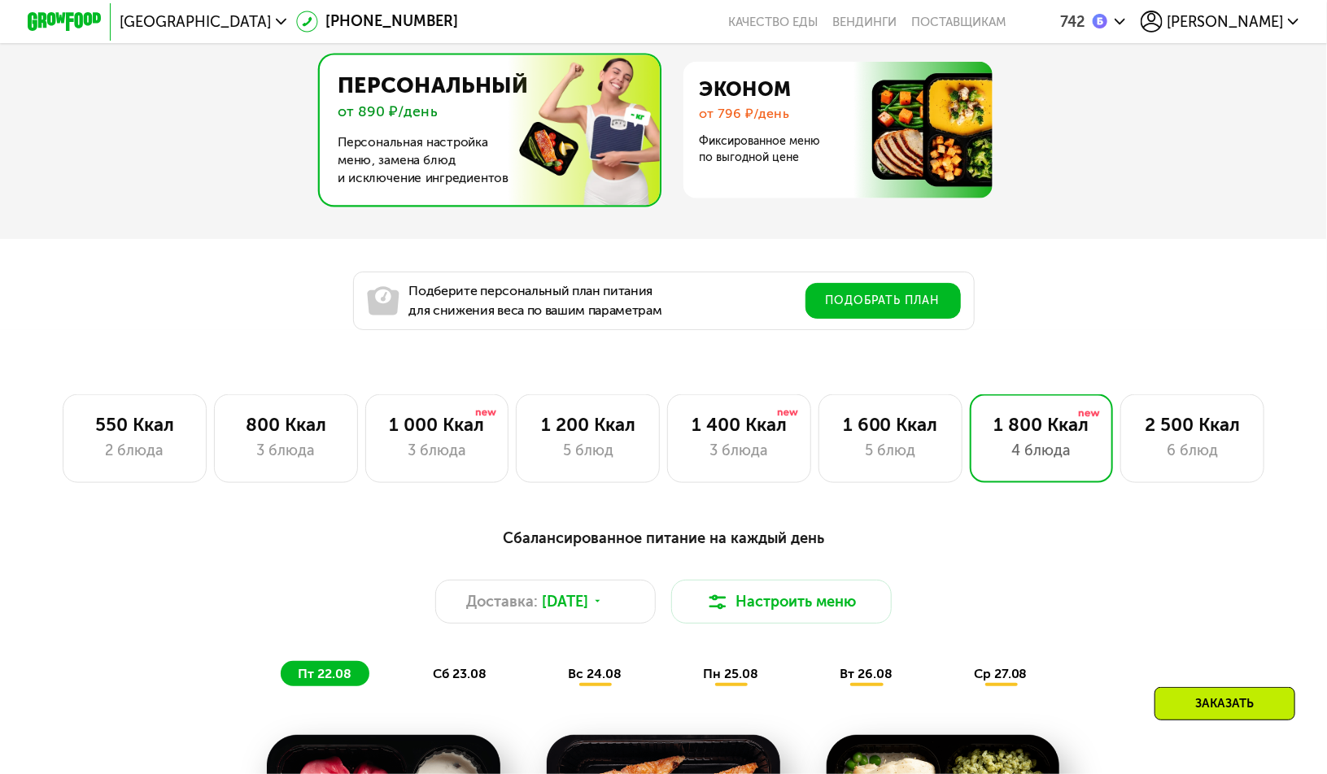
click at [875, 543] on div "Сбалансированное питание на каждый день" at bounding box center [663, 538] width 1091 height 23
click at [674, 543] on div "Сбалансированное питание на каждый день" at bounding box center [663, 538] width 1091 height 23
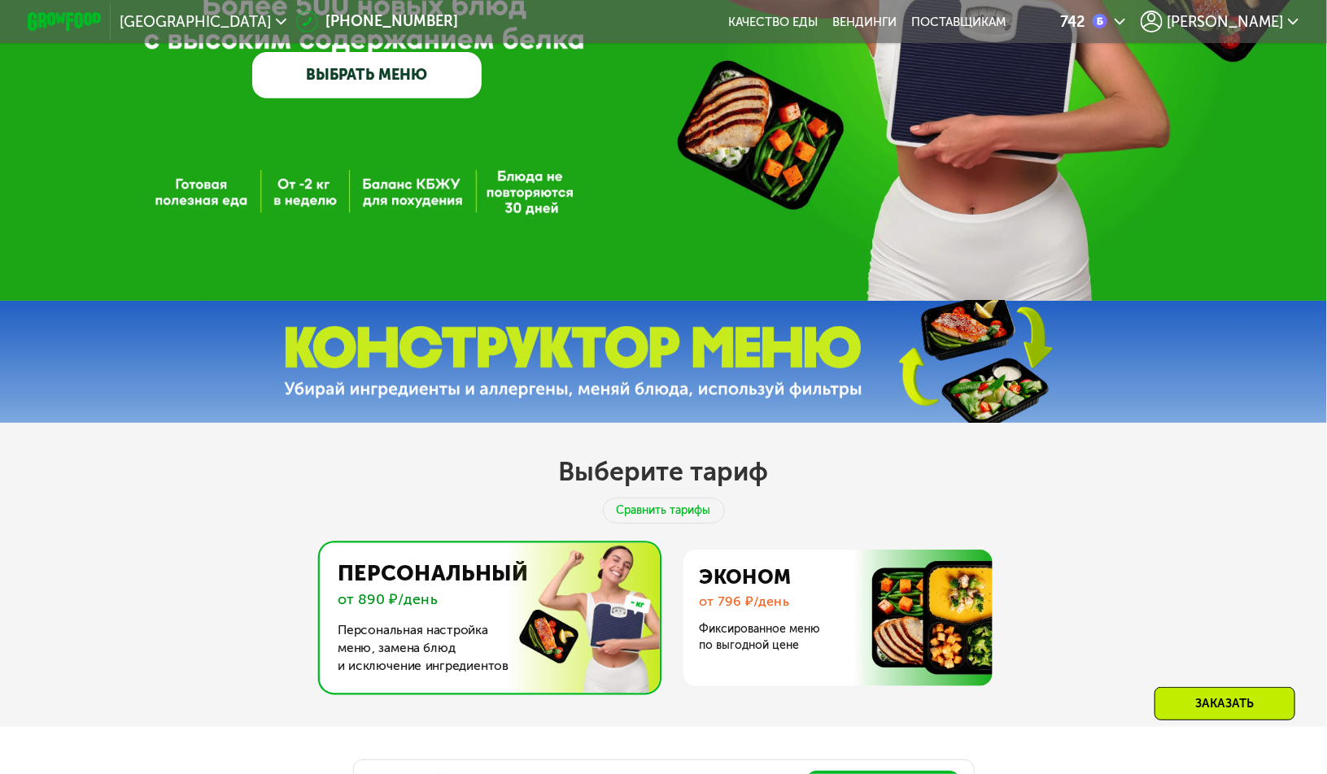
scroll to position [0, 0]
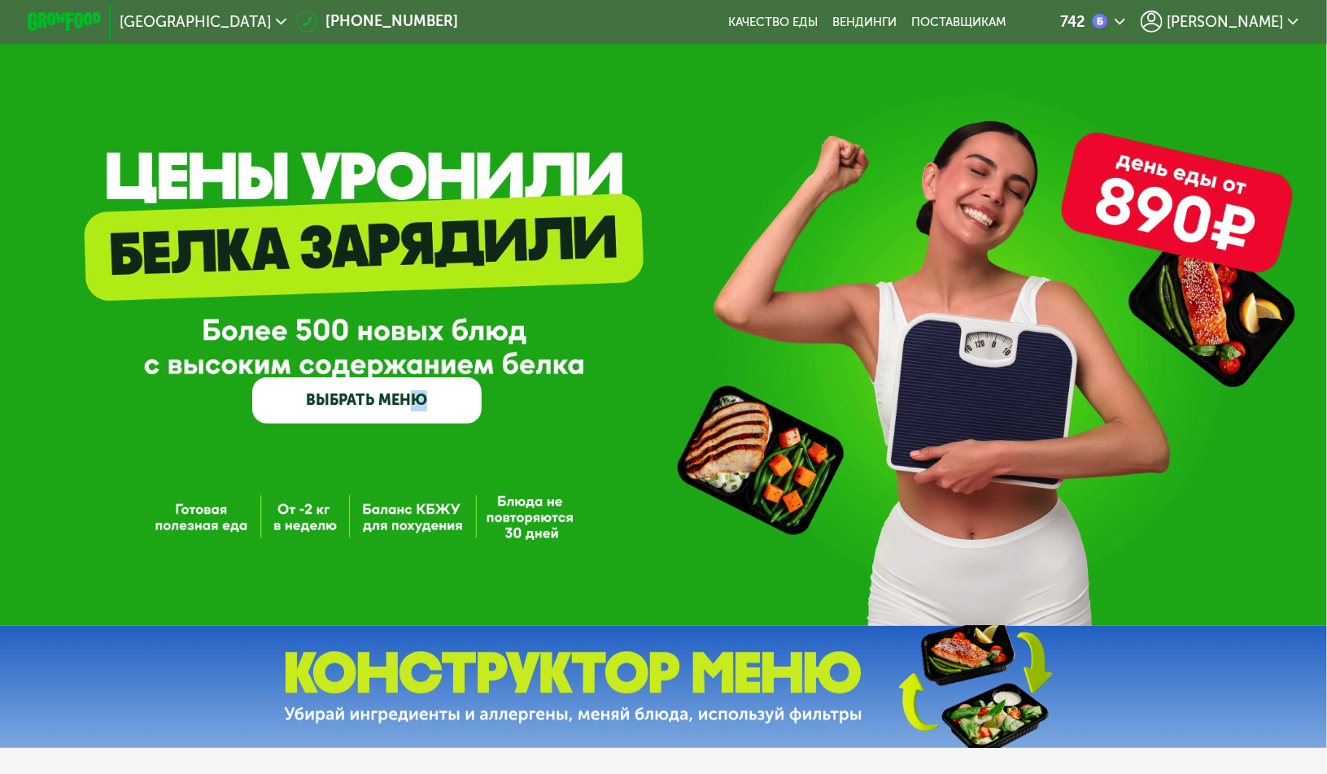
drag, startPoint x: 579, startPoint y: 252, endPoint x: 420, endPoint y: 89, distance: 228.4
click at [420, 89] on div "GrowFood — доставка правильного питания ВЫБРАТЬ МЕНЮ" at bounding box center [663, 313] width 1327 height 626
click at [760, 457] on div "GrowFood — доставка правильного питания ВЫБРАТЬ МЕНЮ" at bounding box center [663, 313] width 1327 height 626
click at [792, 358] on div "GrowFood — доставка правильного питания ВЫБРАТЬ МЕНЮ" at bounding box center [663, 317] width 1327 height 211
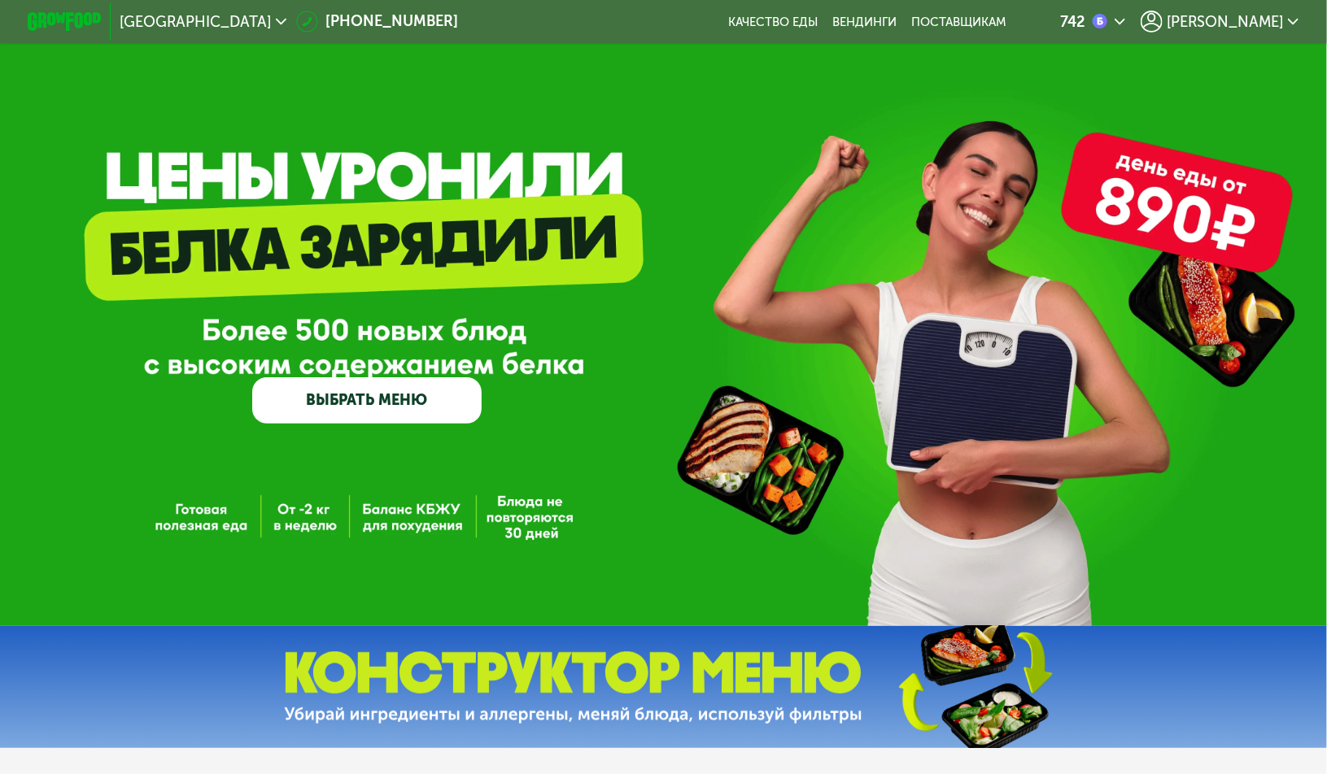
click at [708, 324] on div "GrowFood — доставка правильного питания ВЫБРАТЬ МЕНЮ" at bounding box center [663, 317] width 1327 height 211
click at [846, 236] on div "GrowFood — доставка правильного питания ВЫБРАТЬ МЕНЮ" at bounding box center [663, 317] width 1327 height 211
click at [739, 158] on div "GrowFood — доставка правильного питания ВЫБРАТЬ МЕНЮ" at bounding box center [663, 313] width 1327 height 626
click at [700, 177] on div "GrowFood — доставка правильного питания ВЫБРАТЬ МЕНЮ" at bounding box center [663, 313] width 1327 height 626
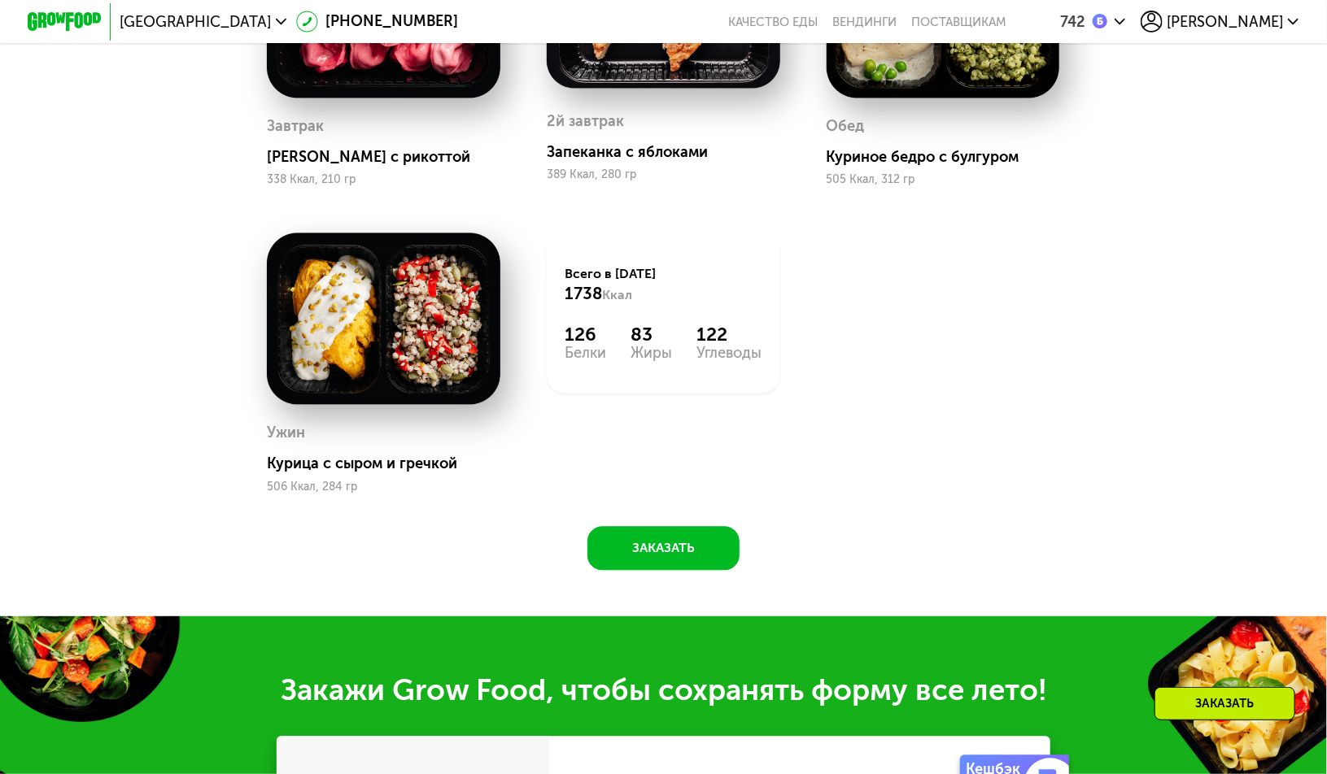
scroll to position [1627, 0]
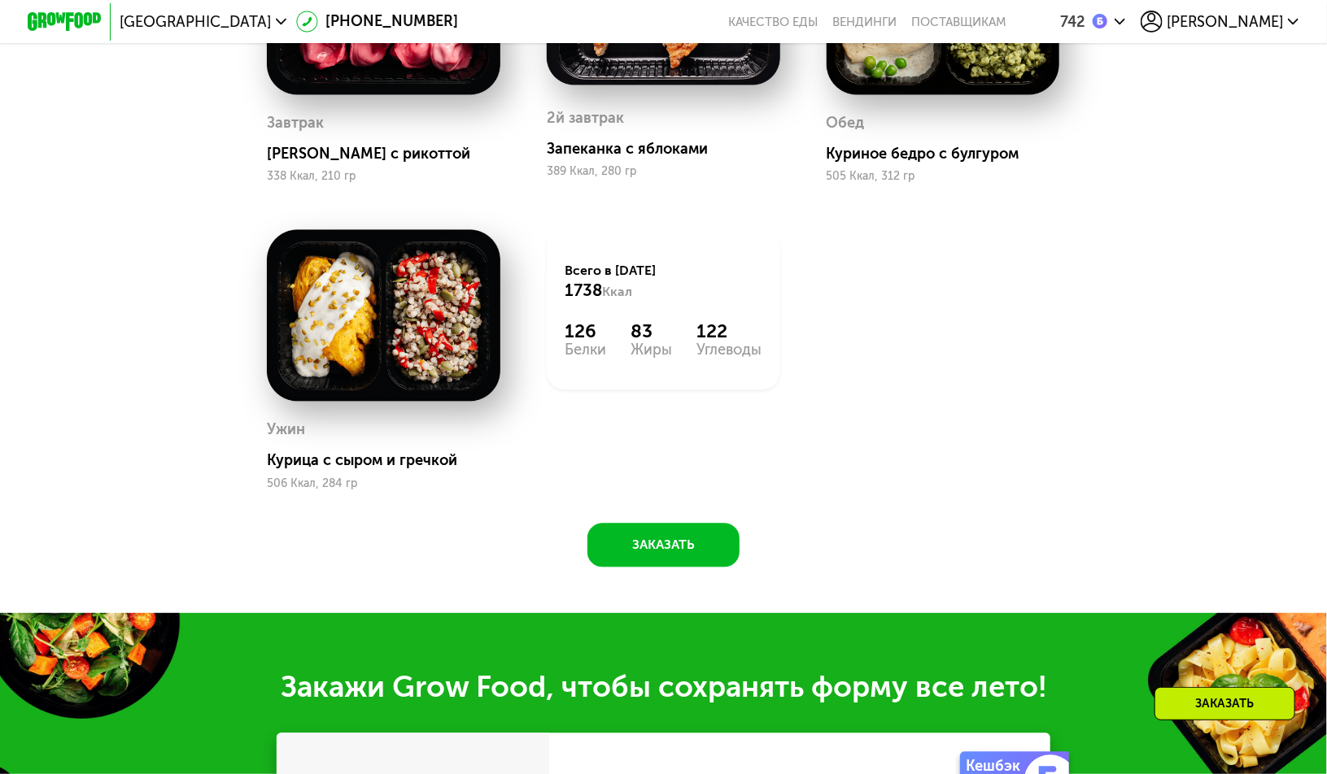
drag, startPoint x: 911, startPoint y: 348, endPoint x: 872, endPoint y: 334, distance: 41.7
click at [0, 0] on div "[PERSON_NAME] с рикоттой 338 Ккал, 210 гр 2й завтрак Запеканка с яблоками 389 К…" at bounding box center [0, 0] width 0 height 0
drag, startPoint x: 814, startPoint y: 376, endPoint x: 828, endPoint y: 357, distance: 23.3
click at [0, 0] on div "[PERSON_NAME] с рикоттой 338 Ккал, 210 гр 2й завтрак Запеканка с яблоками 389 К…" at bounding box center [0, 0] width 0 height 0
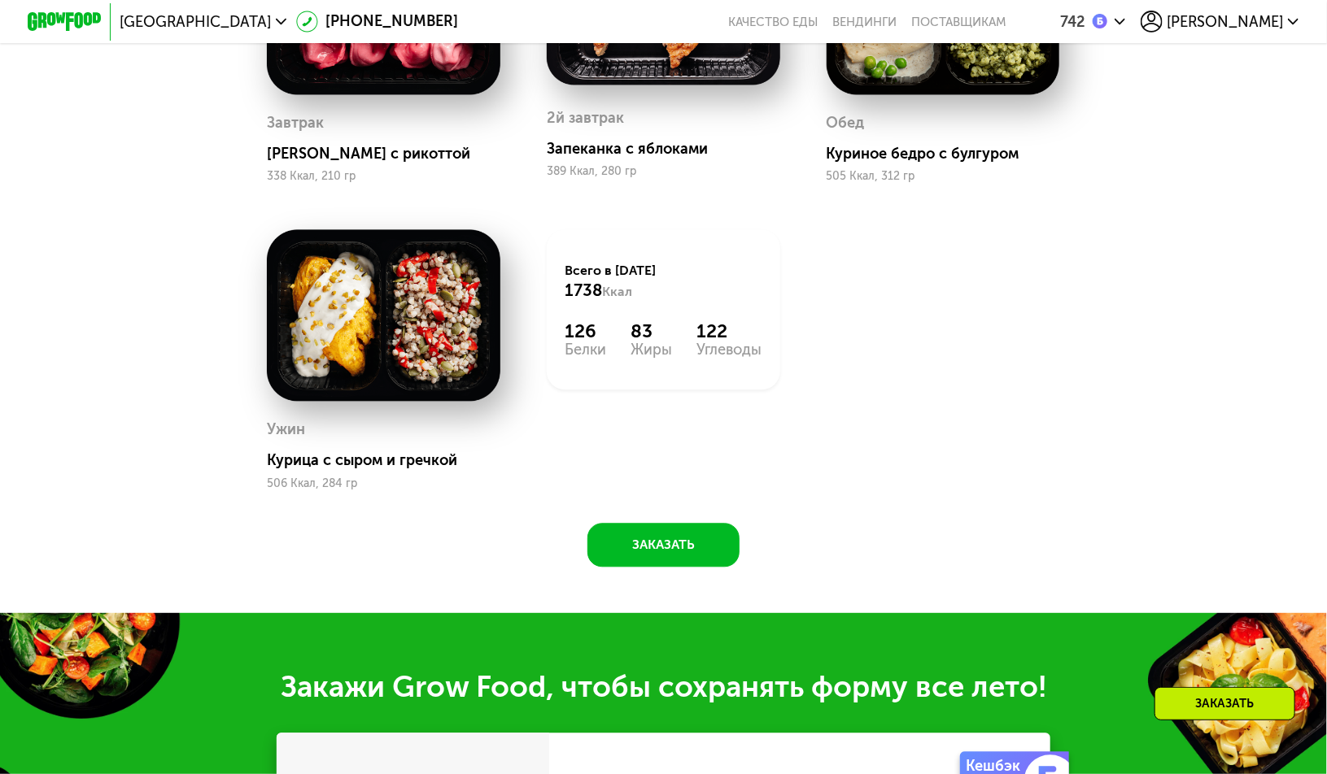
click at [0, 0] on div "[PERSON_NAME] с рикоттой 338 Ккал, 210 гр 2й завтрак Запеканка с яблоками 389 К…" at bounding box center [0, 0] width 0 height 0
click at [687, 463] on div "Всего в [DATE] 1738 Ккал 126 Белки 83 Жиры 122 Углеводы" at bounding box center [664, 360] width 280 height 307
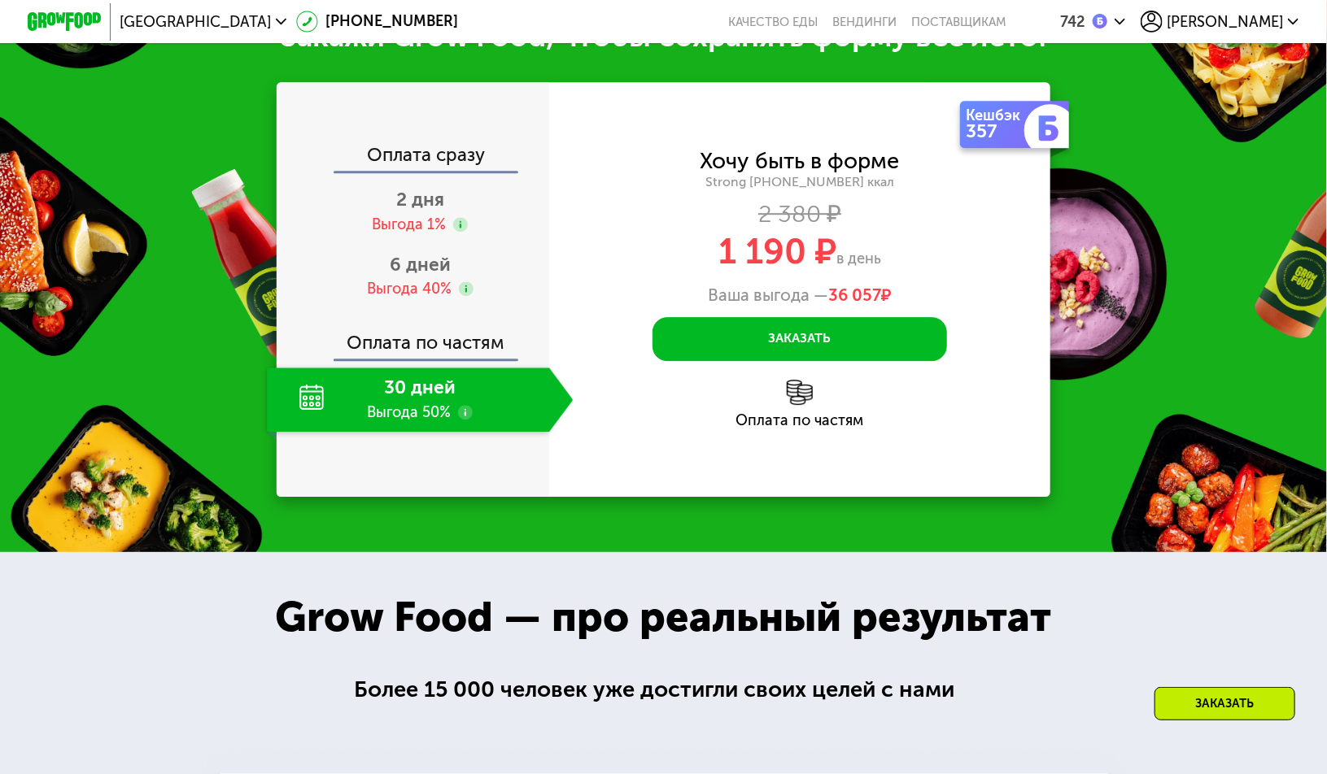
scroll to position [2928, 0]
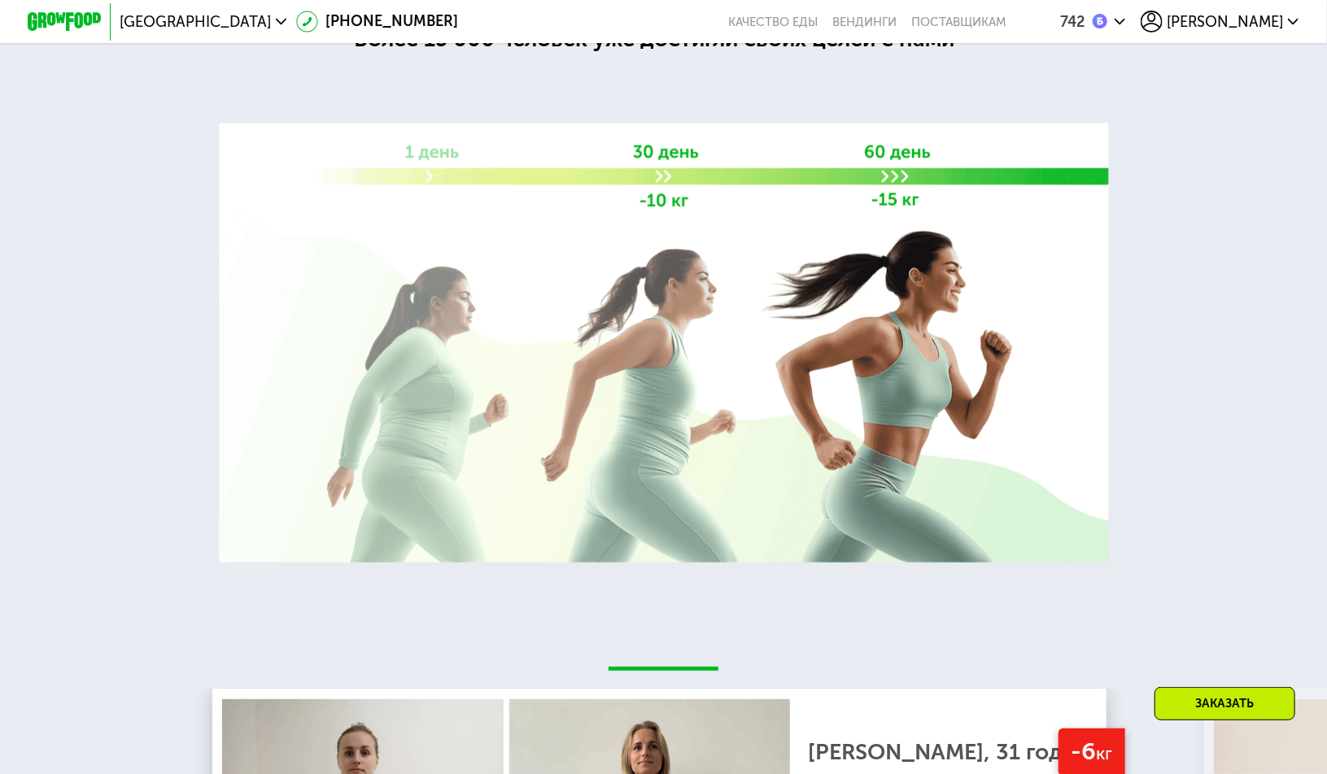
click at [652, 372] on img at bounding box center [663, 342] width 963 height 513
click at [1157, 333] on div at bounding box center [663, 244] width 1327 height 685
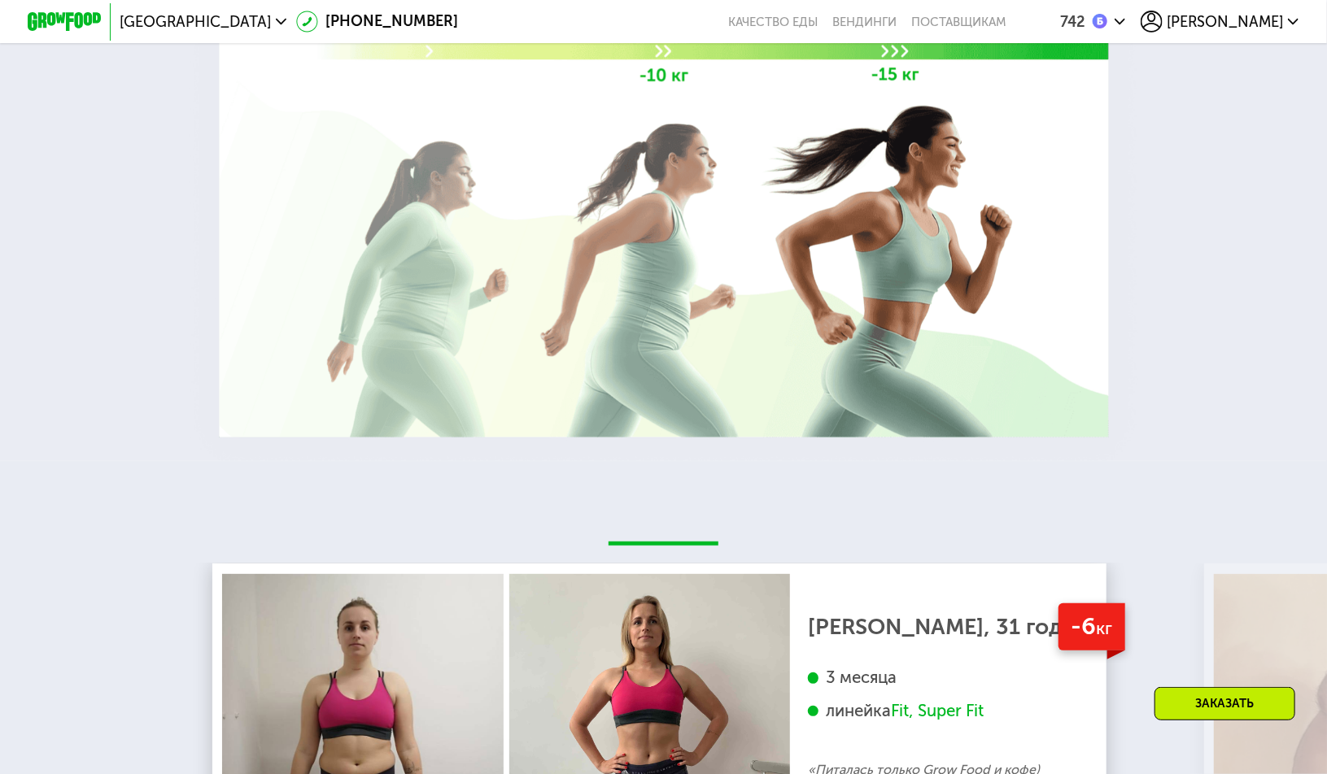
scroll to position [3416, 0]
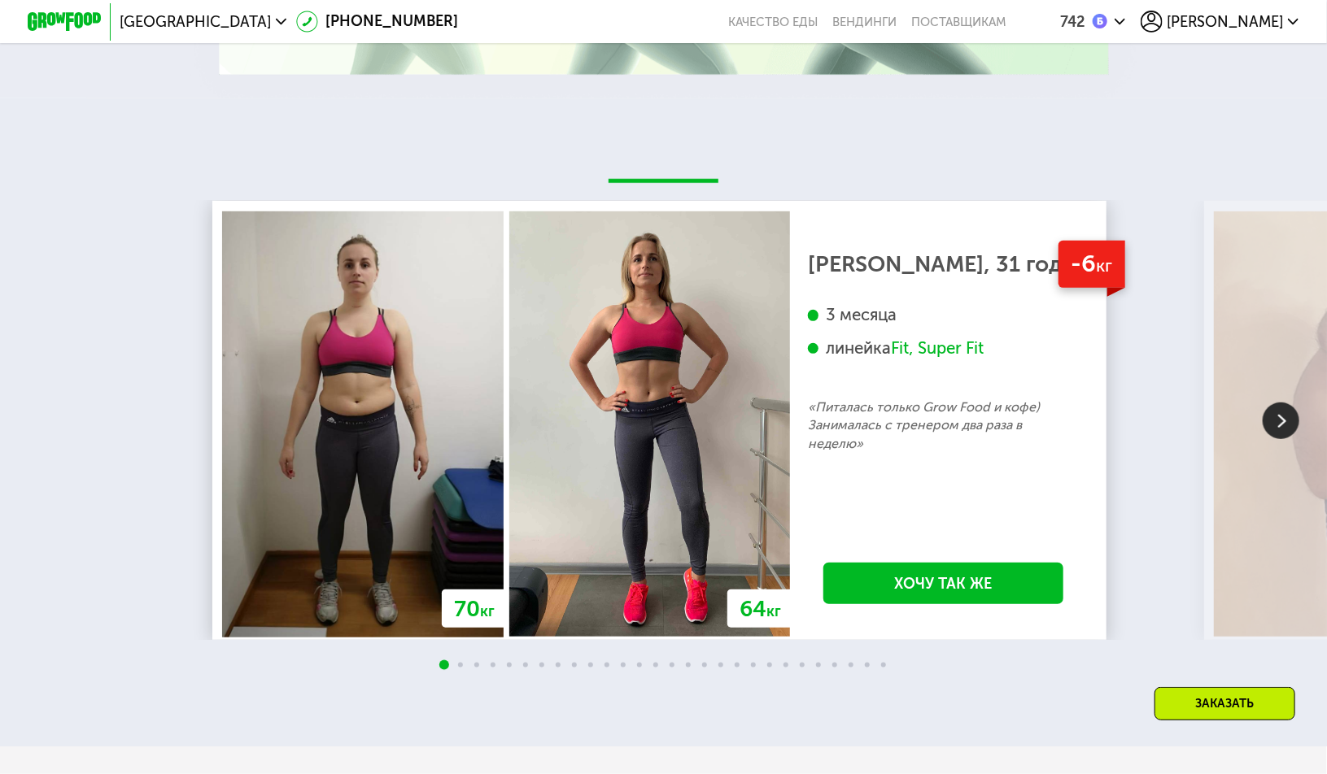
click at [902, 399] on div "3 месяца линейка Fit, Super Fit" at bounding box center [943, 351] width 271 height 94
click at [918, 399] on div "3 месяца линейка Fit, Super Fit" at bounding box center [943, 351] width 271 height 94
click at [1280, 439] on img at bounding box center [1280, 421] width 37 height 37
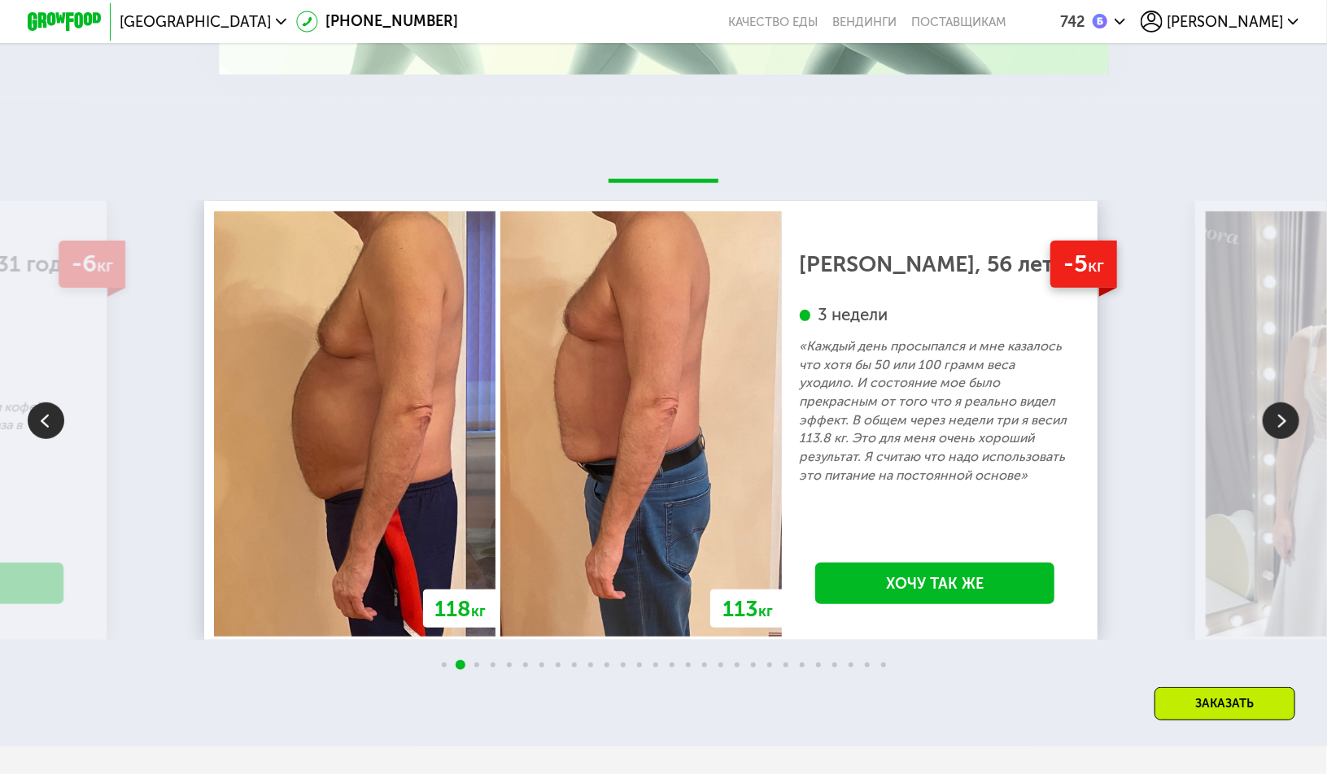
click at [1280, 439] on img at bounding box center [1280, 421] width 37 height 37
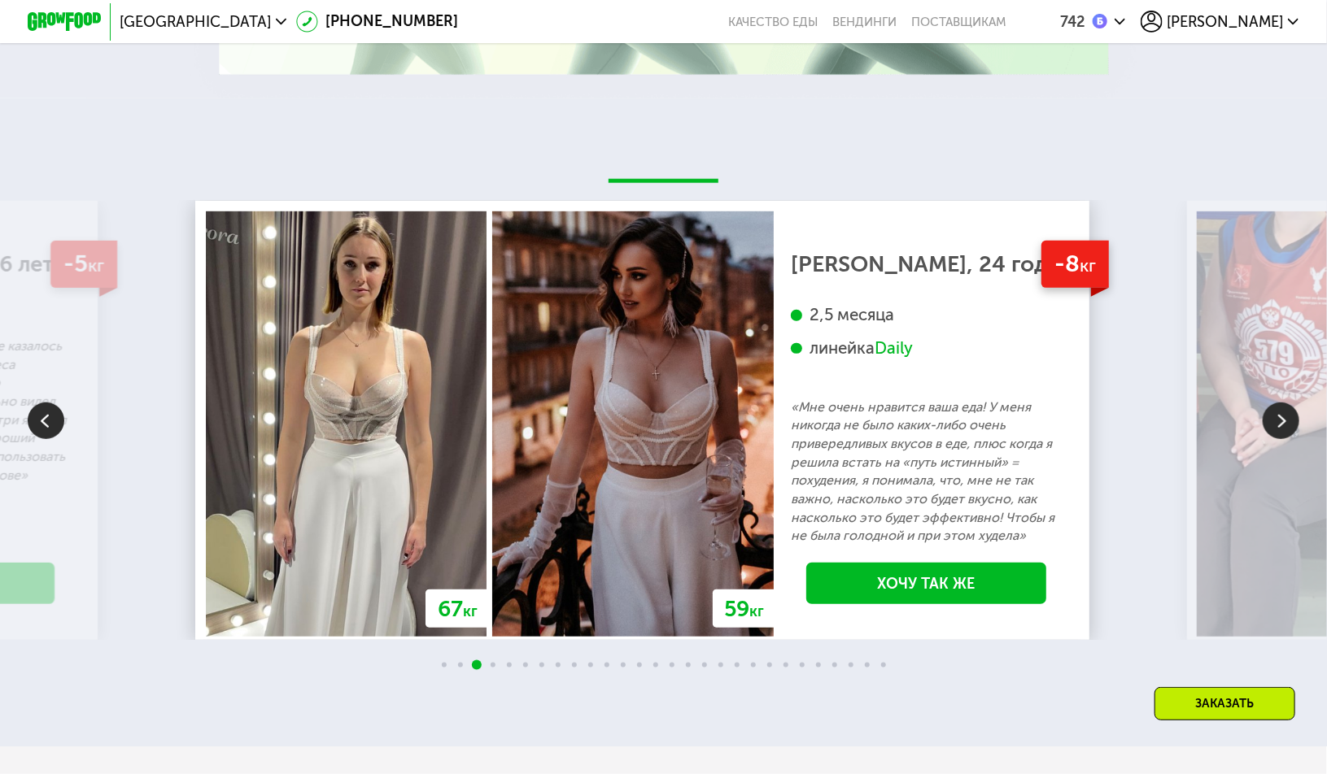
click at [1280, 439] on img at bounding box center [1280, 421] width 37 height 37
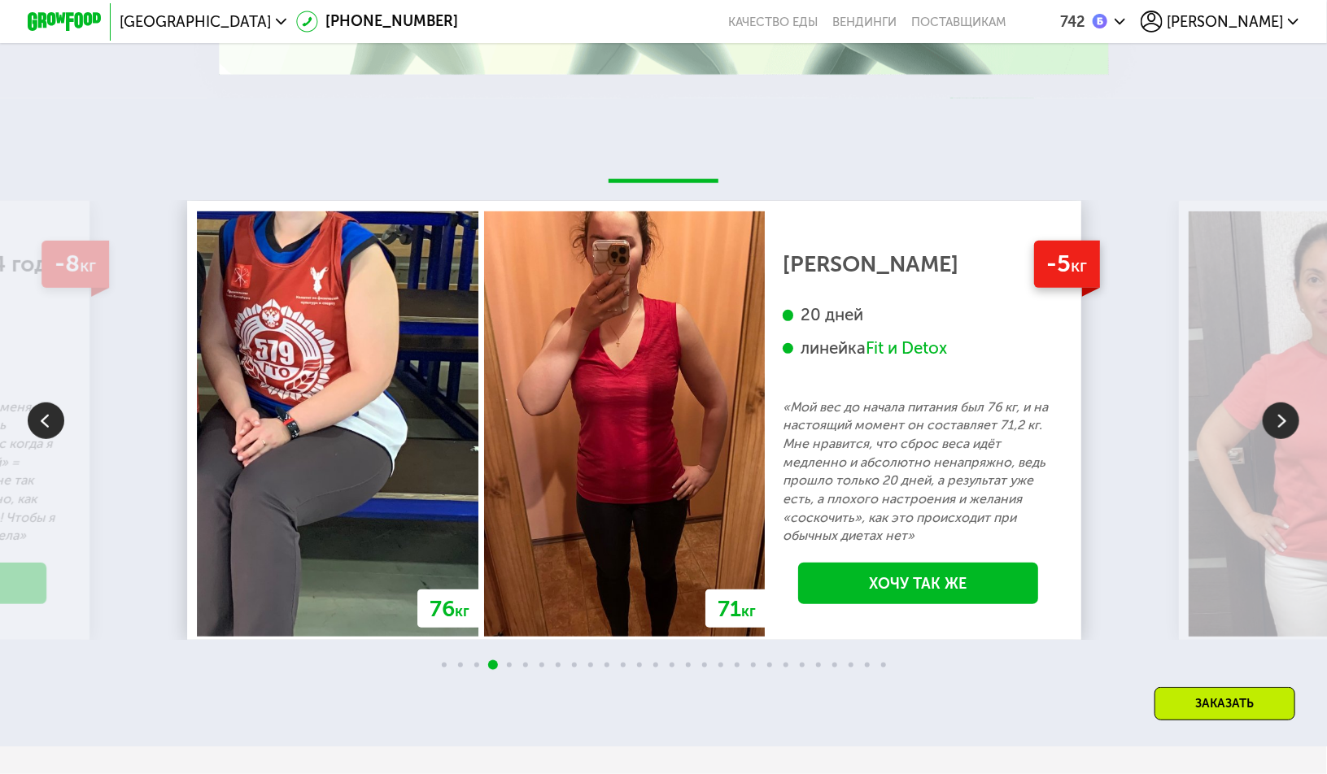
click at [32, 439] on img at bounding box center [46, 421] width 37 height 37
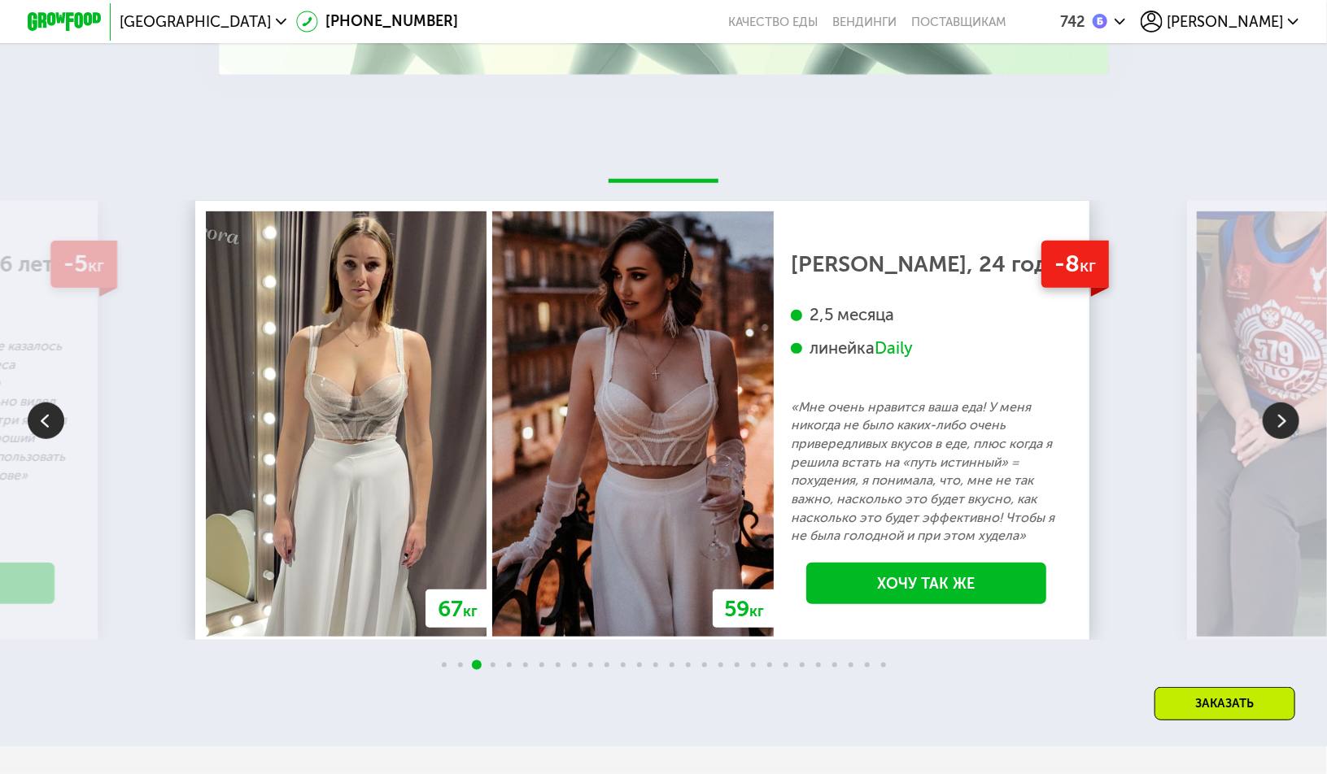
click at [1289, 439] on img at bounding box center [1280, 421] width 37 height 37
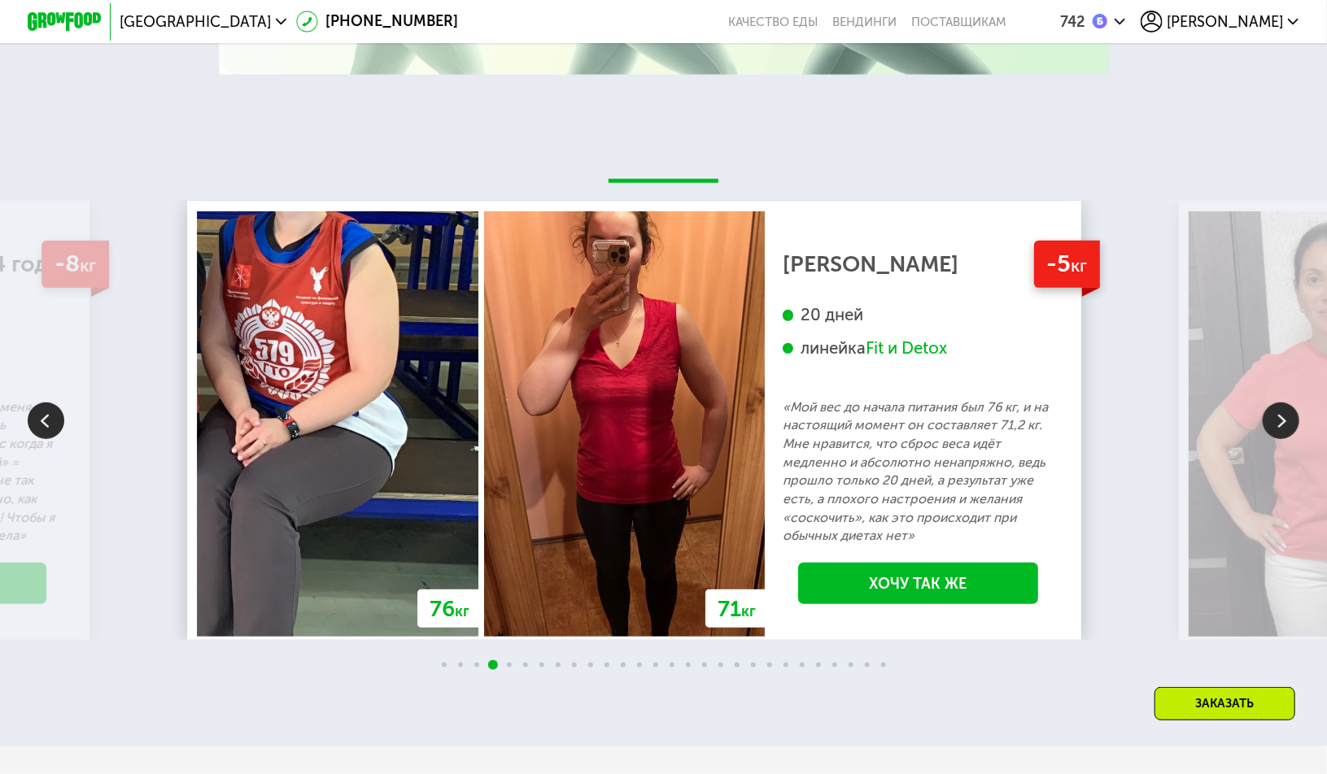
click at [1289, 439] on img at bounding box center [1280, 421] width 37 height 37
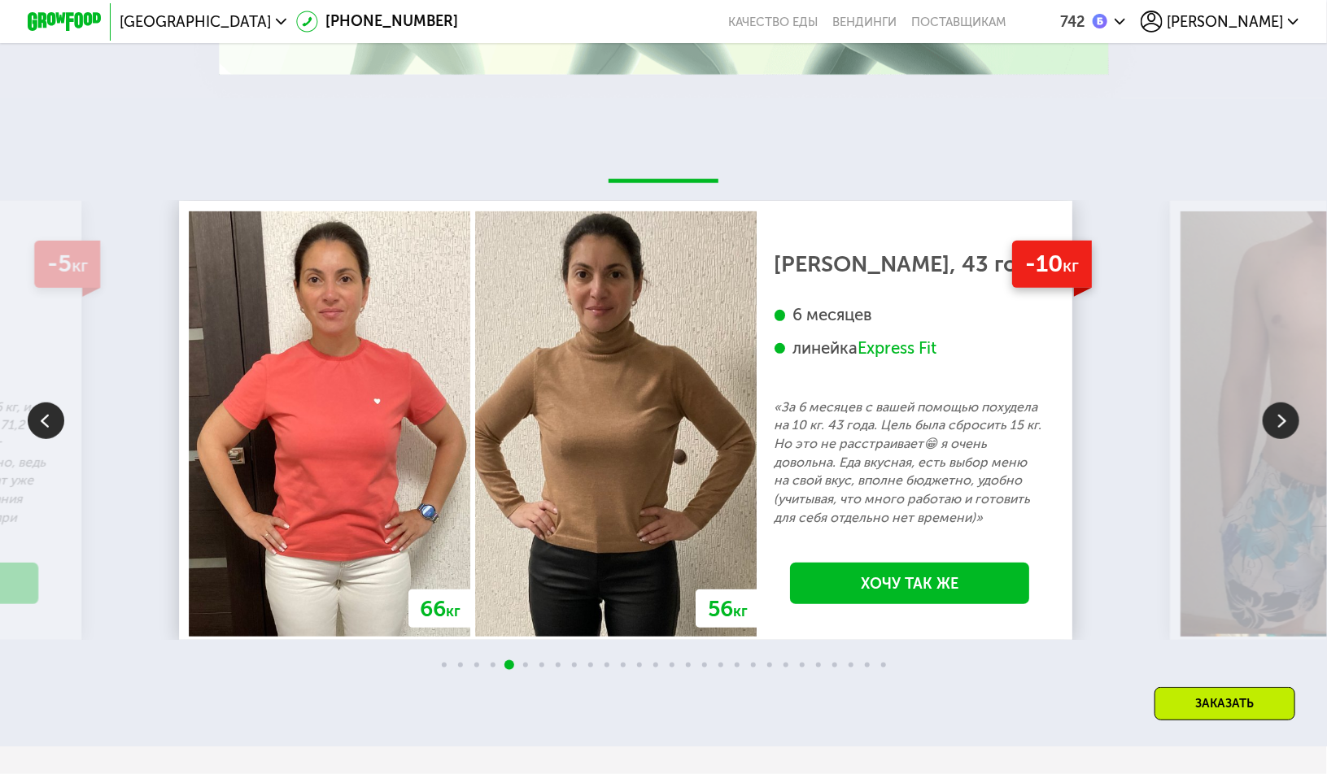
click at [1289, 439] on img at bounding box center [1280, 421] width 37 height 37
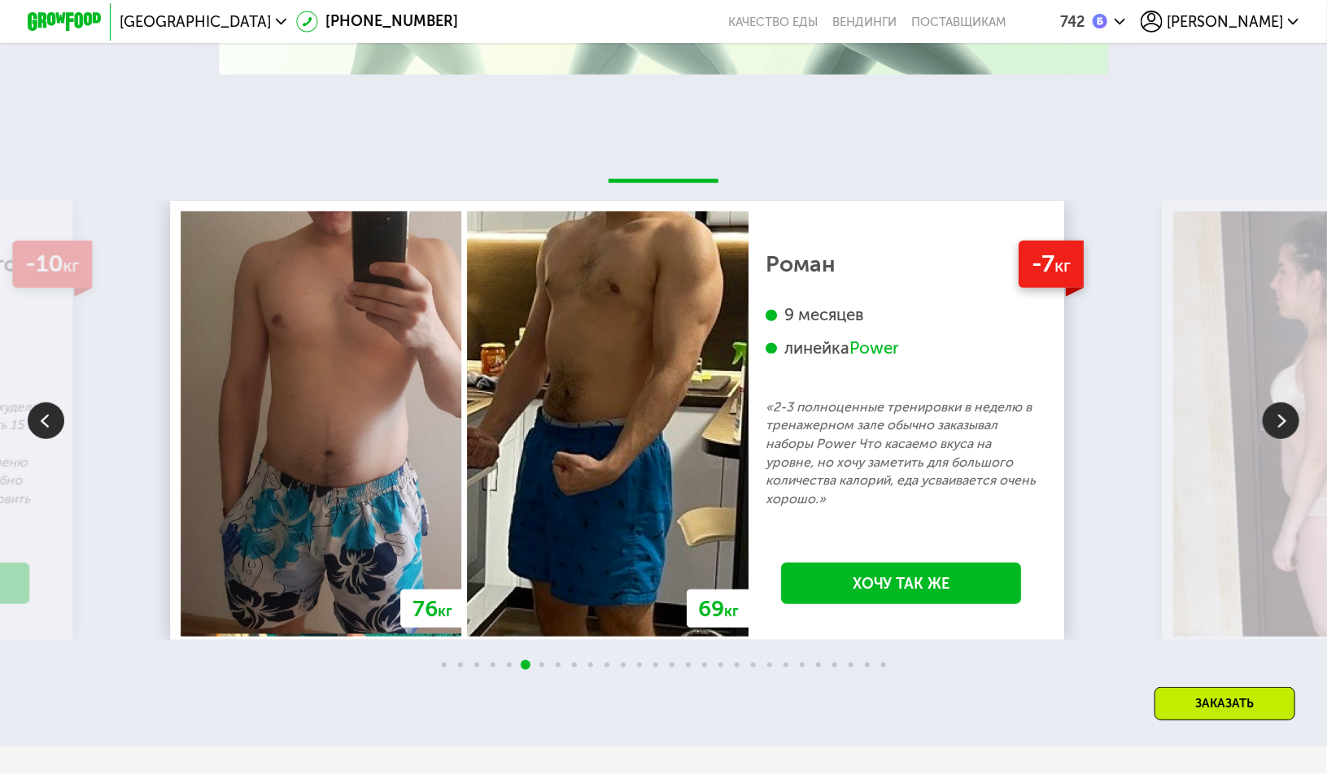
click at [1289, 439] on img at bounding box center [1280, 421] width 37 height 37
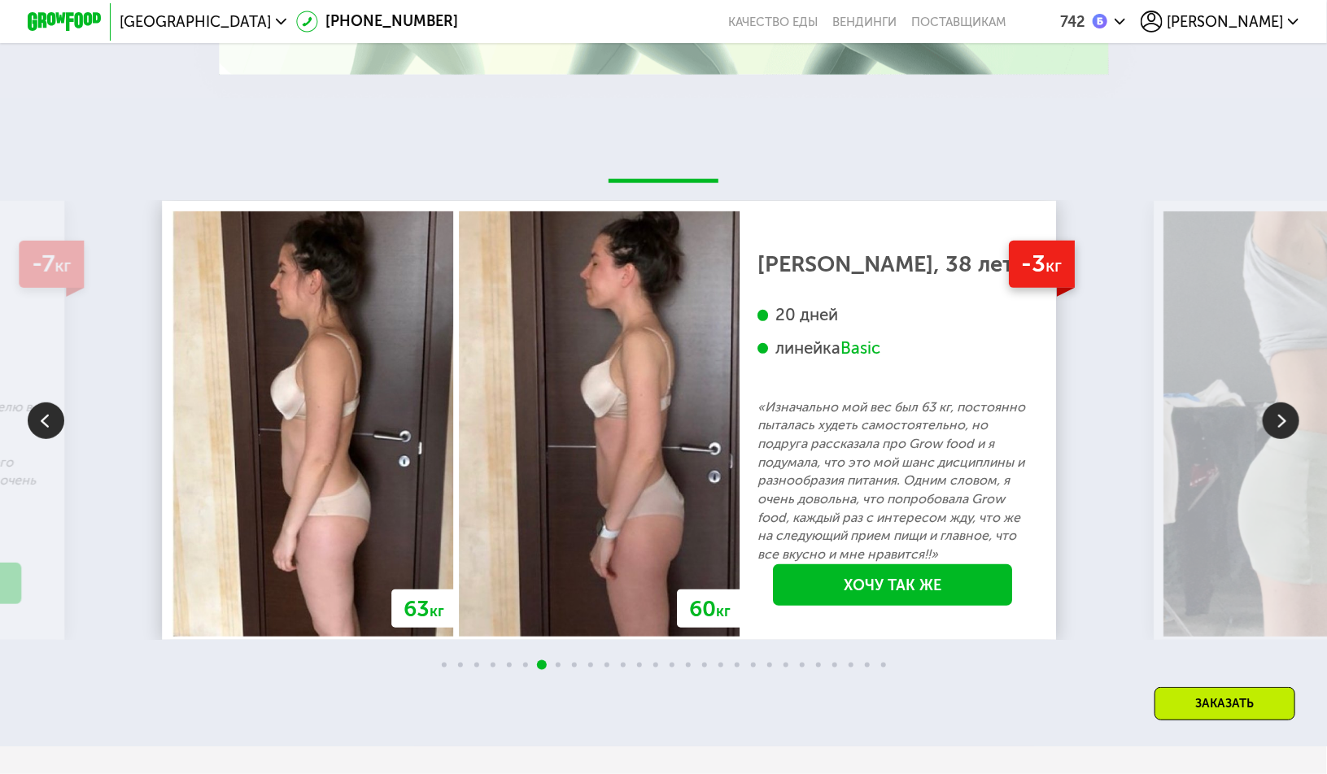
click at [1289, 439] on img at bounding box center [1280, 421] width 37 height 37
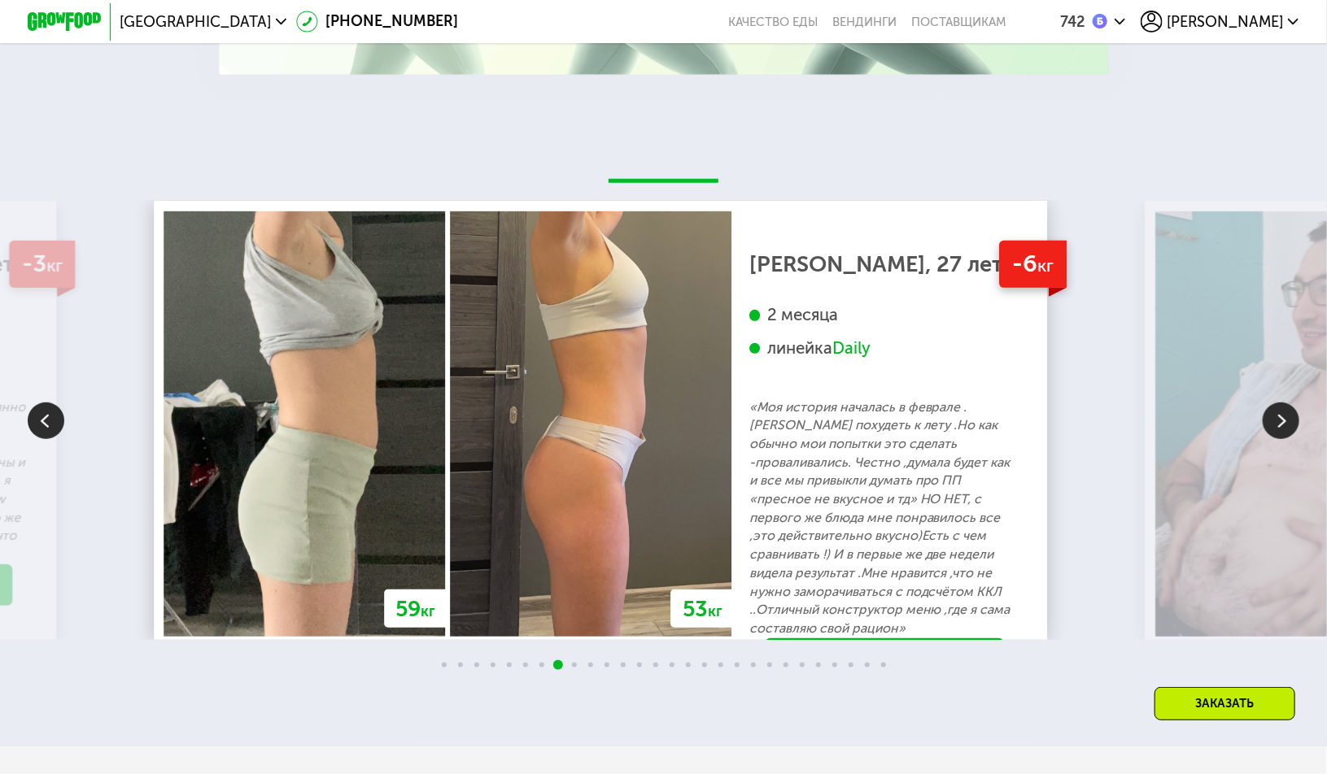
click at [1289, 439] on img at bounding box center [1280, 421] width 37 height 37
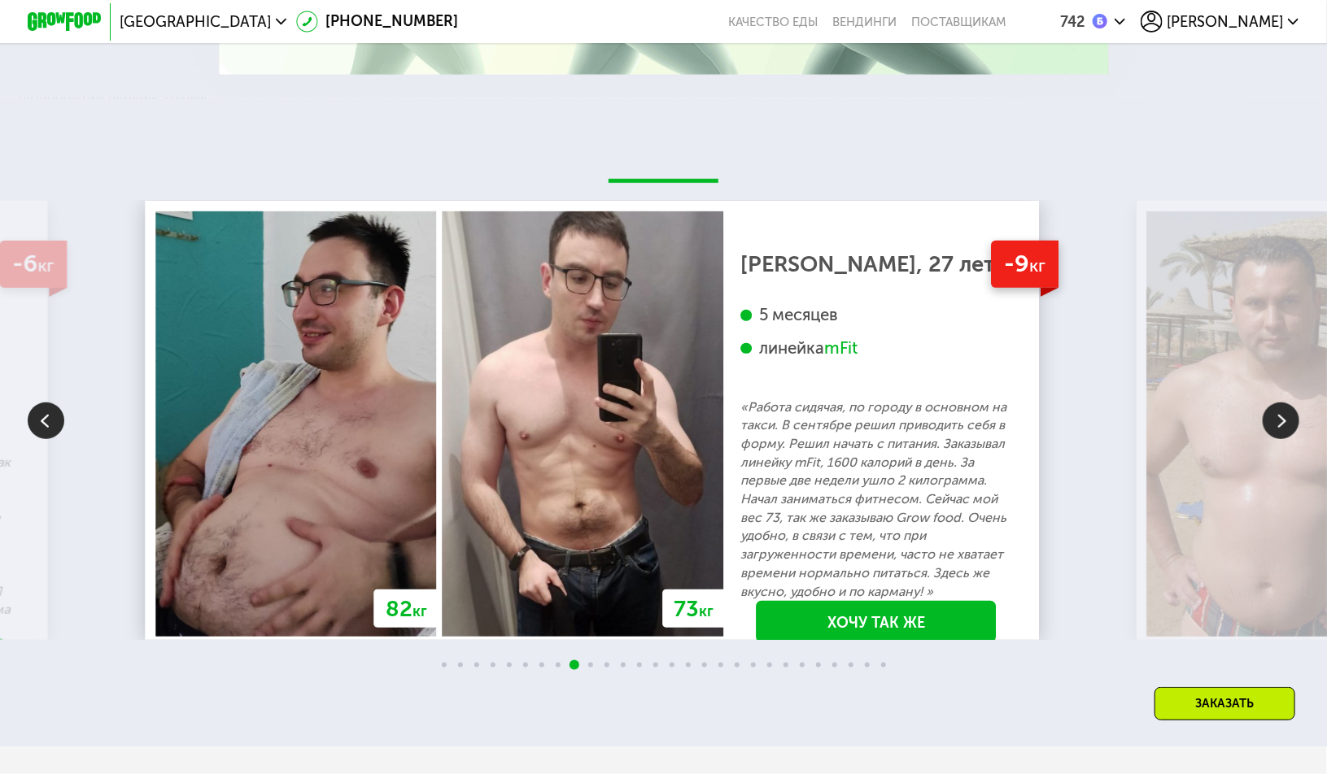
click at [1287, 439] on img at bounding box center [1280, 421] width 37 height 37
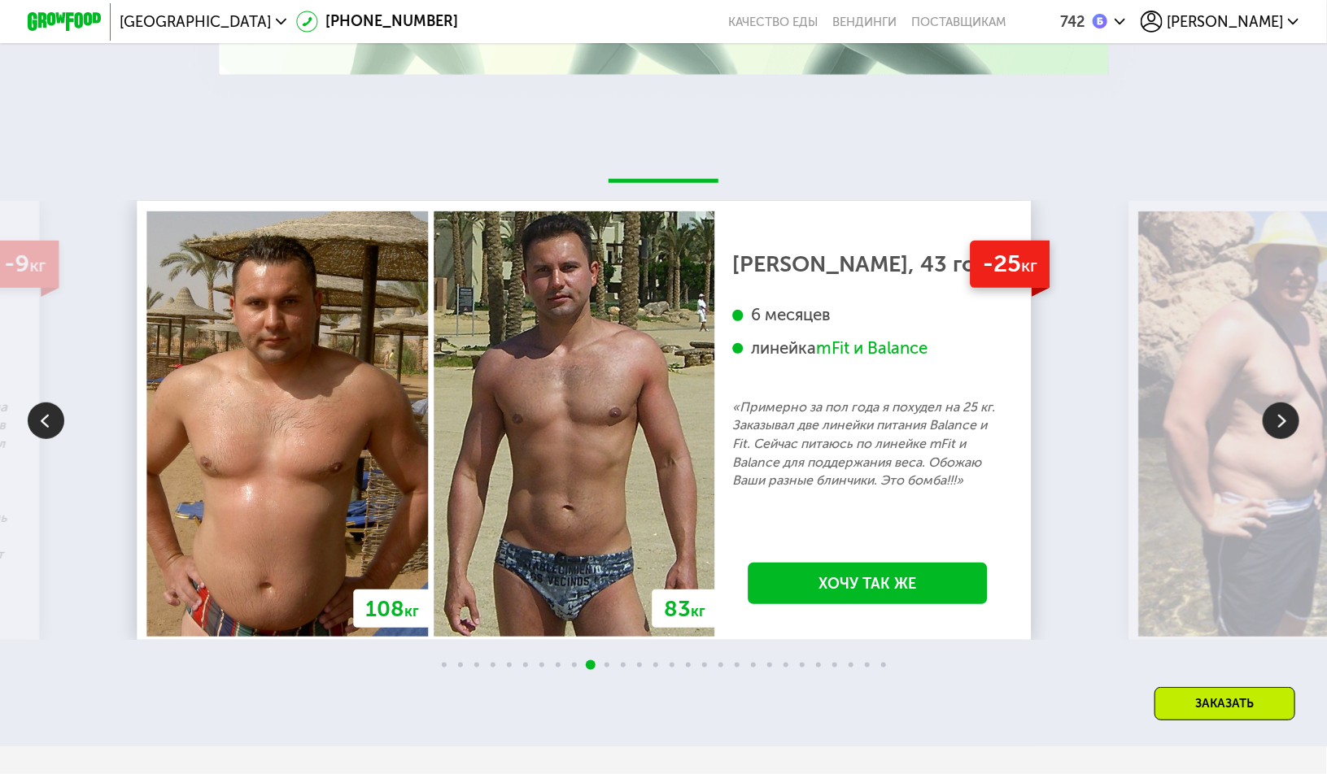
click at [1287, 439] on img at bounding box center [1280, 421] width 37 height 37
